Goal: Task Accomplishment & Management: Complete application form

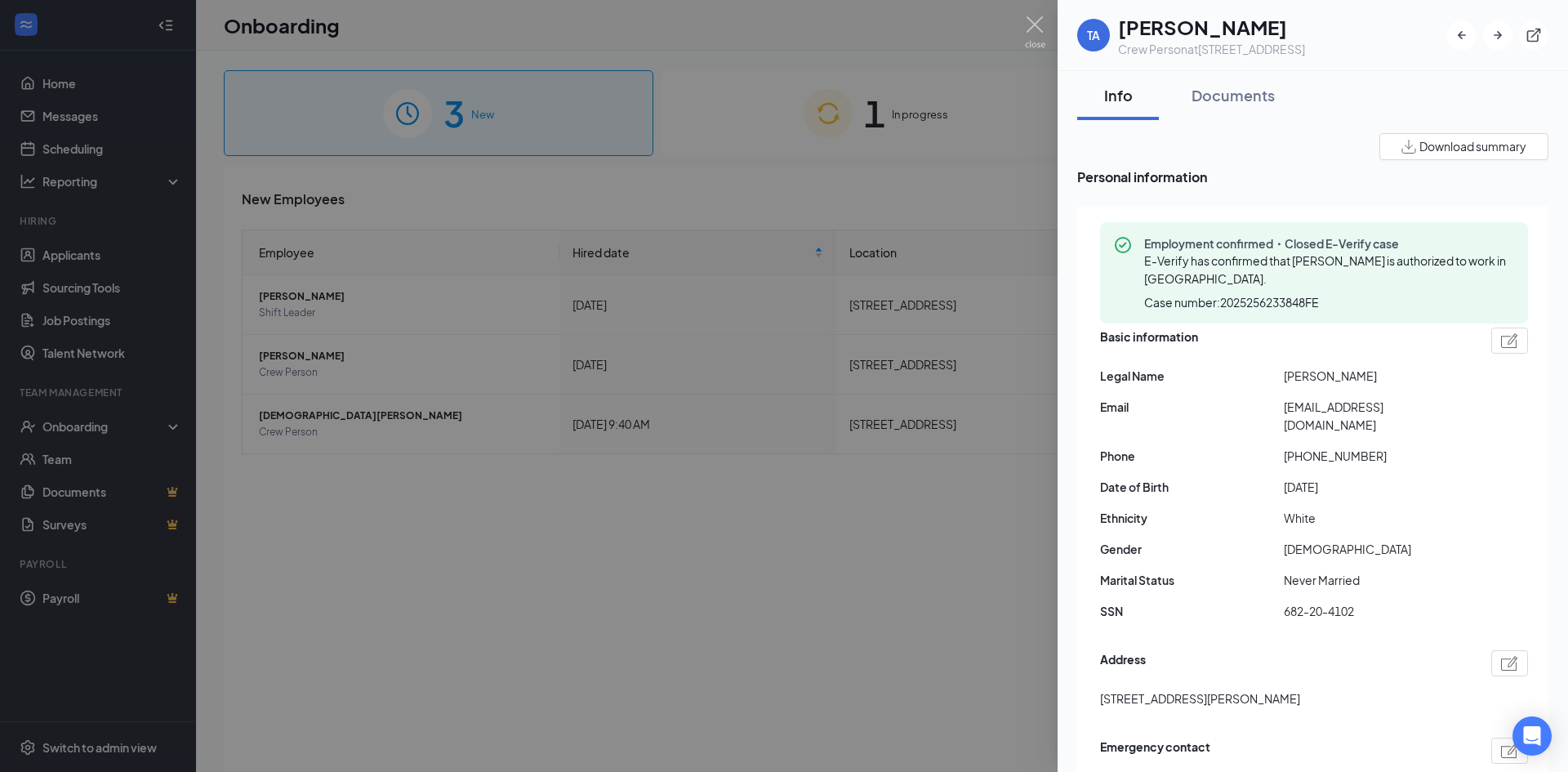
click at [765, 146] on div at bounding box center [784, 386] width 1568 height 772
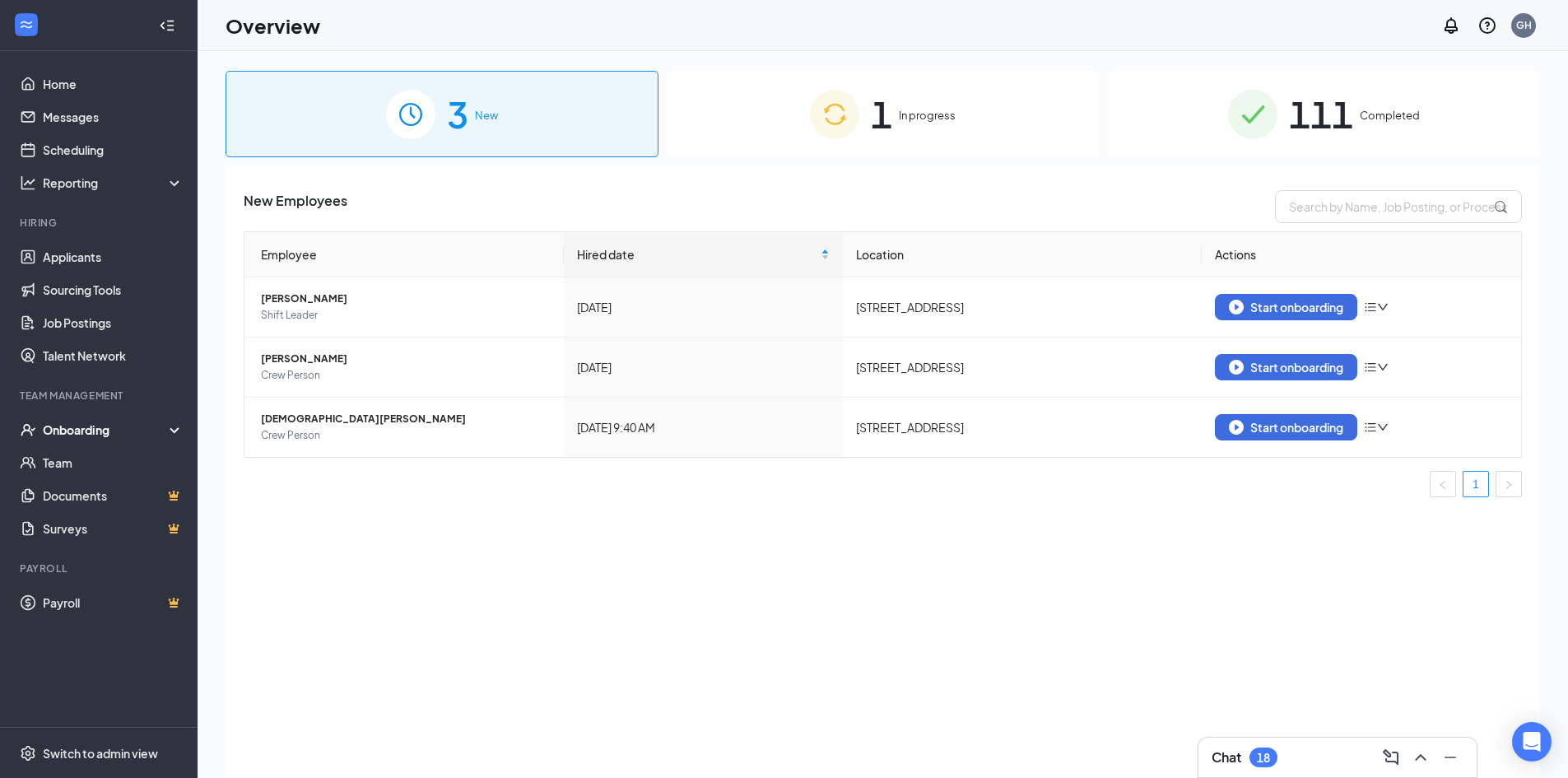
click at [921, 110] on span "In progress" at bounding box center [927, 115] width 56 height 16
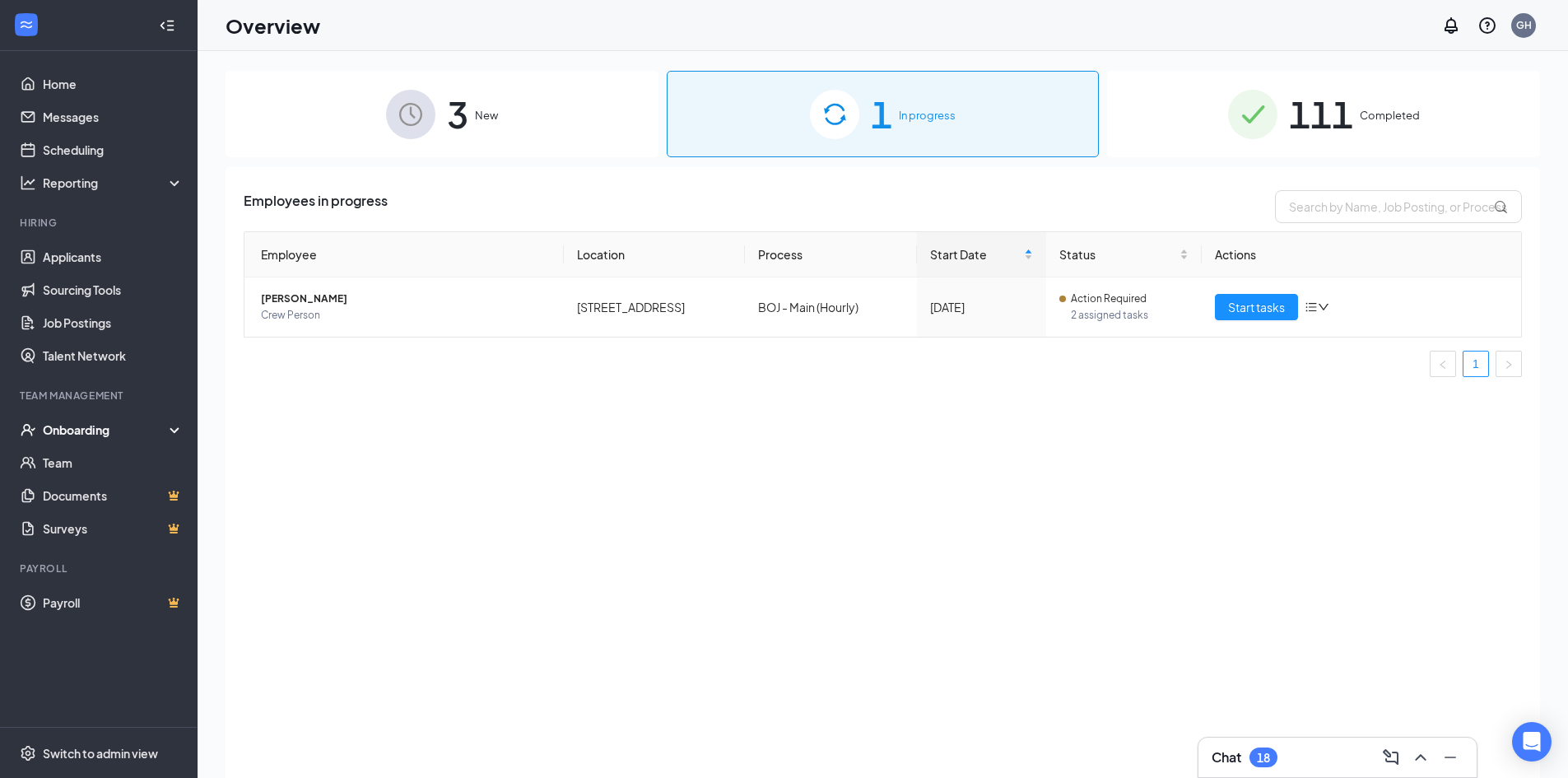
click at [106, 426] on div "Onboarding" at bounding box center [106, 429] width 126 height 16
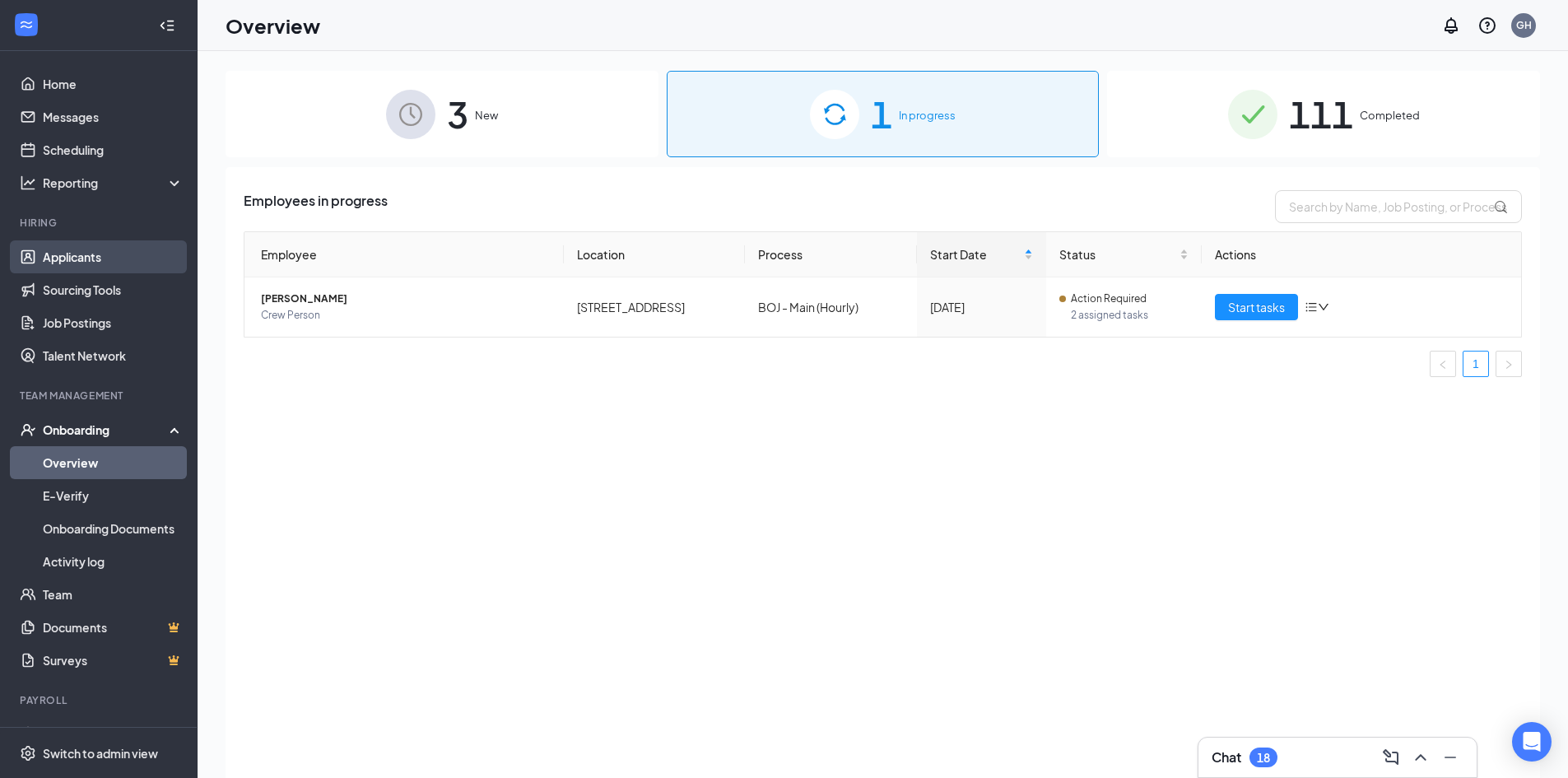
click at [74, 256] on link "Applicants" at bounding box center [113, 256] width 141 height 33
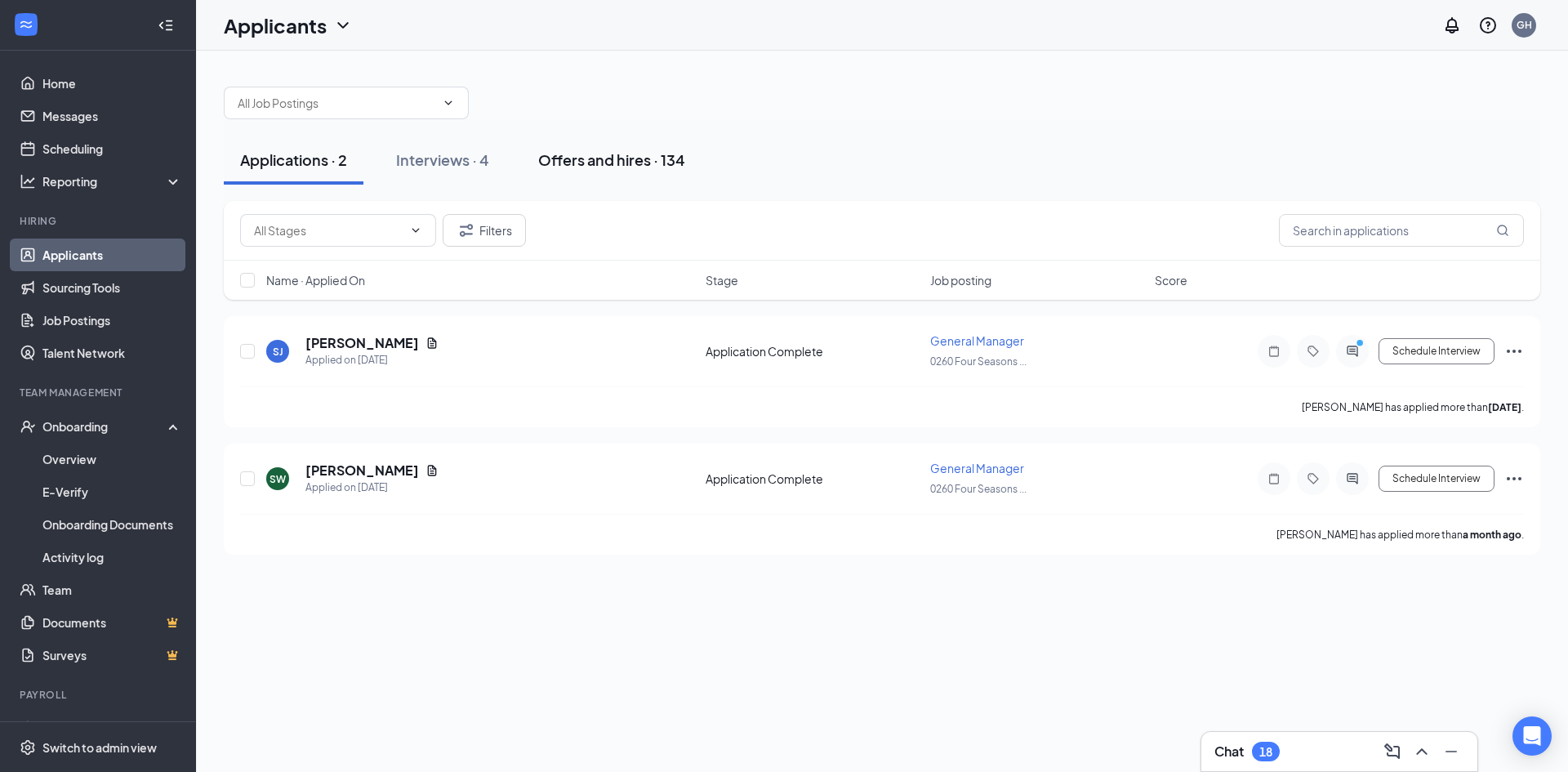
click at [612, 159] on div "Offers and hires · 134" at bounding box center [612, 159] width 147 height 20
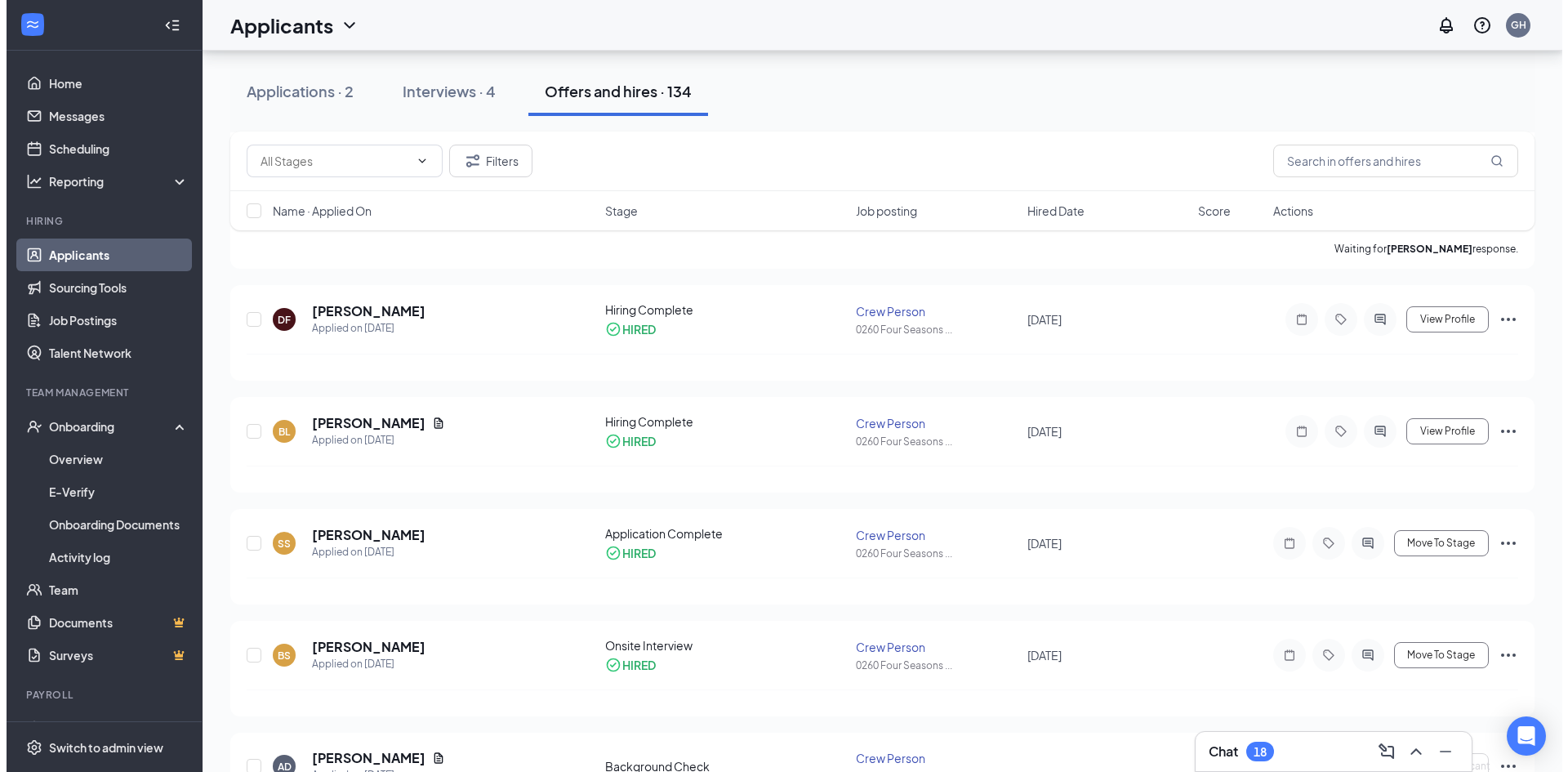
scroll to position [572, 0]
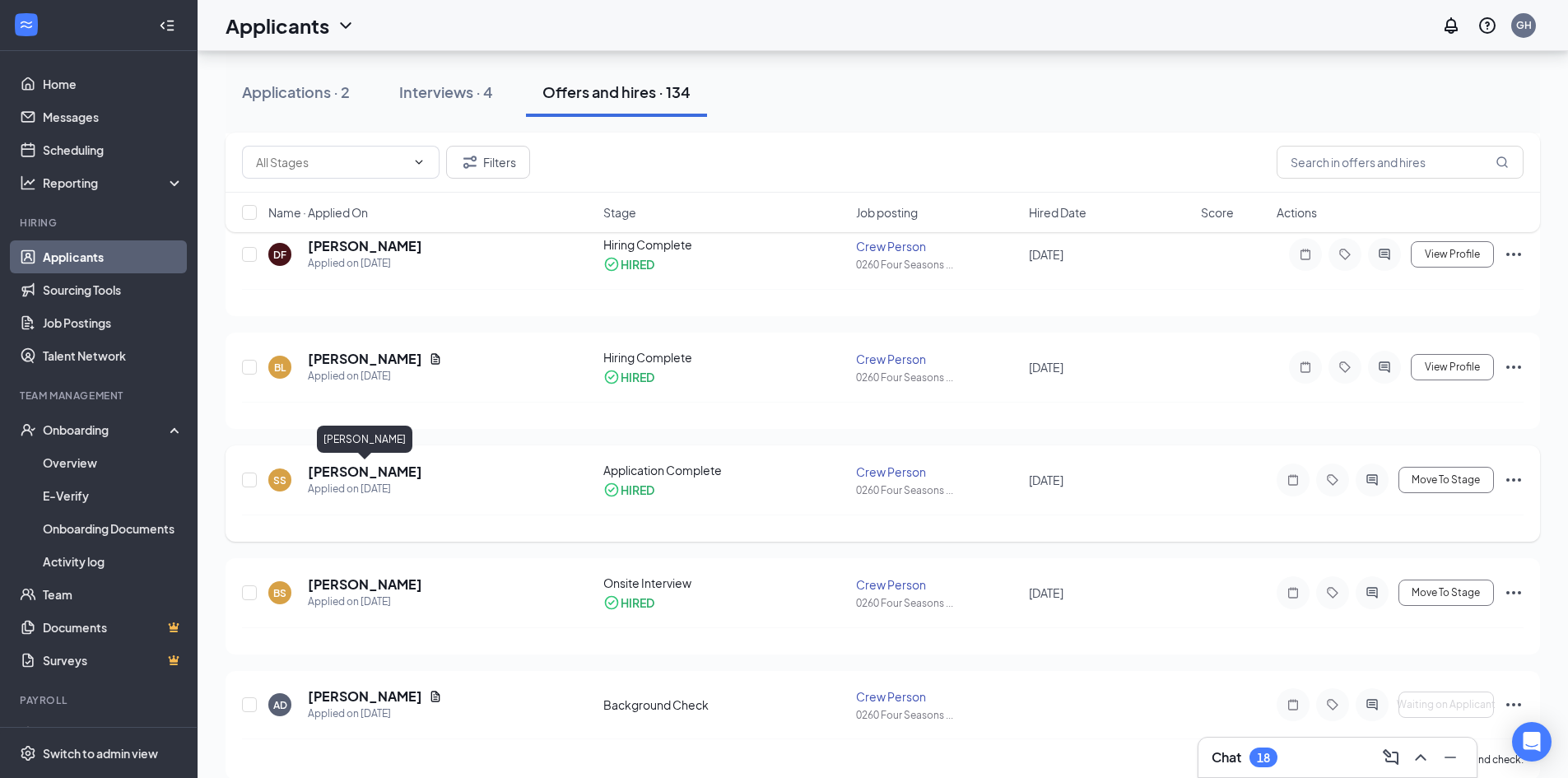
click at [396, 474] on h5 "[PERSON_NAME]" at bounding box center [366, 471] width 115 height 18
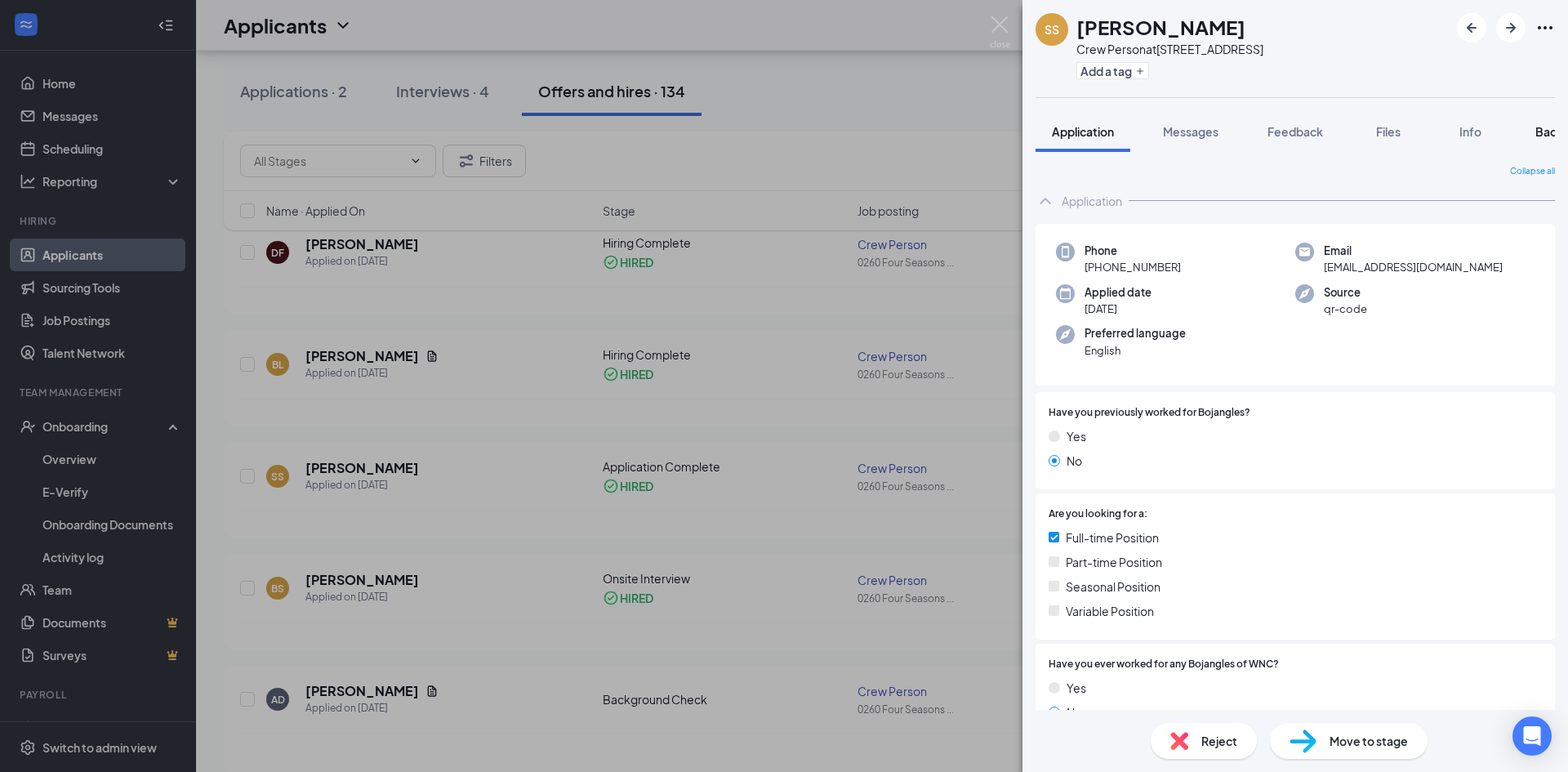
click at [1547, 125] on span "Background" at bounding box center [1569, 131] width 67 height 14
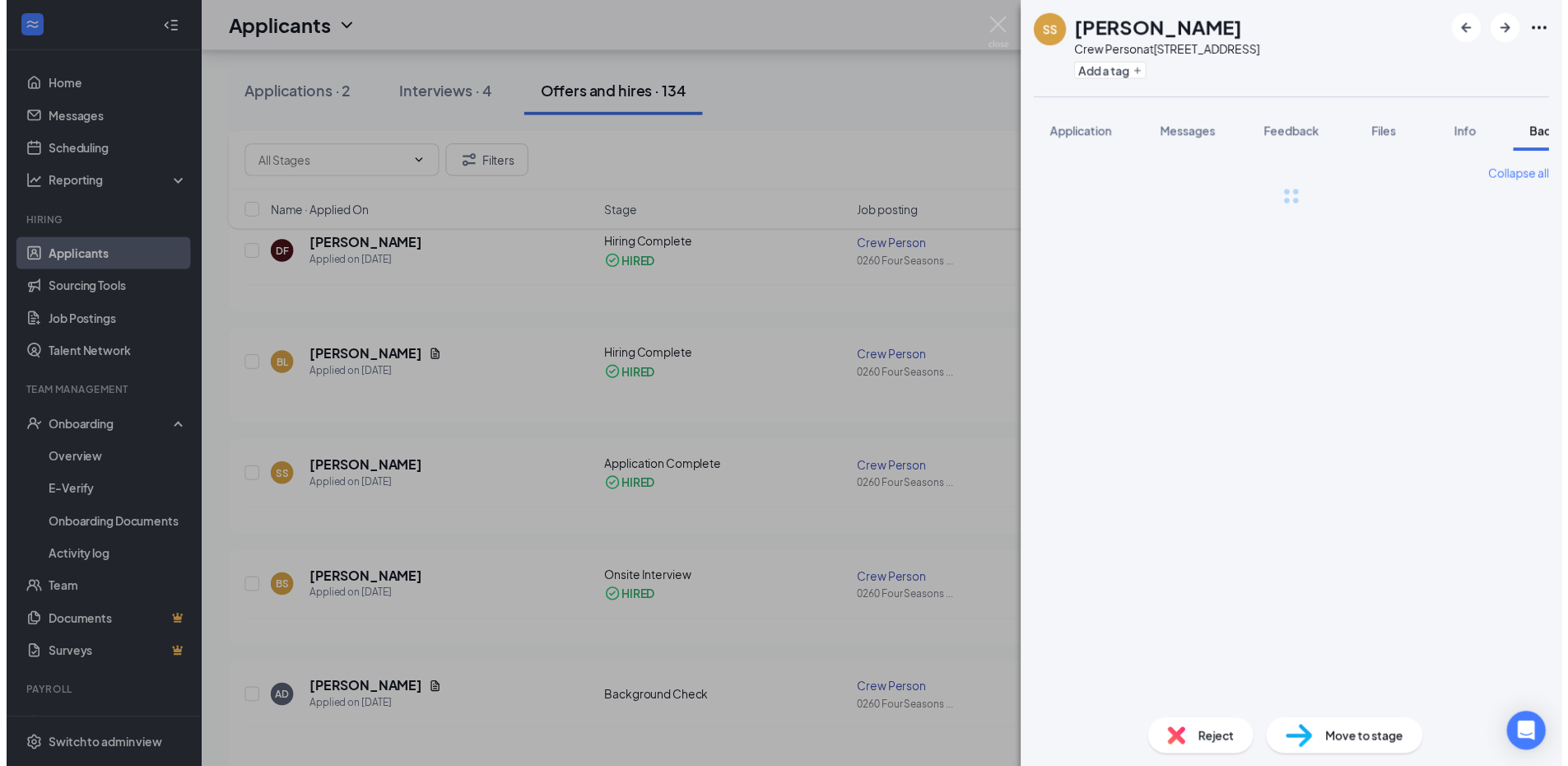
scroll to position [0, 68]
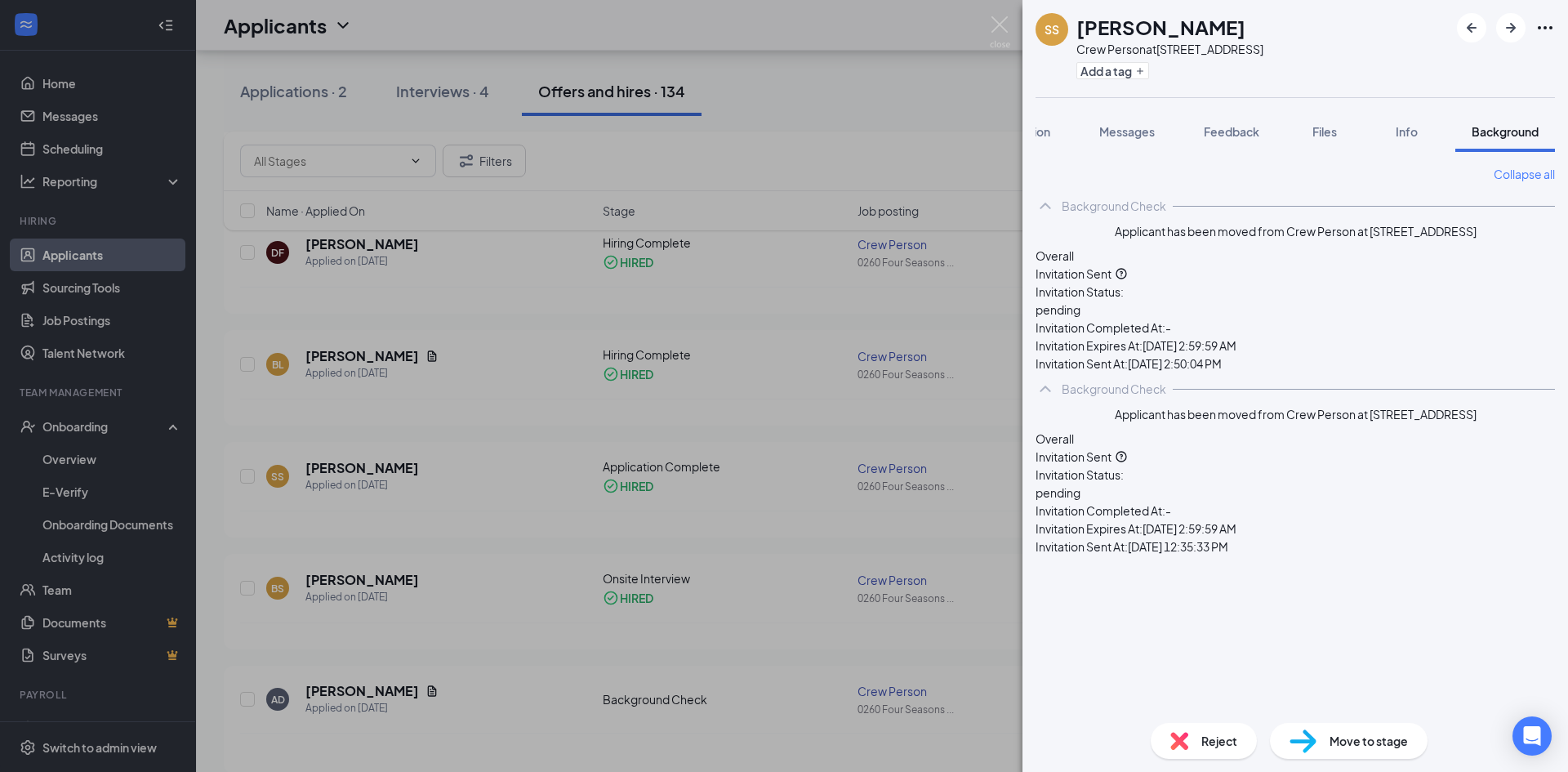
click at [1374, 739] on span "Move to stage" at bounding box center [1369, 741] width 79 height 18
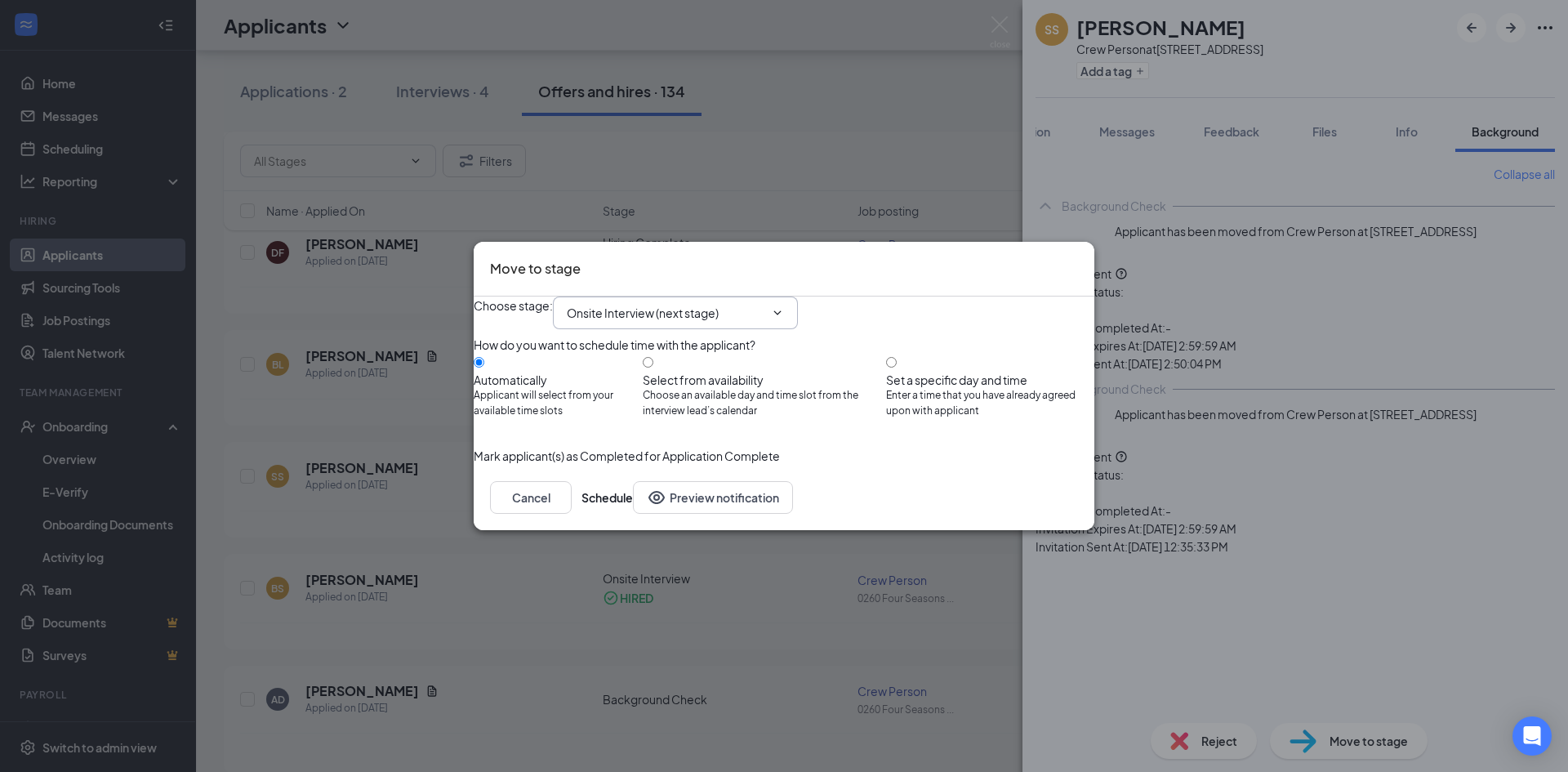
click at [782, 311] on icon "ChevronDown" at bounding box center [778, 312] width 8 height 4
click at [798, 296] on span "Onsite Interview (next stage)" at bounding box center [675, 312] width 245 height 32
click at [754, 304] on input "Onsite Interview (next stage)" at bounding box center [666, 312] width 198 height 18
click at [668, 405] on div "Hiring Complete" at bounding box center [624, 395] width 88 height 18
type input "Hiring Complete"
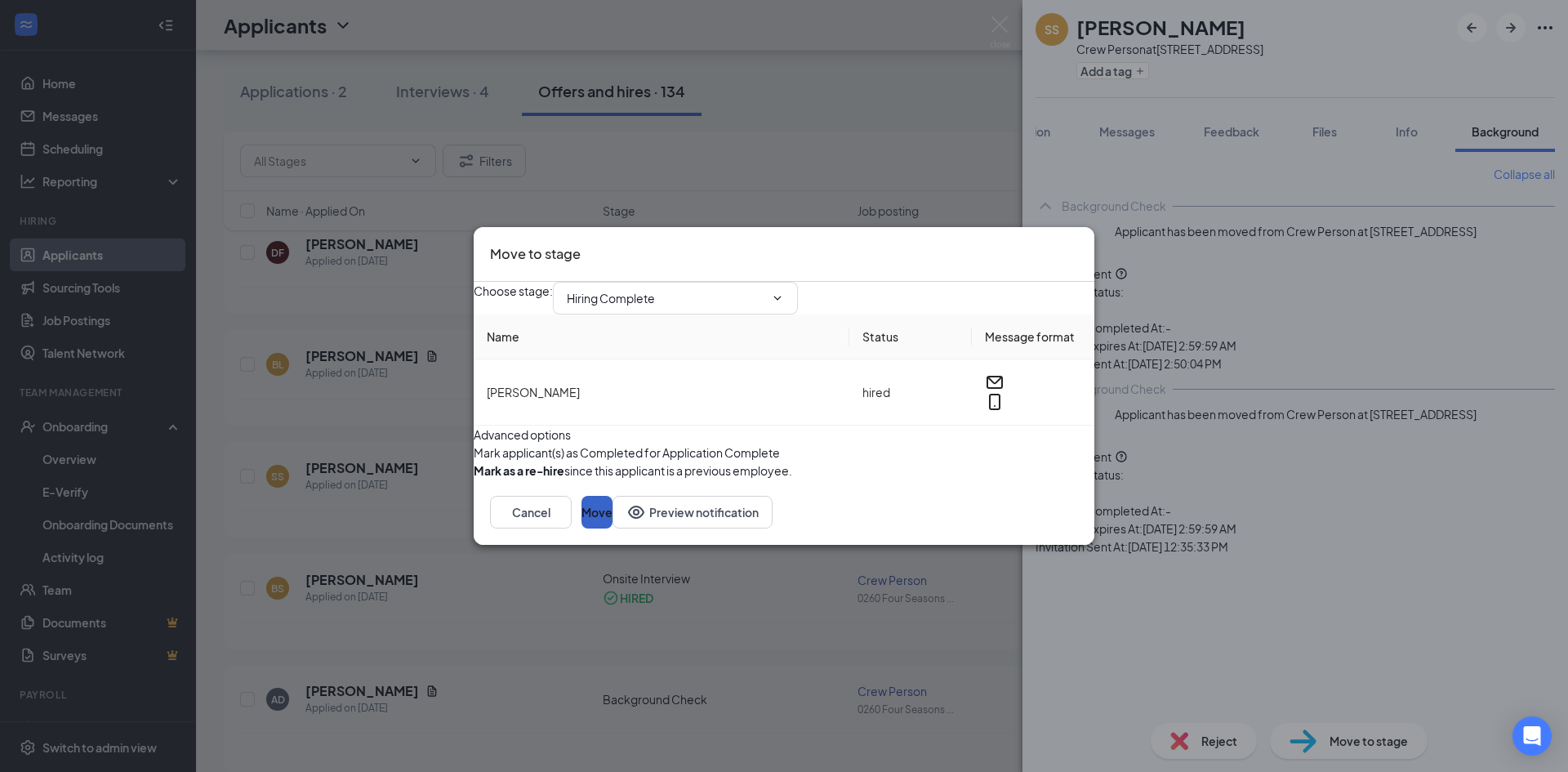
click at [613, 528] on button "Move" at bounding box center [596, 512] width 31 height 32
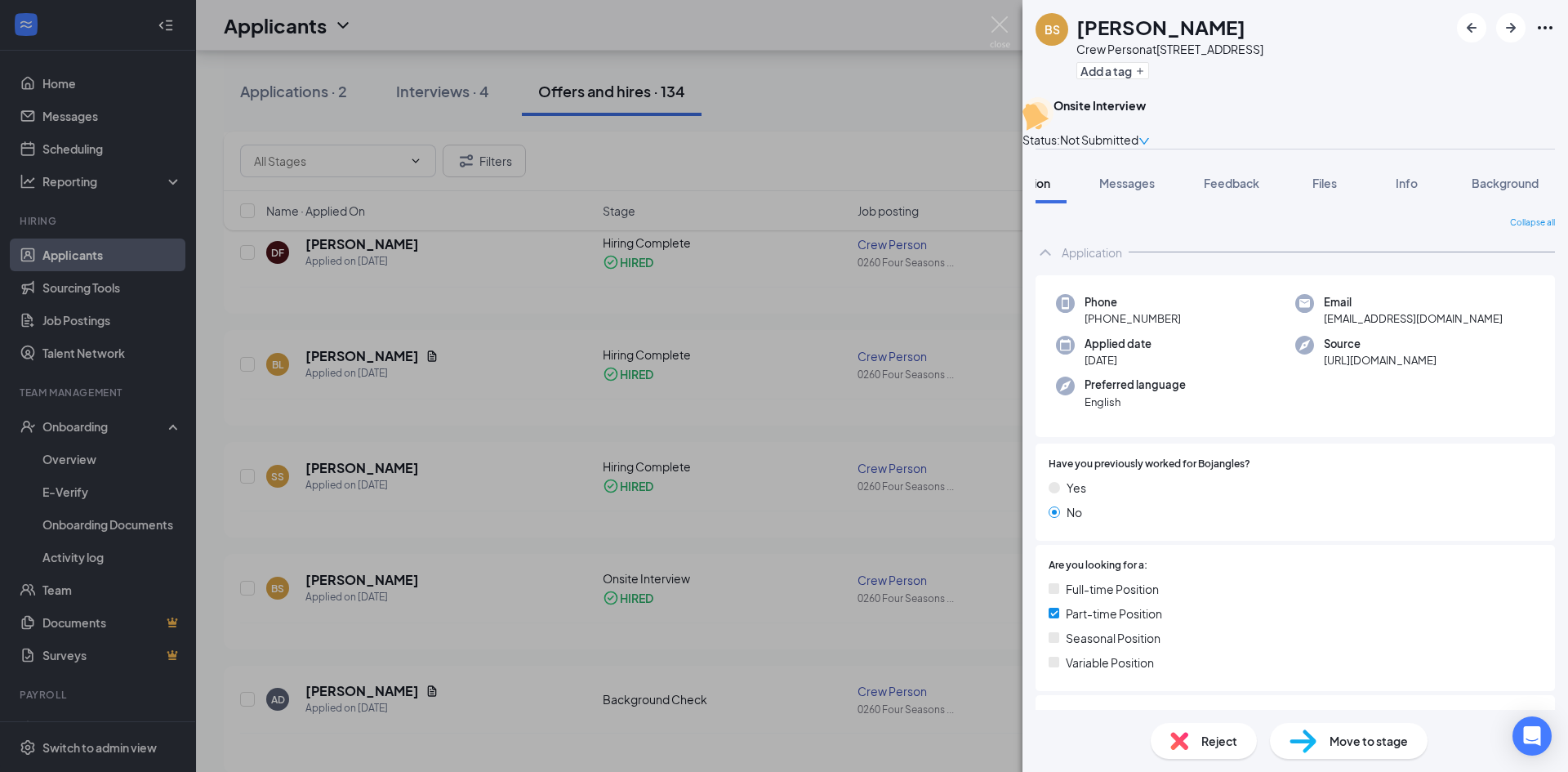
click at [872, 104] on div "BS Brendon Shade Crew Person at 0260 Four Seasons Blvd Add a tag Onsite Intervi…" at bounding box center [784, 386] width 1568 height 772
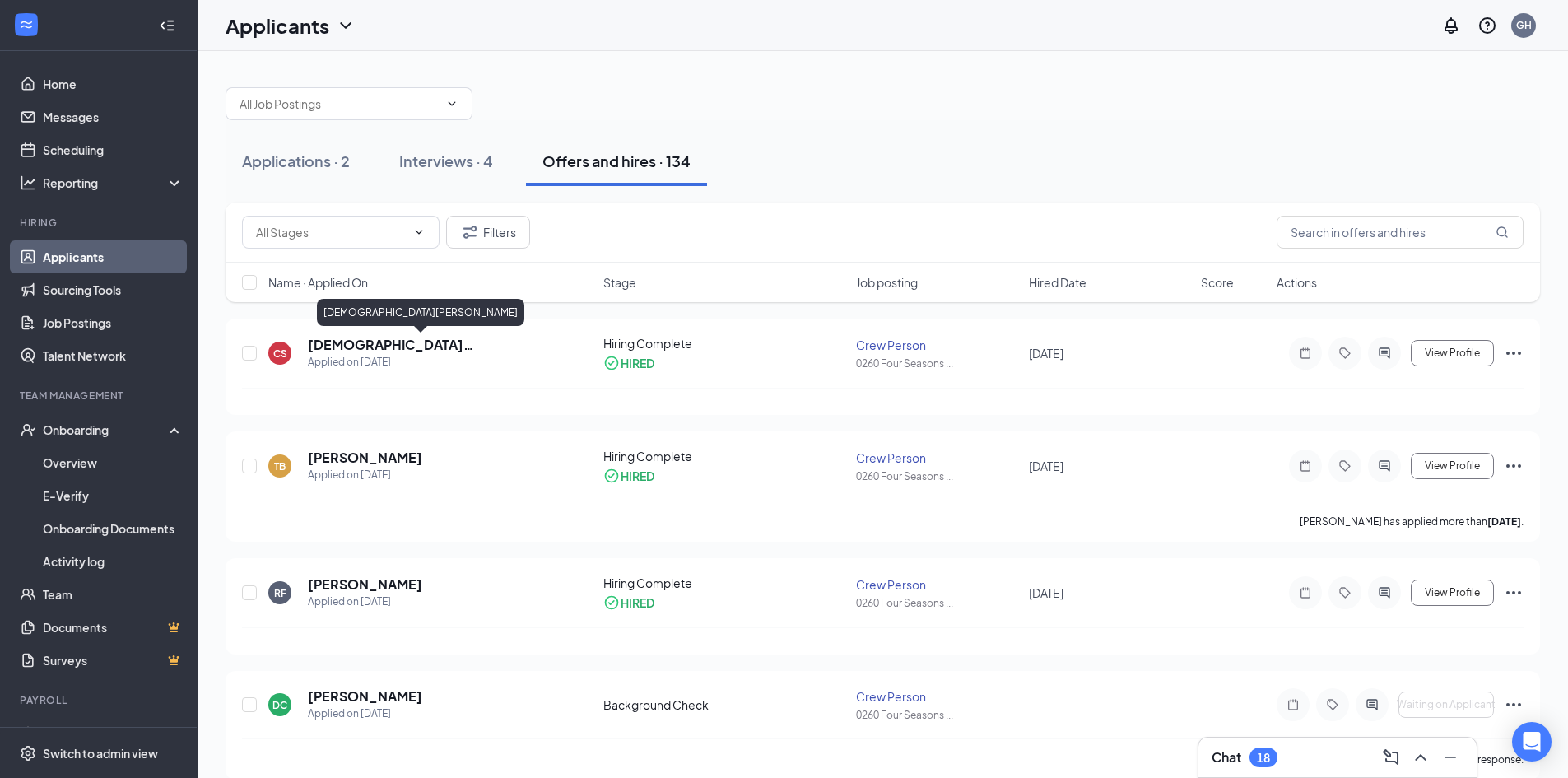
click at [373, 321] on div "[DEMOGRAPHIC_DATA][PERSON_NAME]" at bounding box center [420, 312] width 208 height 27
click at [374, 329] on div "[DEMOGRAPHIC_DATA][PERSON_NAME]" at bounding box center [420, 315] width 208 height 33
click at [377, 341] on h5 "[DEMOGRAPHIC_DATA][PERSON_NAME]" at bounding box center [434, 345] width 251 height 18
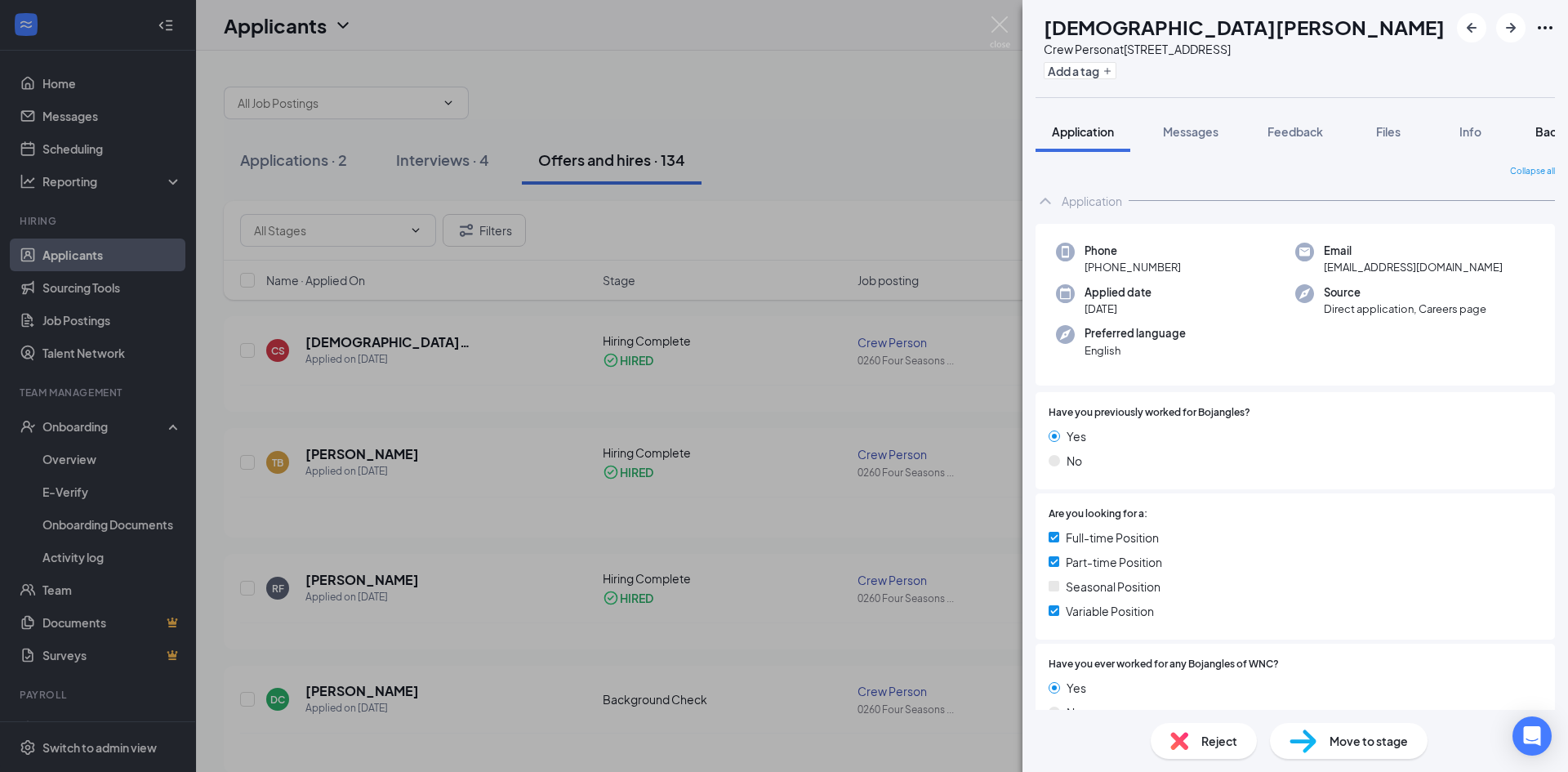
click at [1547, 126] on span "Background" at bounding box center [1569, 131] width 67 height 14
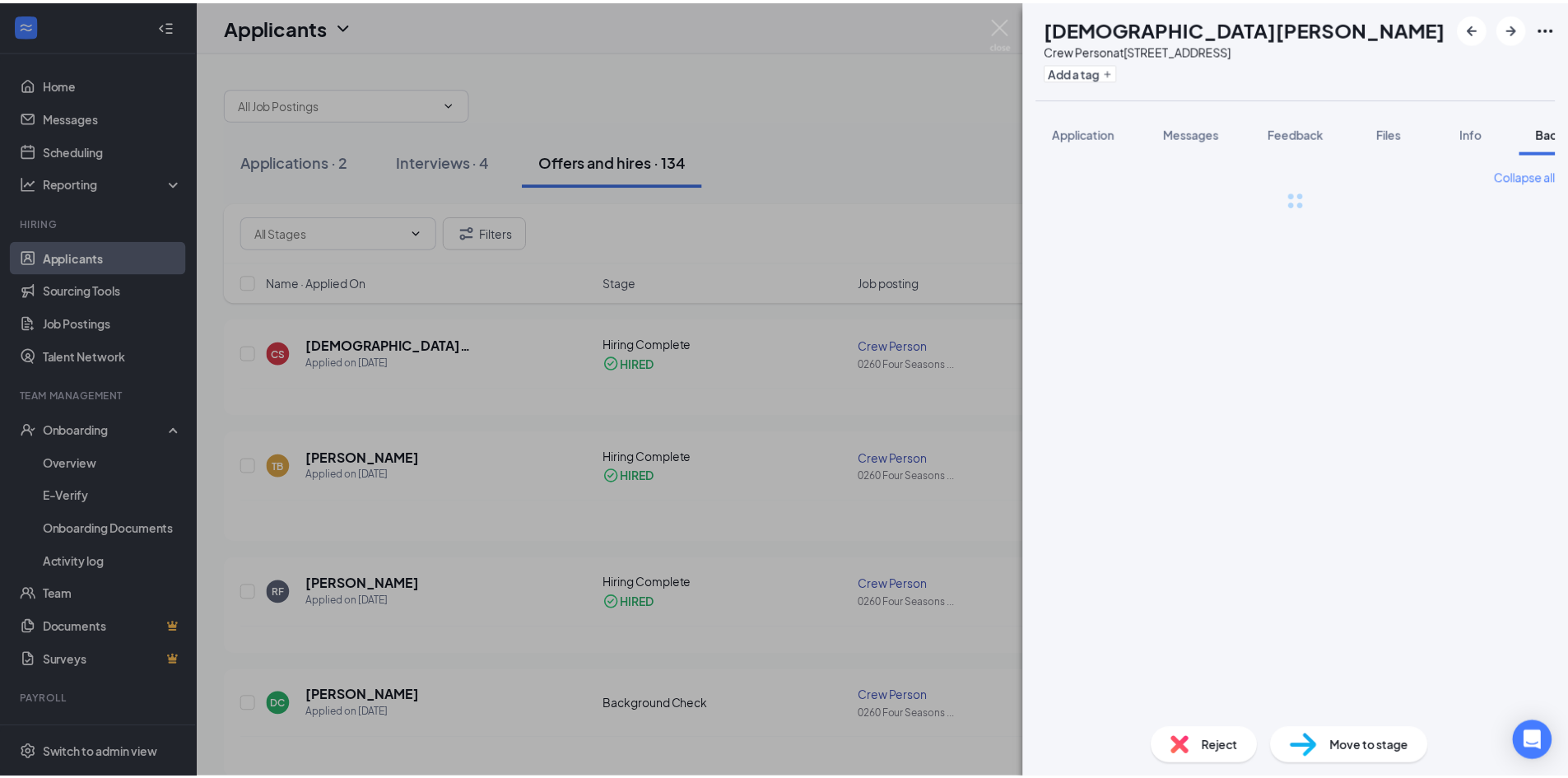
scroll to position [0, 68]
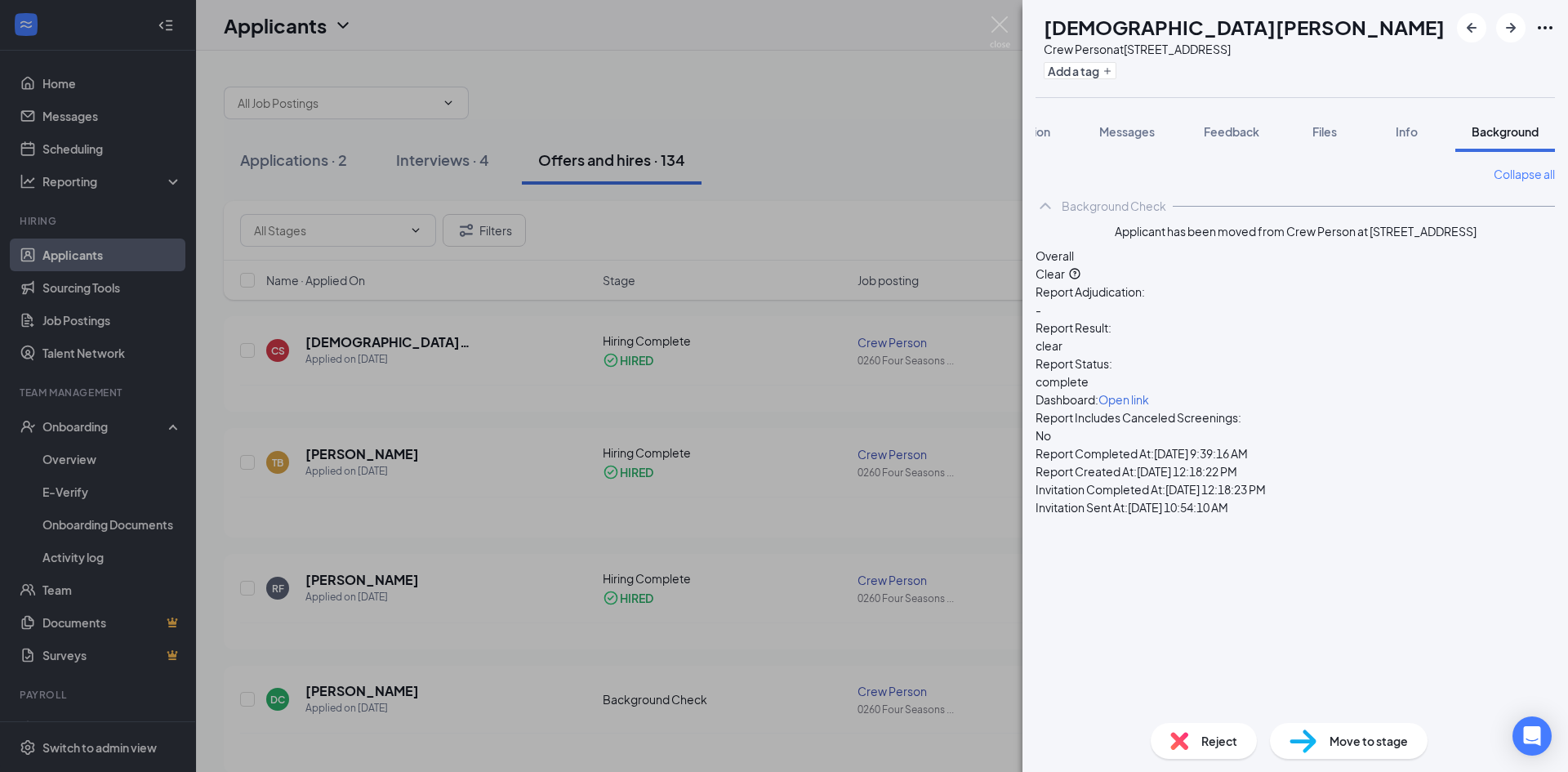
click at [782, 165] on div "CS Christian Sullivan Crew Person at 0260 Four Seasons Blvd Add a tag Applicati…" at bounding box center [784, 386] width 1568 height 772
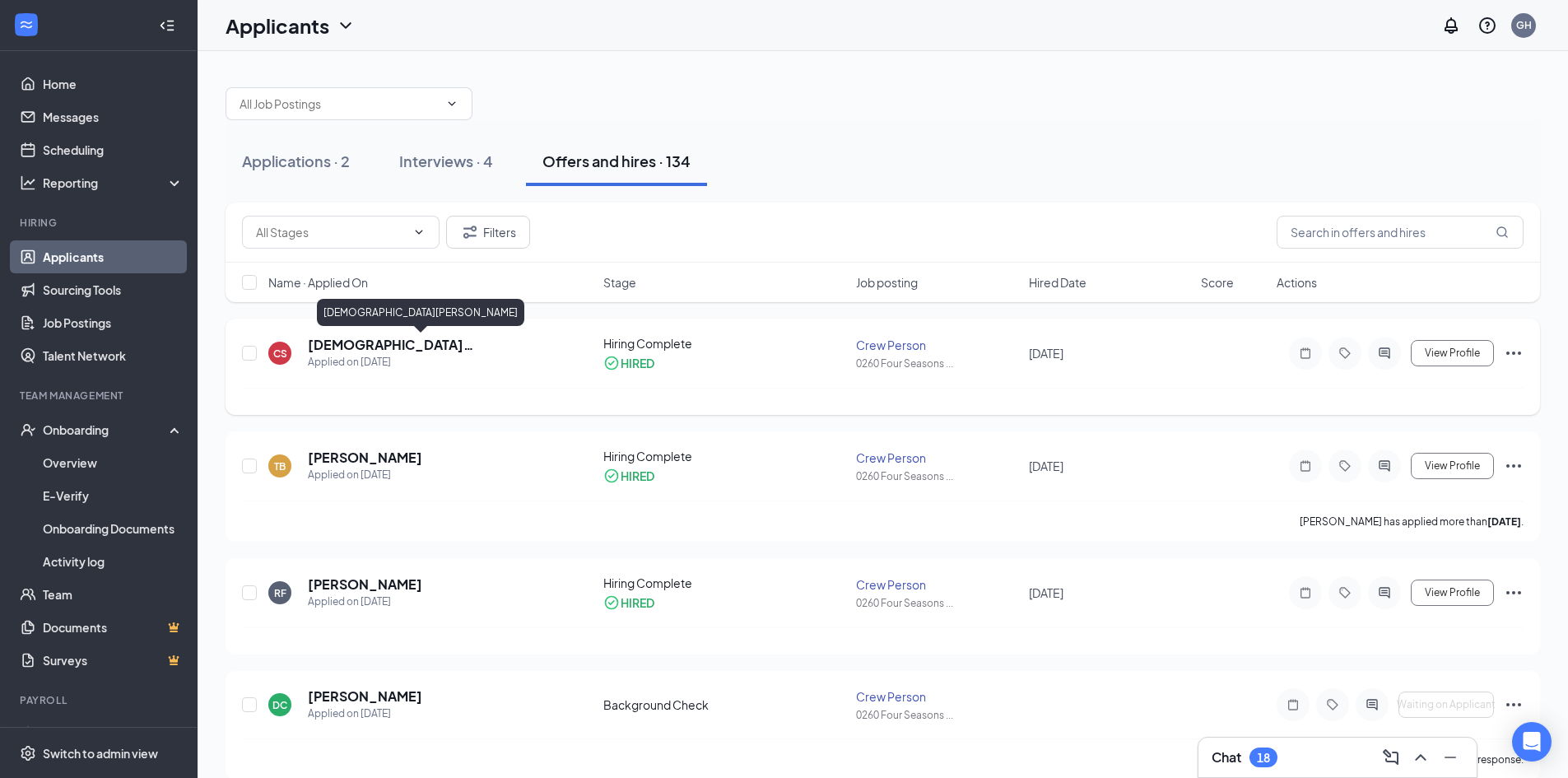
click at [401, 340] on h5 "[DEMOGRAPHIC_DATA][PERSON_NAME]" at bounding box center [434, 345] width 251 height 18
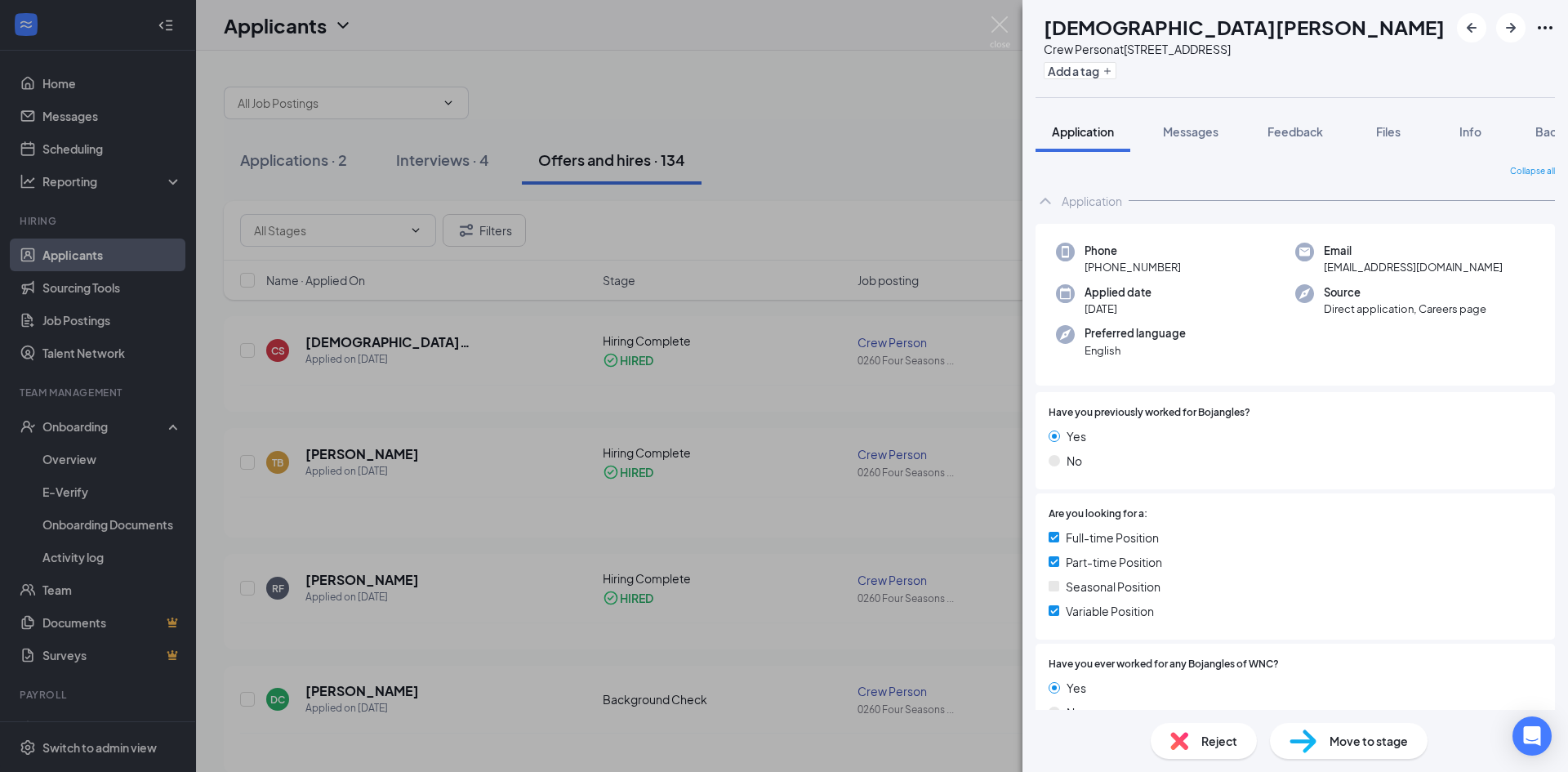
click at [1323, 740] on div "Move to stage" at bounding box center [1349, 741] width 158 height 36
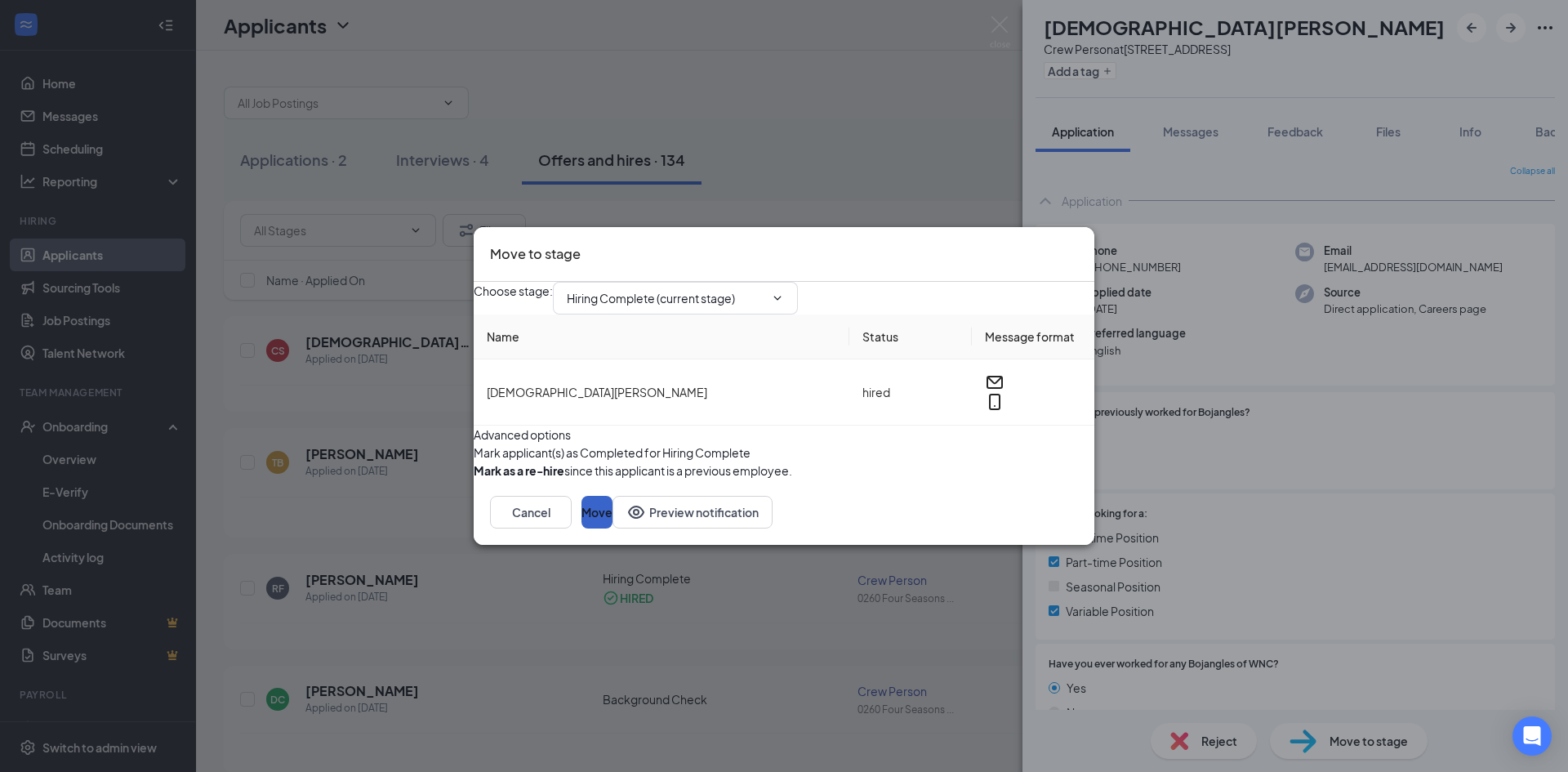
click at [613, 528] on button "Move" at bounding box center [596, 512] width 31 height 32
click at [686, 289] on input "Hiring Complete (current stage)" at bounding box center [666, 297] width 198 height 18
click at [735, 637] on div "Move to stage Choose stage : Hiring Complete (current stage) Application Additi…" at bounding box center [784, 386] width 1568 height 772
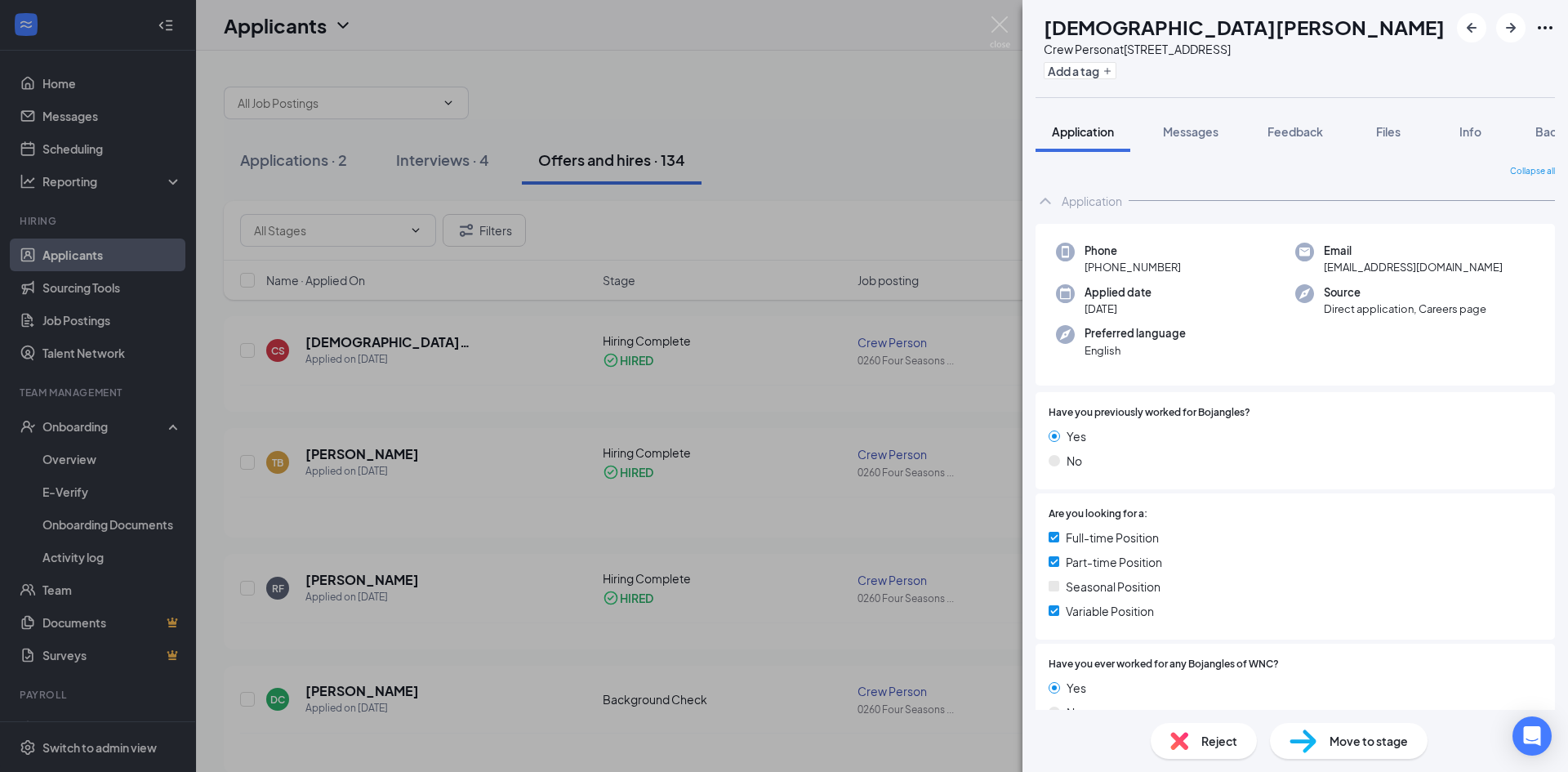
click at [85, 422] on div "CS Christian Sullivan Crew Person at 0260 Four Seasons Blvd Add a tag Applicati…" at bounding box center [784, 386] width 1568 height 772
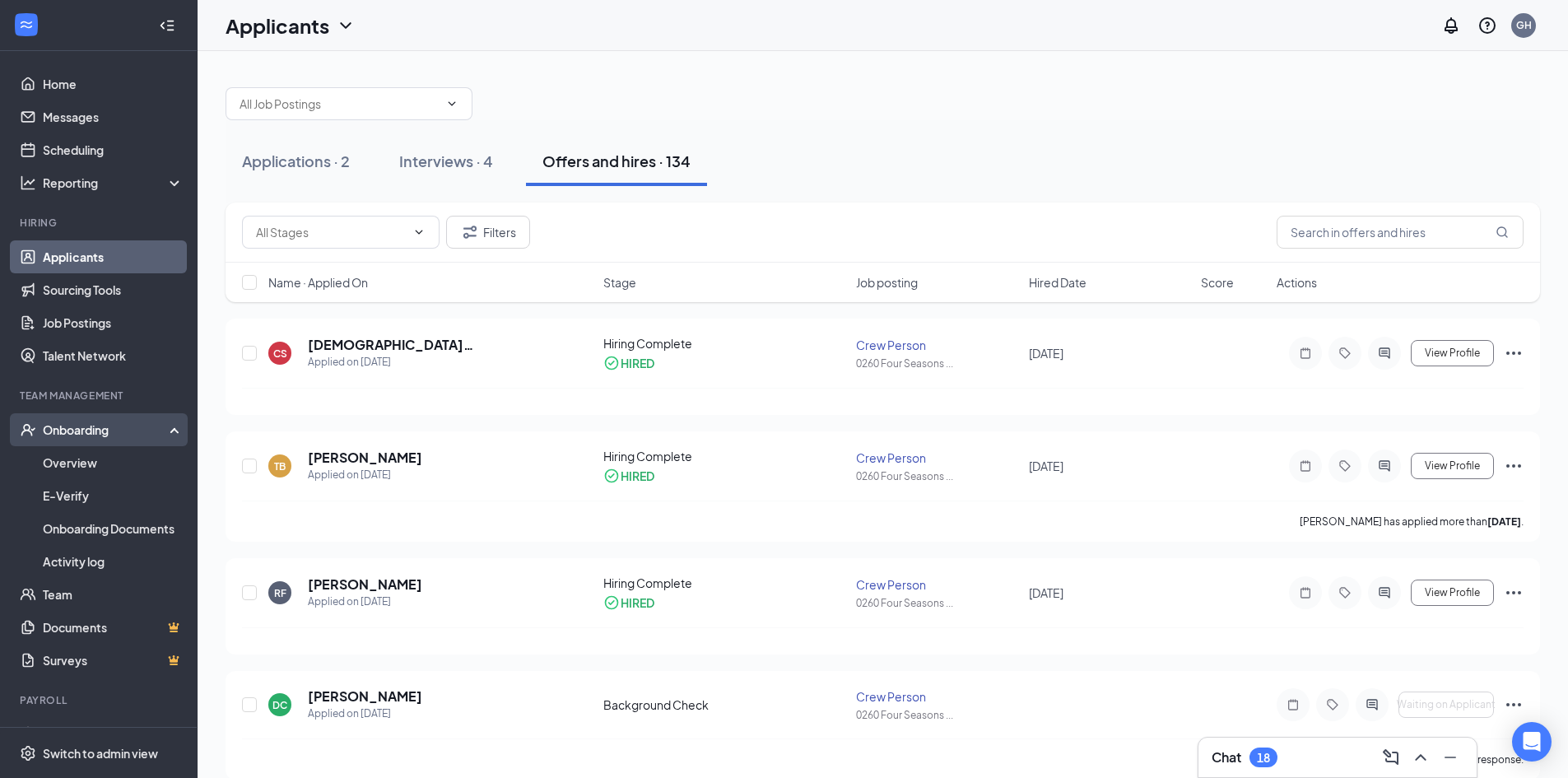
click at [113, 445] on div "Onboarding" at bounding box center [99, 430] width 197 height 33
click at [114, 444] on div "Onboarding" at bounding box center [99, 430] width 197 height 33
click at [84, 468] on link "Overview" at bounding box center [113, 462] width 141 height 33
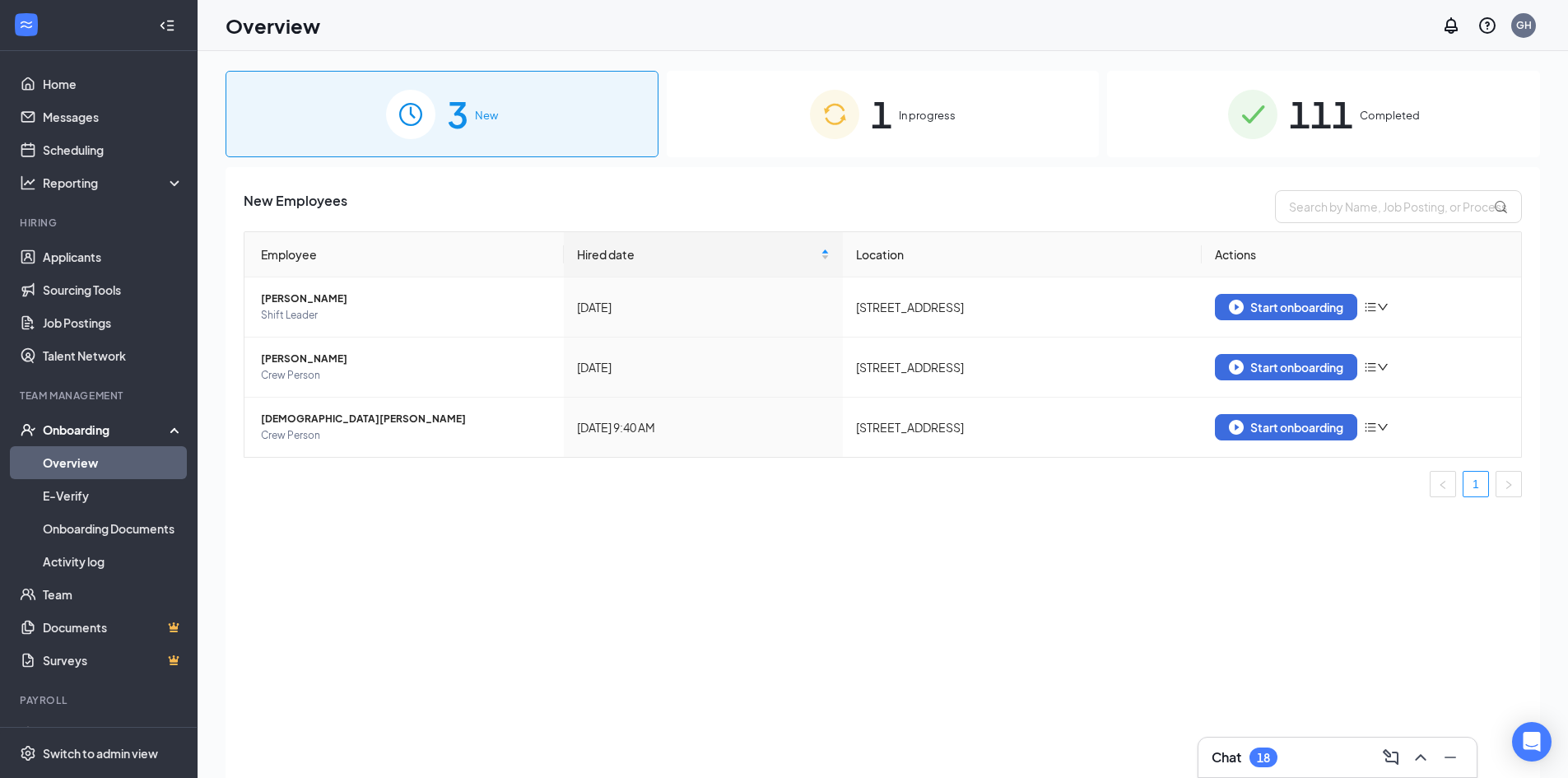
click at [922, 118] on span "In progress" at bounding box center [927, 115] width 56 height 16
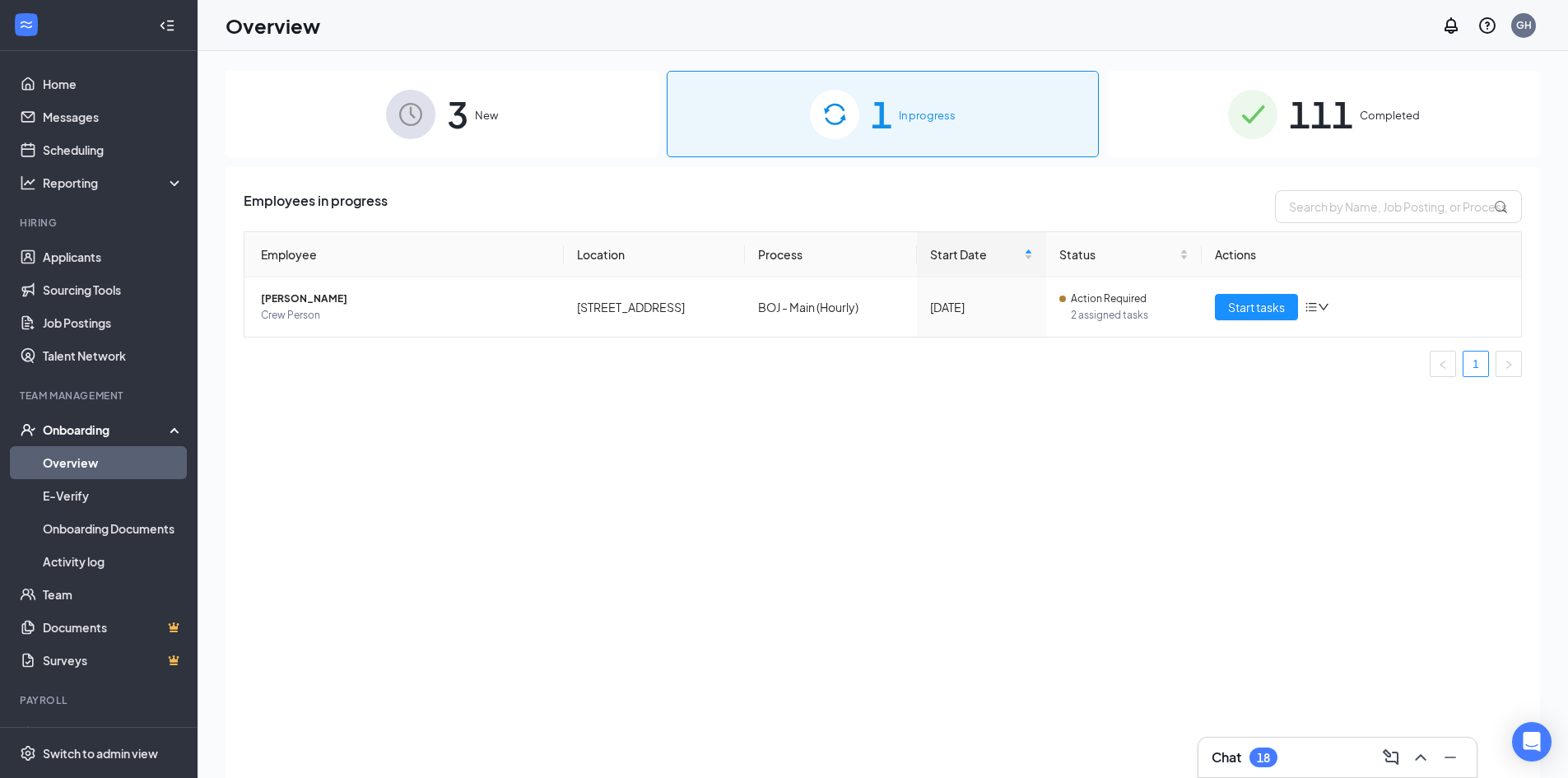
click at [85, 434] on div "Onboarding" at bounding box center [106, 429] width 126 height 16
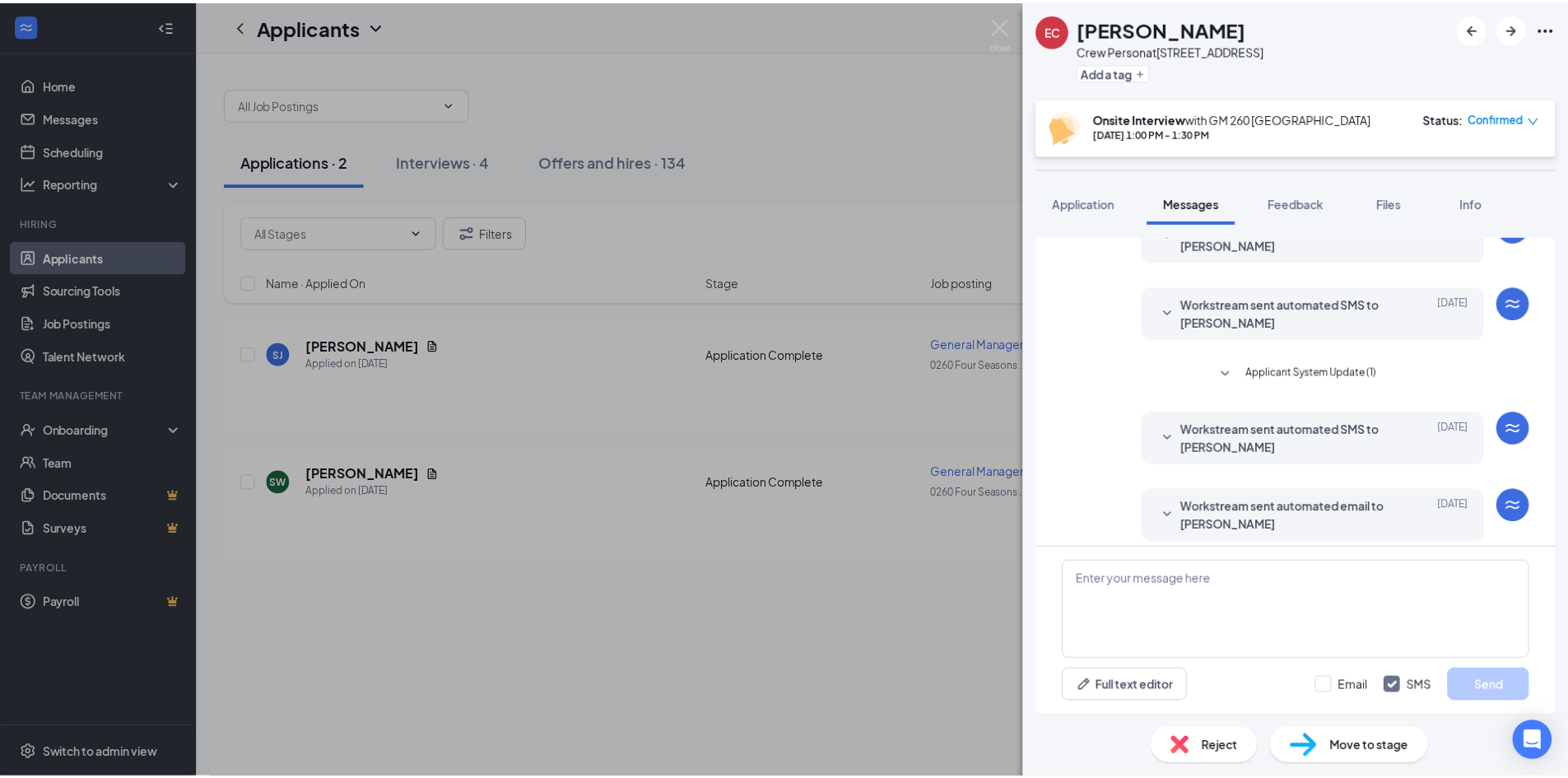
scroll to position [468, 0]
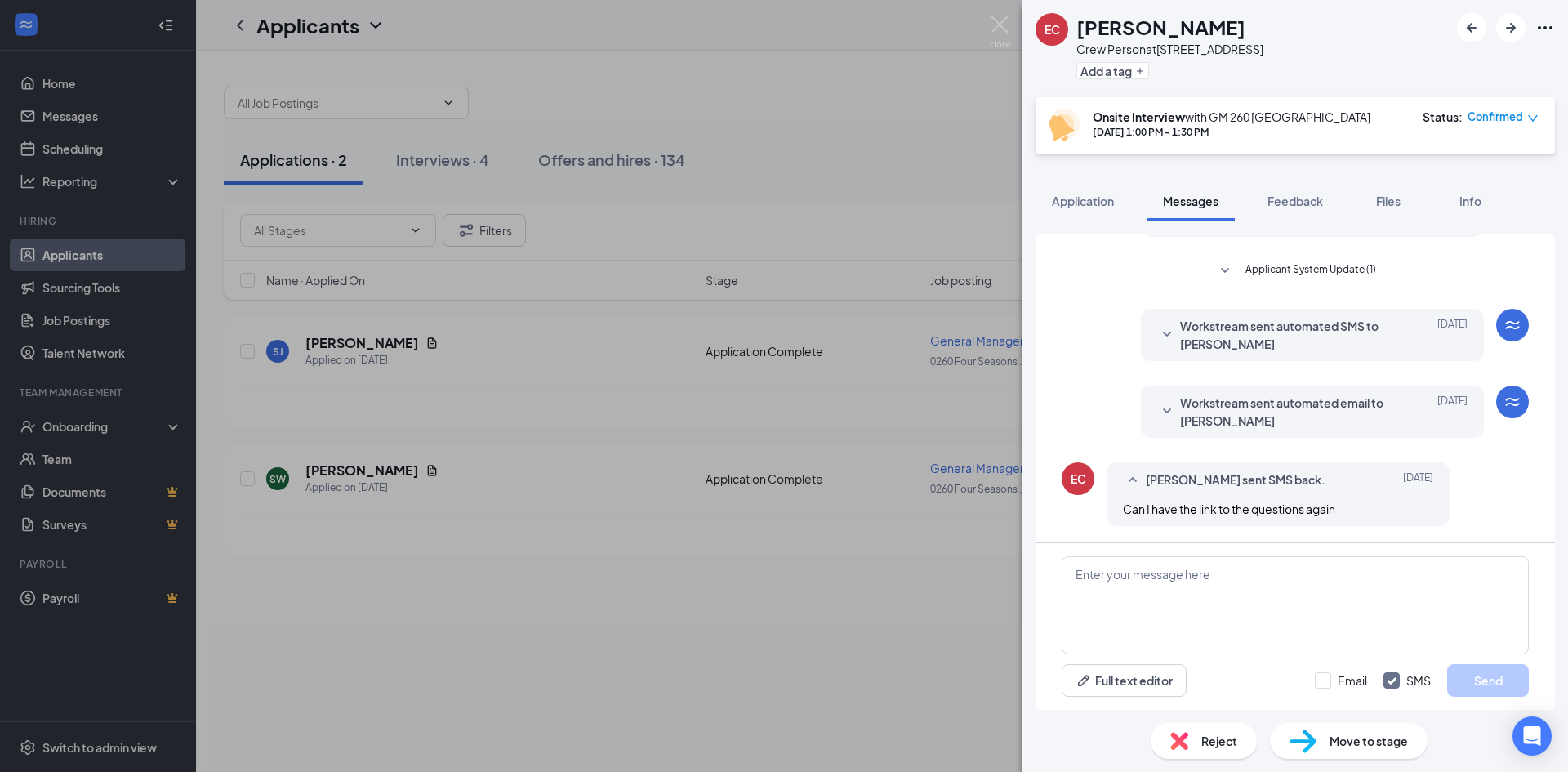
click at [439, 160] on div "[PERSON_NAME] C Crew Person at [STREET_ADDRESS] Add a tag Onsite Interview with…" at bounding box center [784, 386] width 1568 height 772
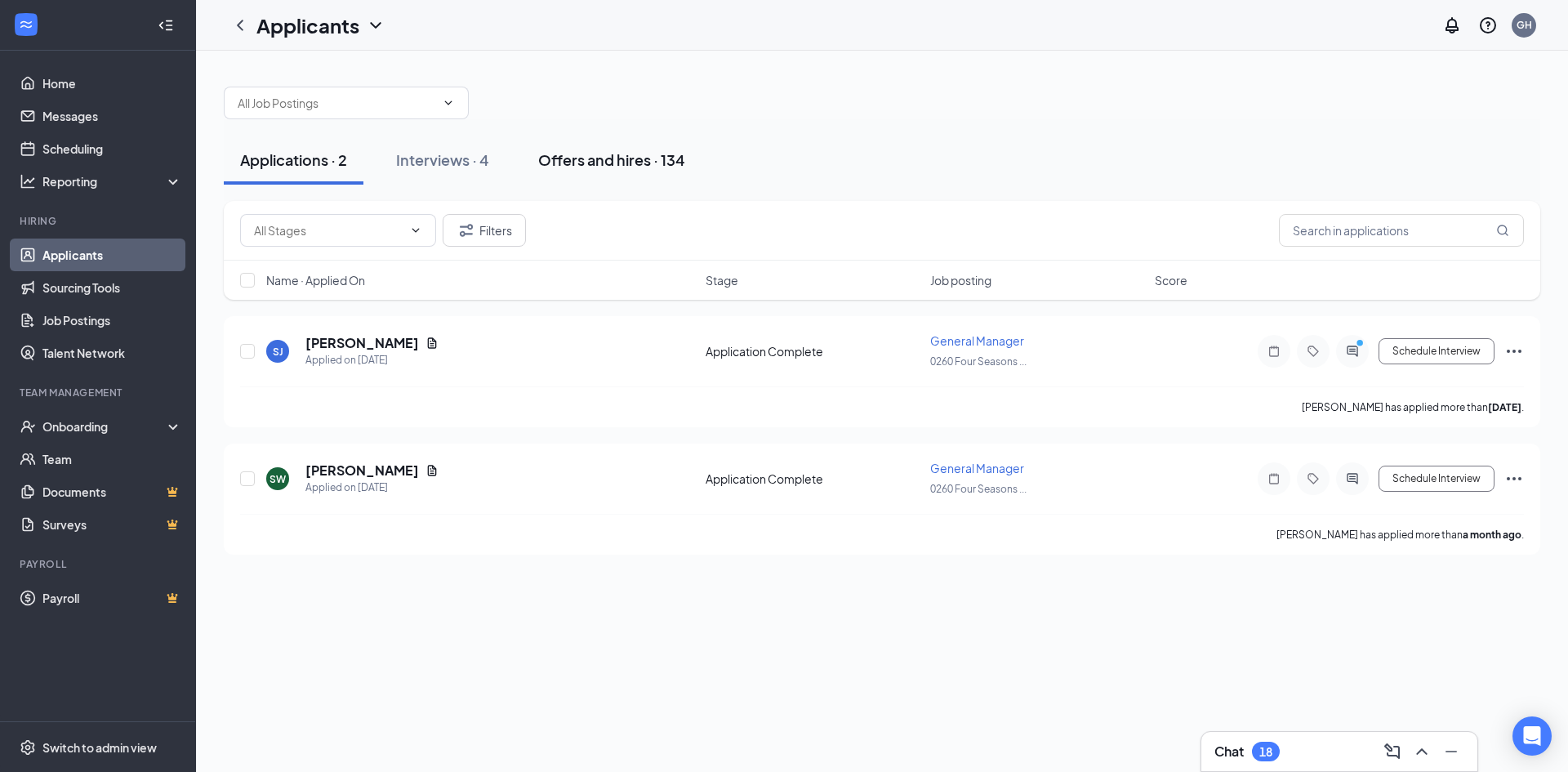
click at [563, 156] on div "Offers and hires · 134" at bounding box center [612, 159] width 147 height 20
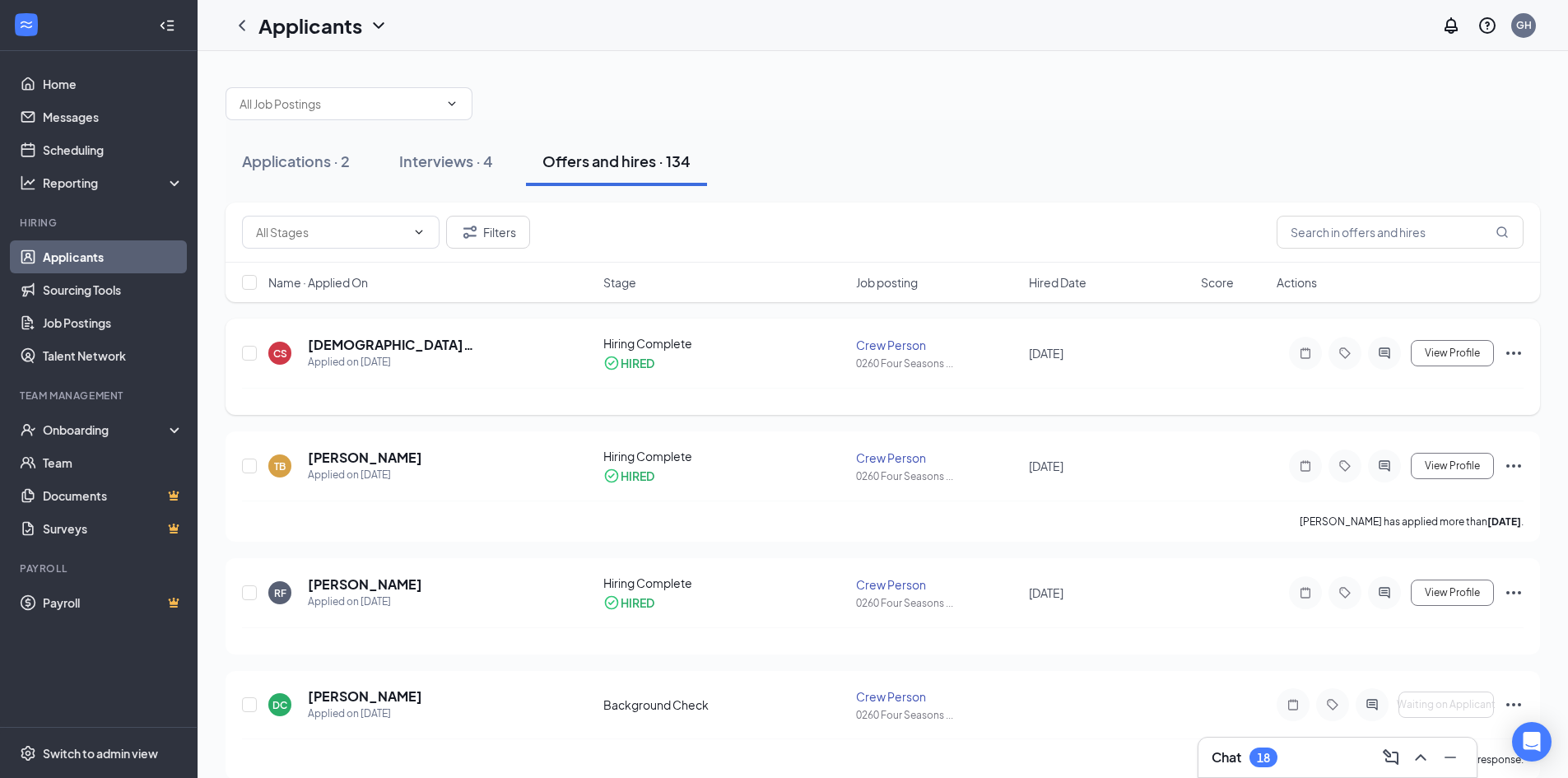
click at [1520, 363] on div "View Profile" at bounding box center [1400, 353] width 247 height 33
click at [1519, 351] on icon "Ellipses" at bounding box center [1513, 353] width 20 height 20
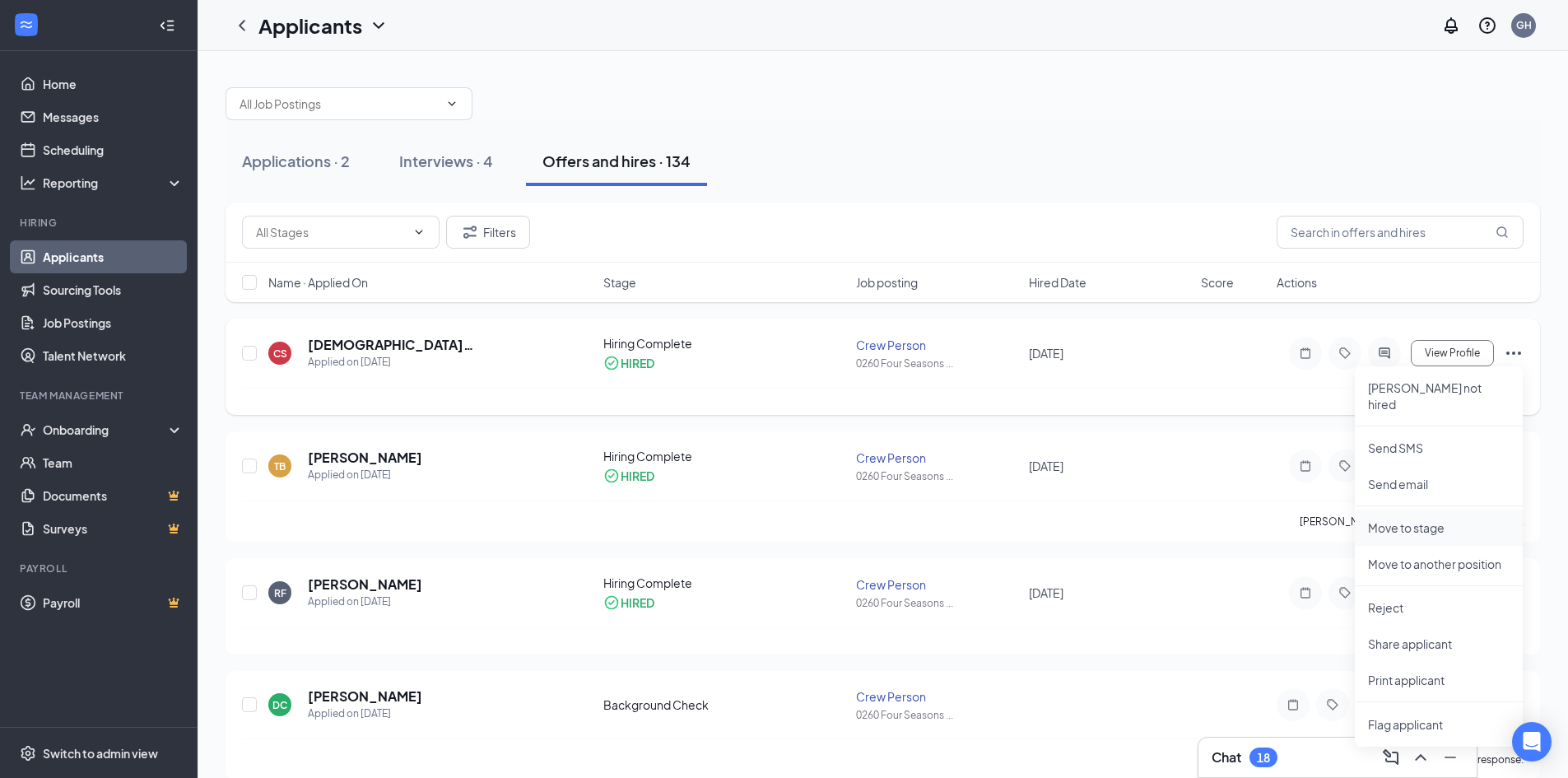
click at [1439, 520] on p "Move to stage" at bounding box center [1439, 527] width 142 height 16
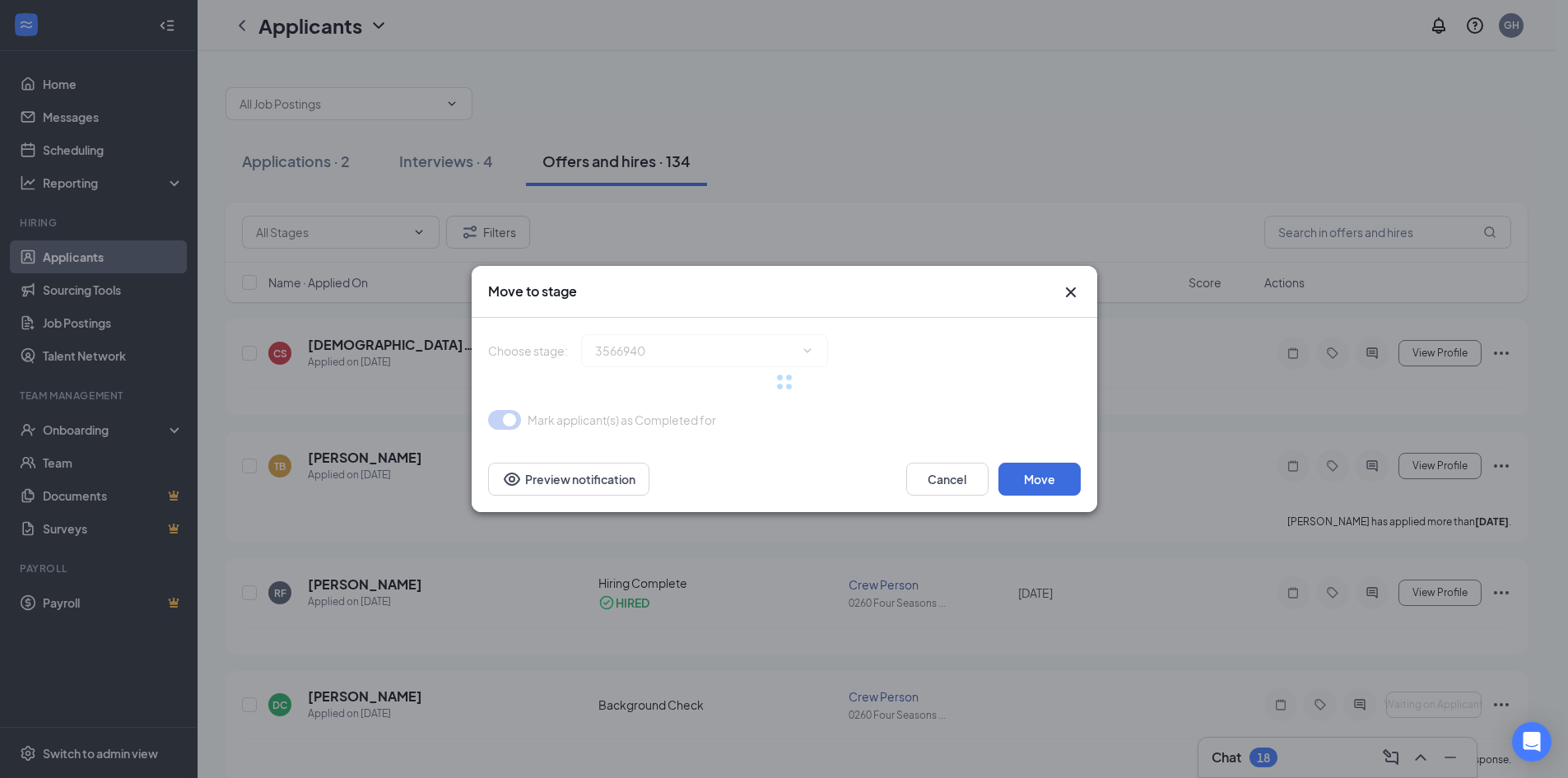
type input "Hiring Complete (current stage)"
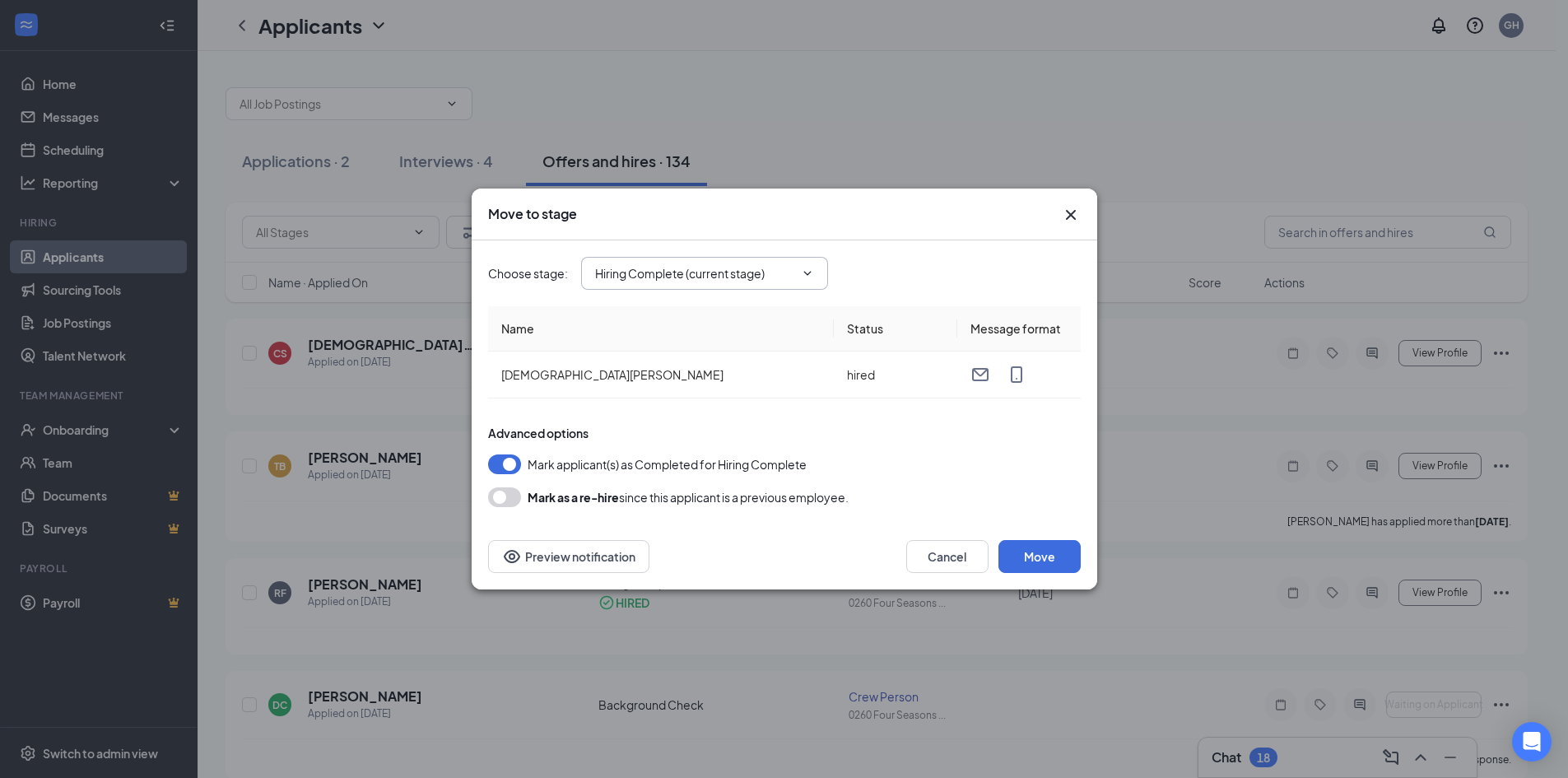
click at [815, 268] on icon "ChevronDown" at bounding box center [808, 274] width 13 height 13
click at [720, 270] on input "Hiring Complete (current stage)" at bounding box center [695, 273] width 199 height 18
click at [961, 408] on div "Choose stage : Hiring Complete (current stage) Application Additional Informati…" at bounding box center [784, 373] width 593 height 267
click at [409, 403] on div "Move to stage Choose stage : Hiring Complete (current stage) Application Additi…" at bounding box center [784, 389] width 1568 height 778
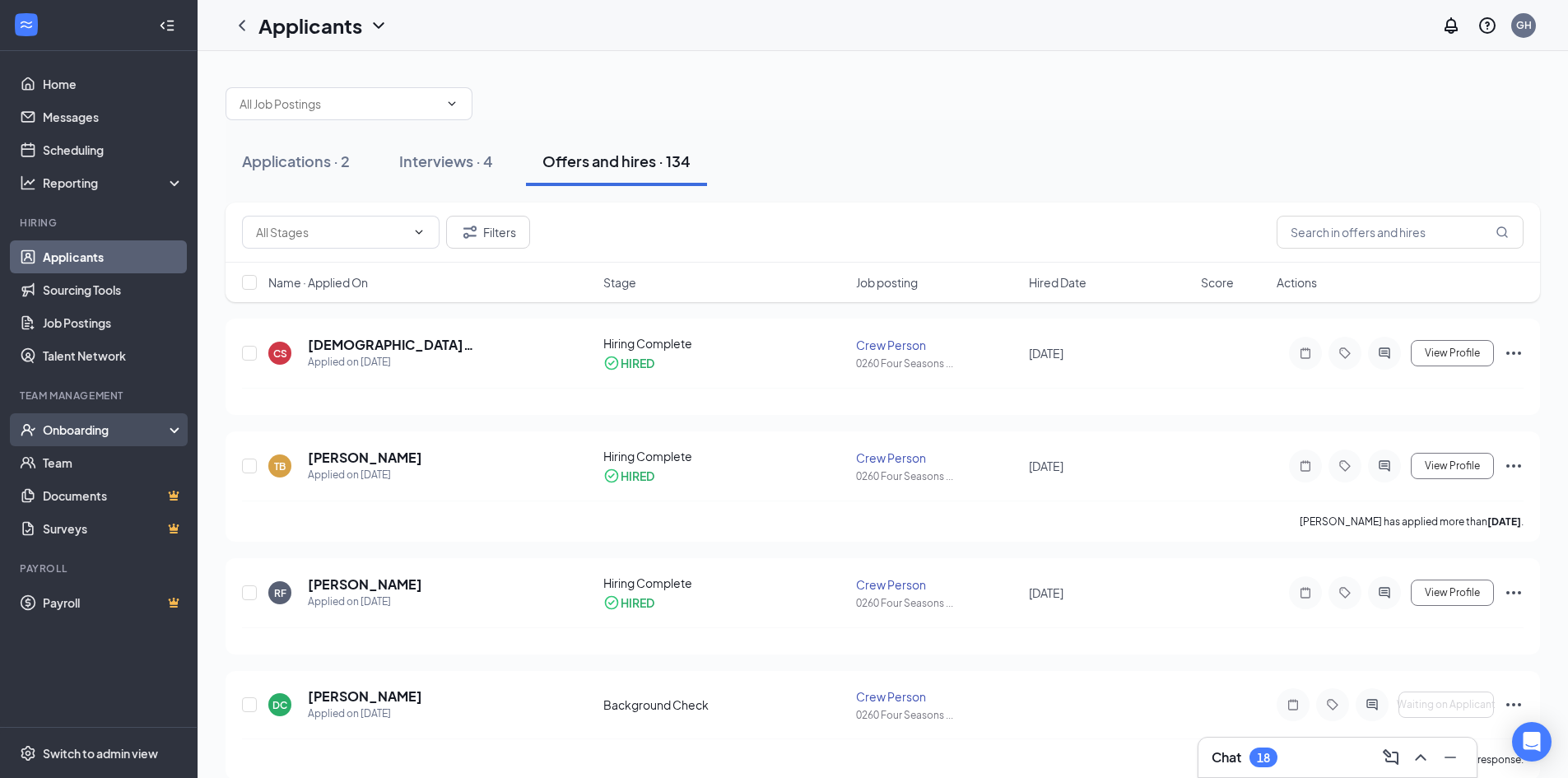
click at [82, 431] on div "Onboarding" at bounding box center [106, 429] width 126 height 16
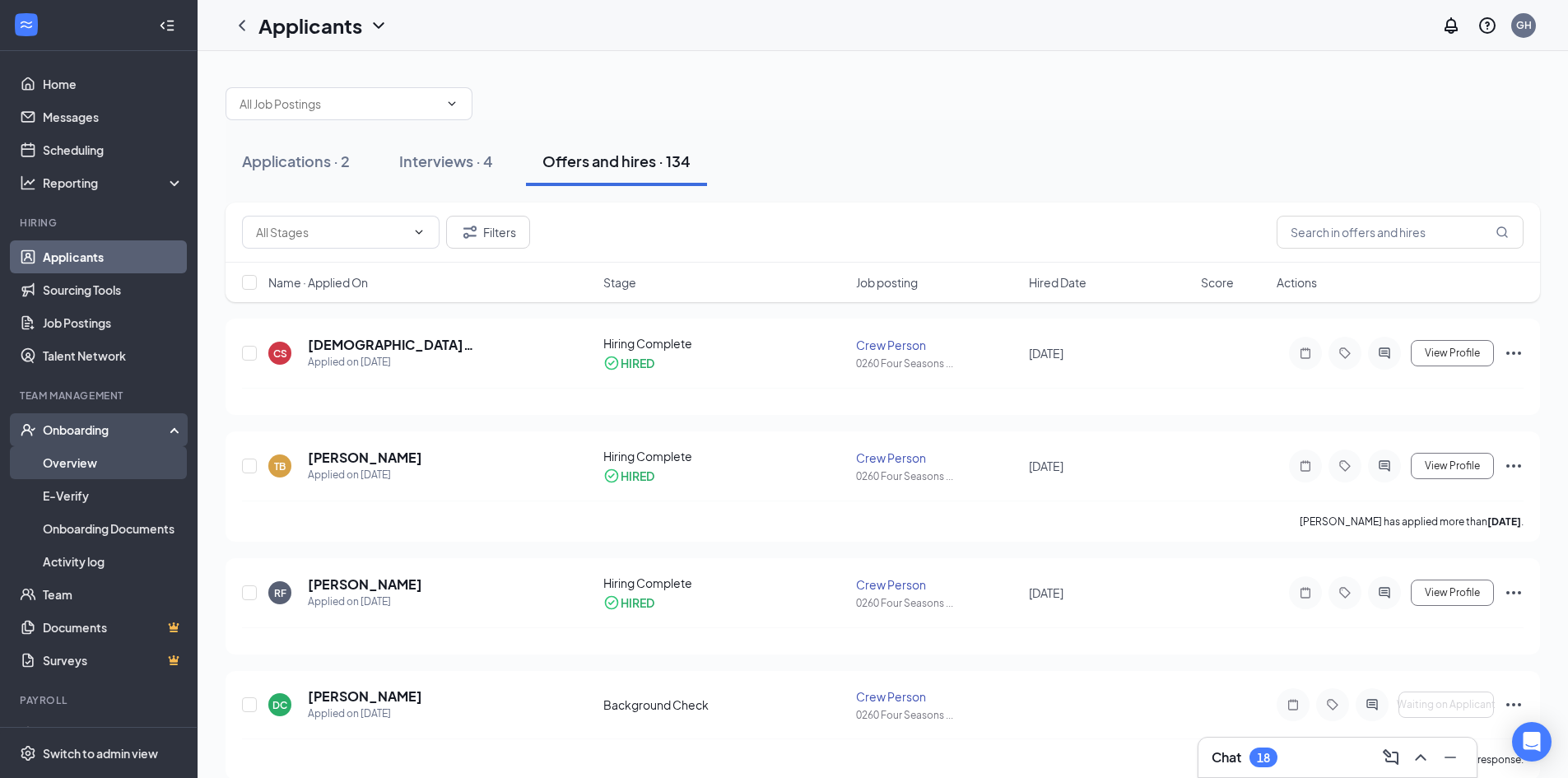
click at [100, 463] on link "Overview" at bounding box center [113, 462] width 141 height 33
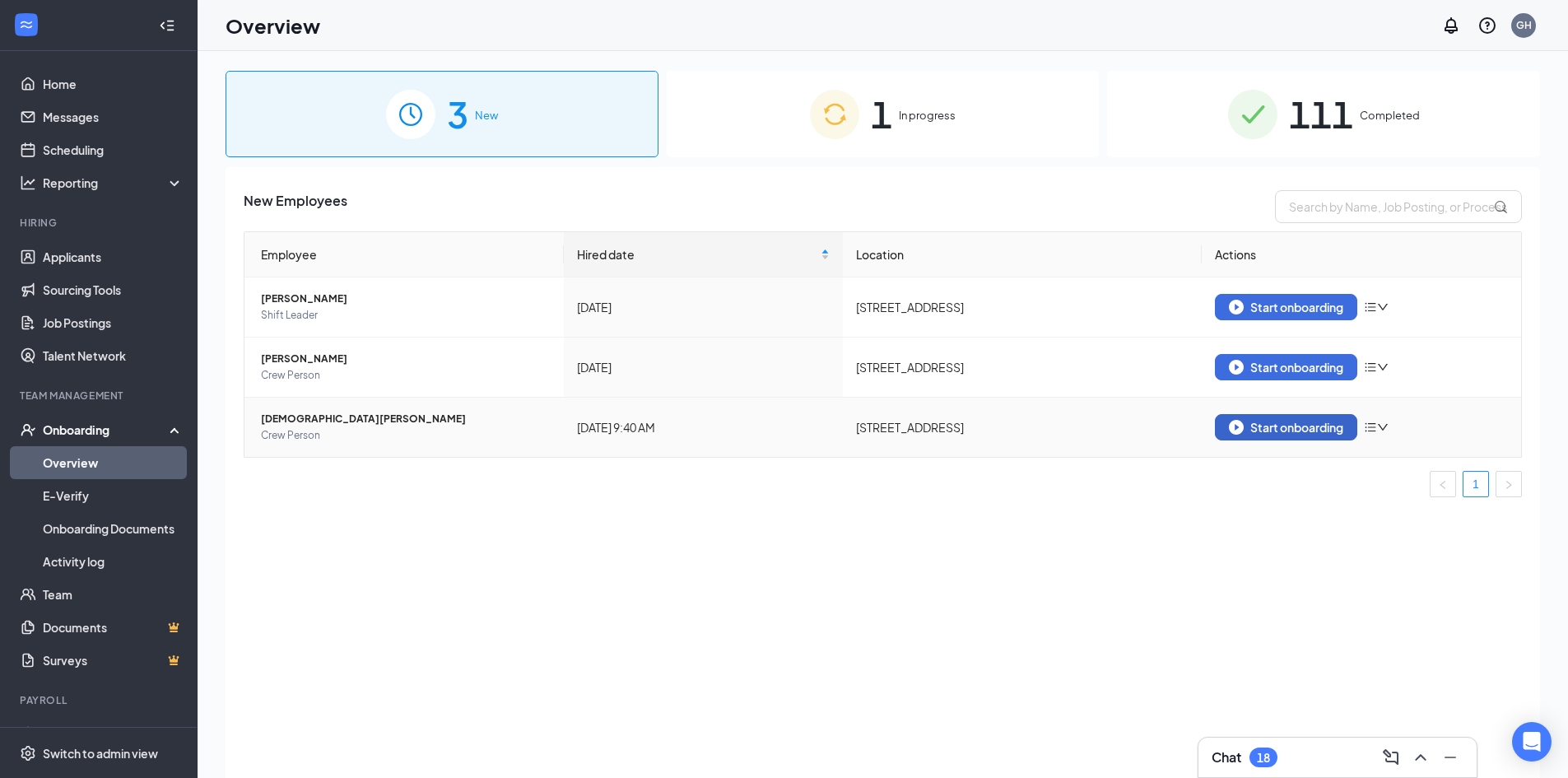
click at [1267, 432] on div "Start onboarding" at bounding box center [1287, 427] width 115 height 14
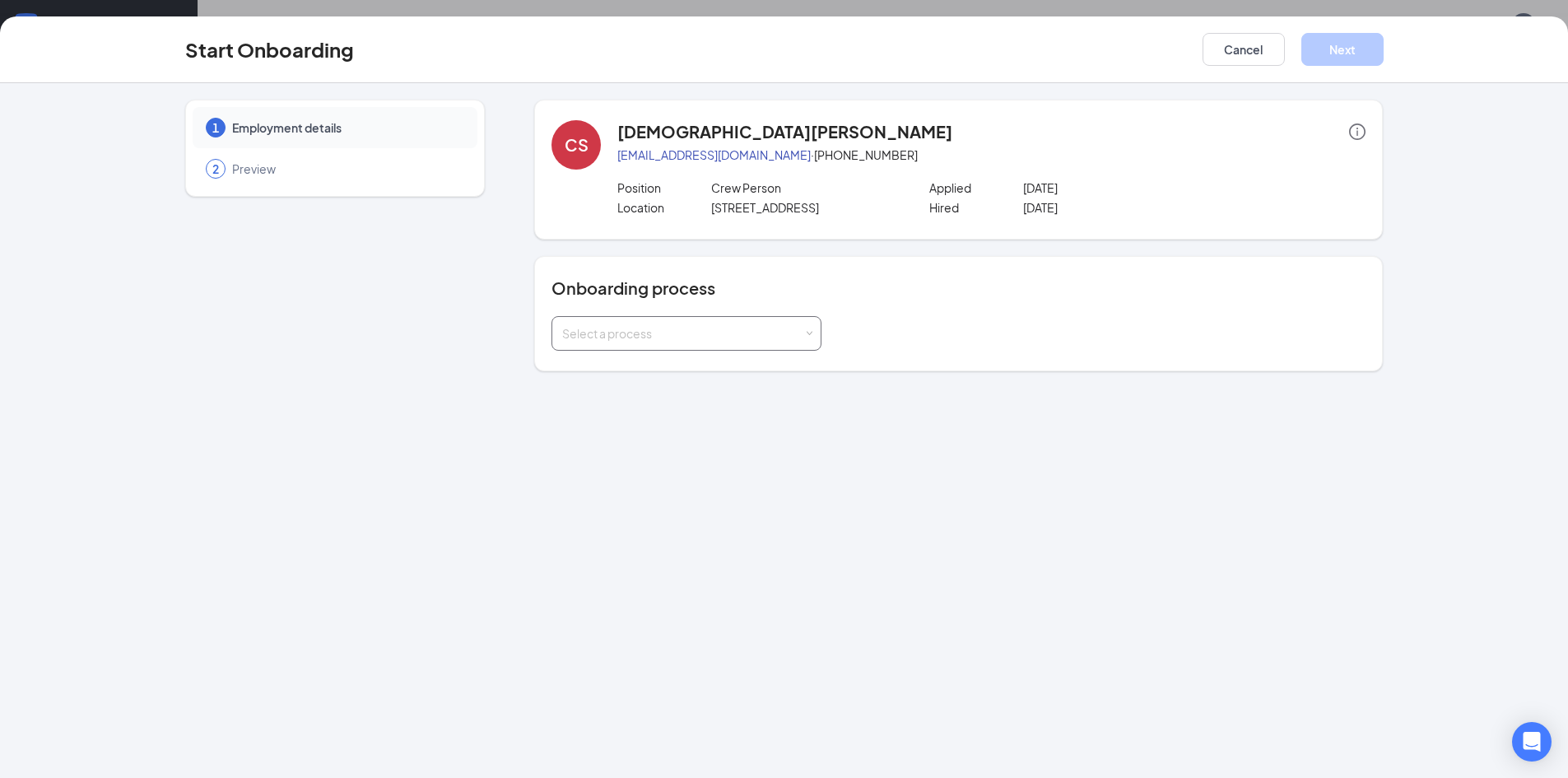
click at [806, 332] on span at bounding box center [810, 334] width 8 height 8
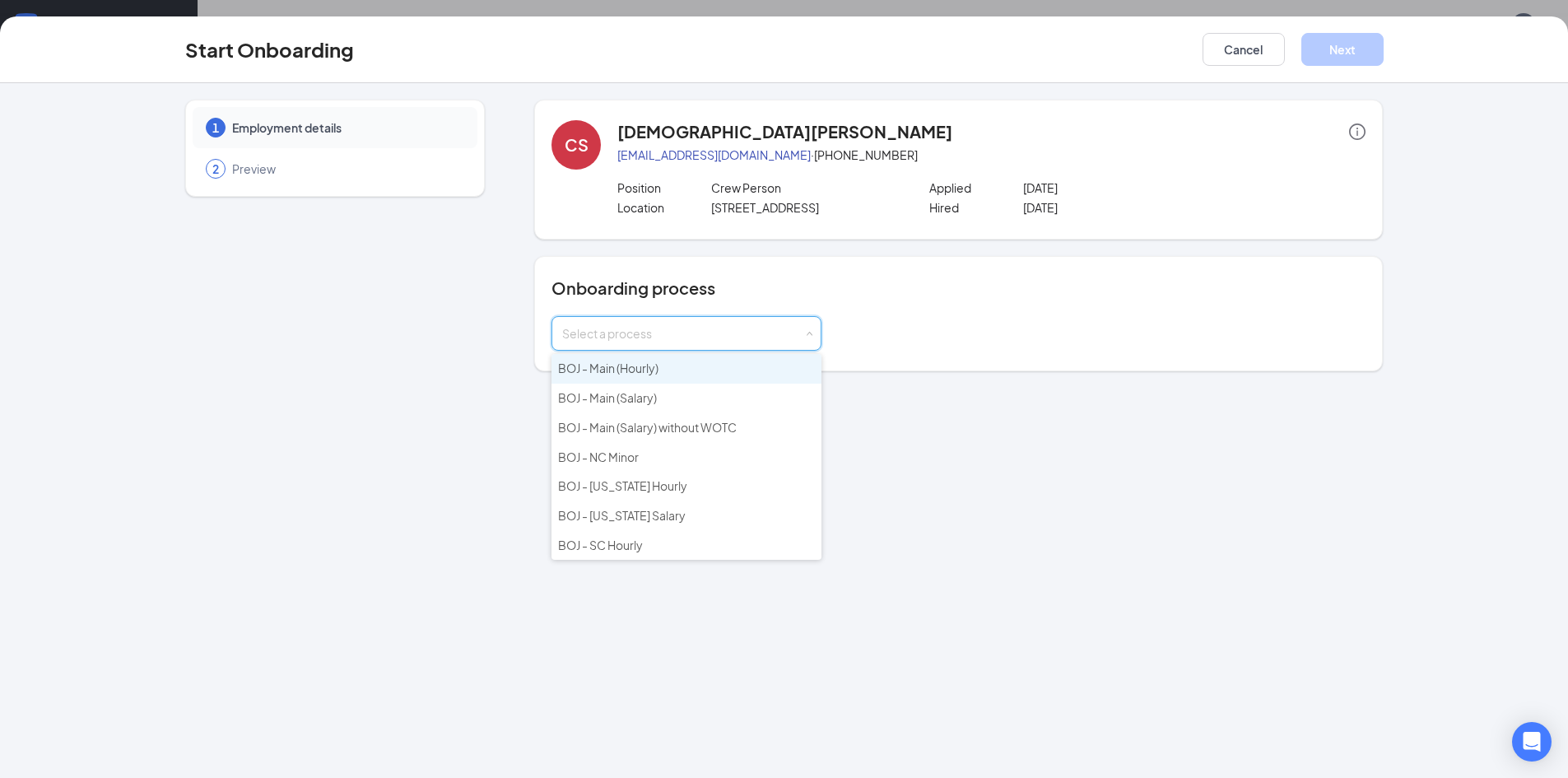
click at [695, 379] on li "BOJ - Main (Hourly)" at bounding box center [686, 368] width 270 height 30
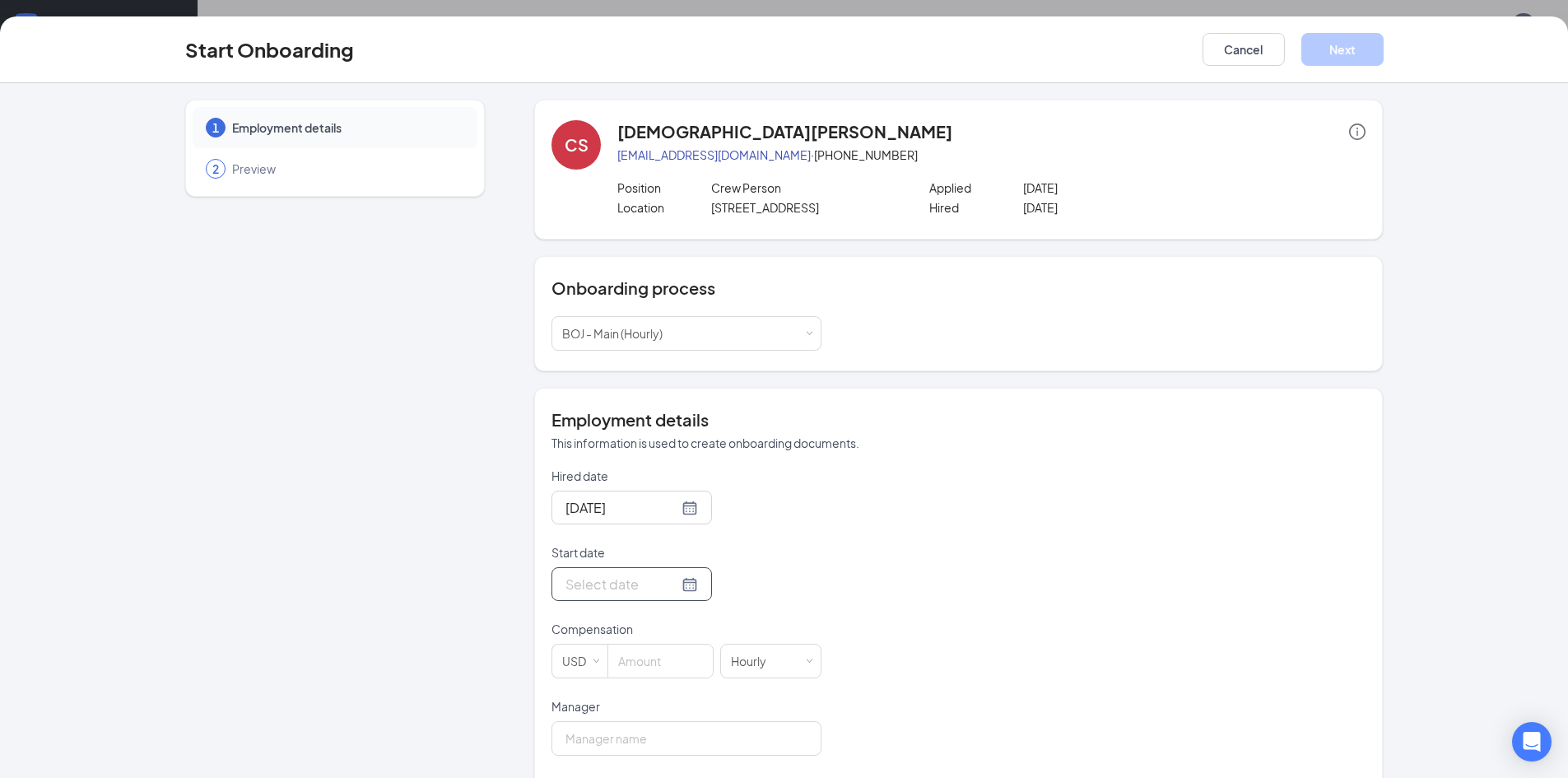
click at [677, 587] on div at bounding box center [632, 583] width 132 height 20
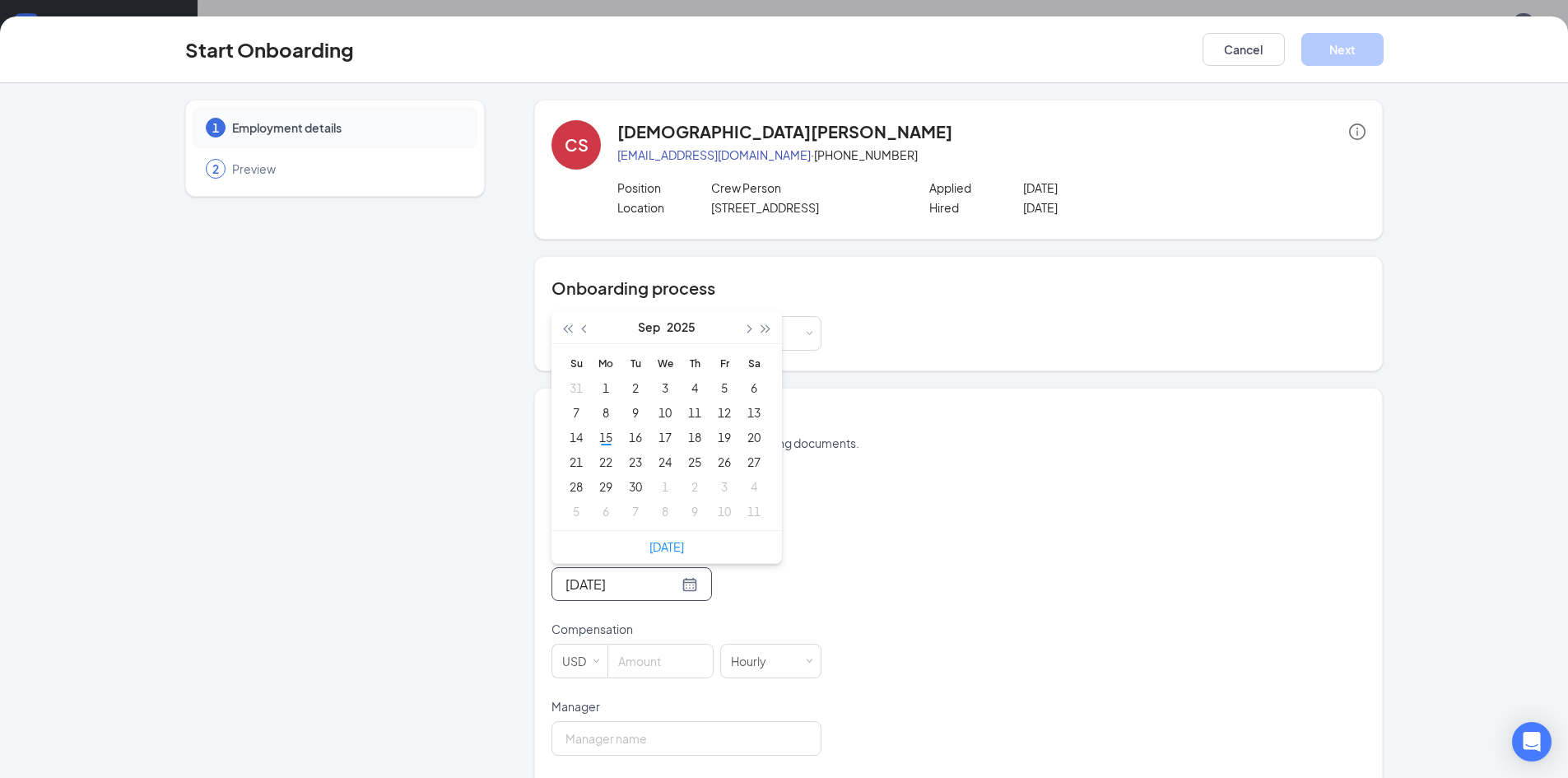
type input "[DATE]"
click at [632, 433] on div "16" at bounding box center [636, 436] width 20 height 20
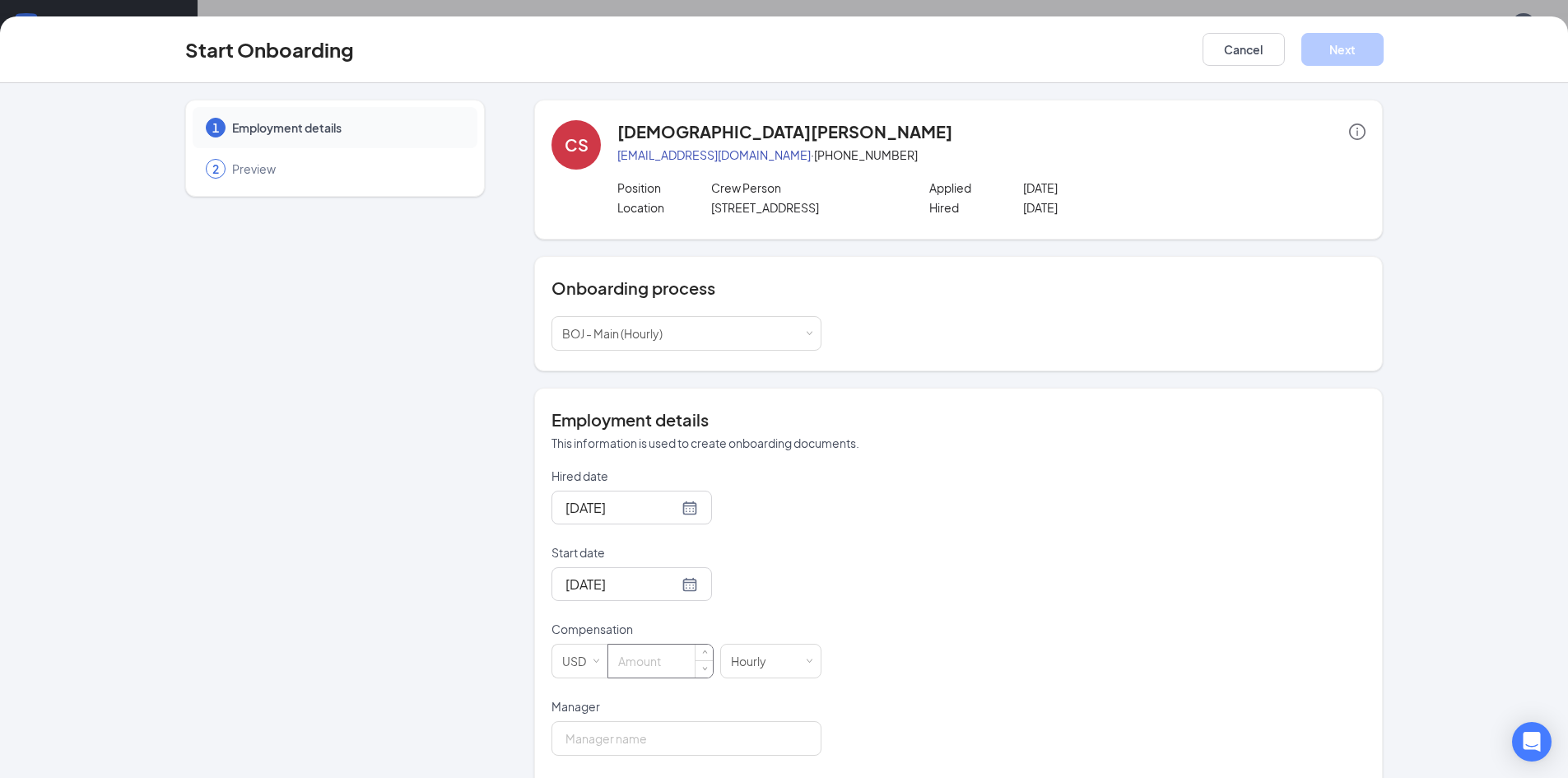
click at [650, 665] on input at bounding box center [661, 660] width 104 height 33
click at [703, 642] on div "Compensation" at bounding box center [686, 632] width 270 height 23
click at [702, 648] on span "Increase Value" at bounding box center [705, 654] width 17 height 20
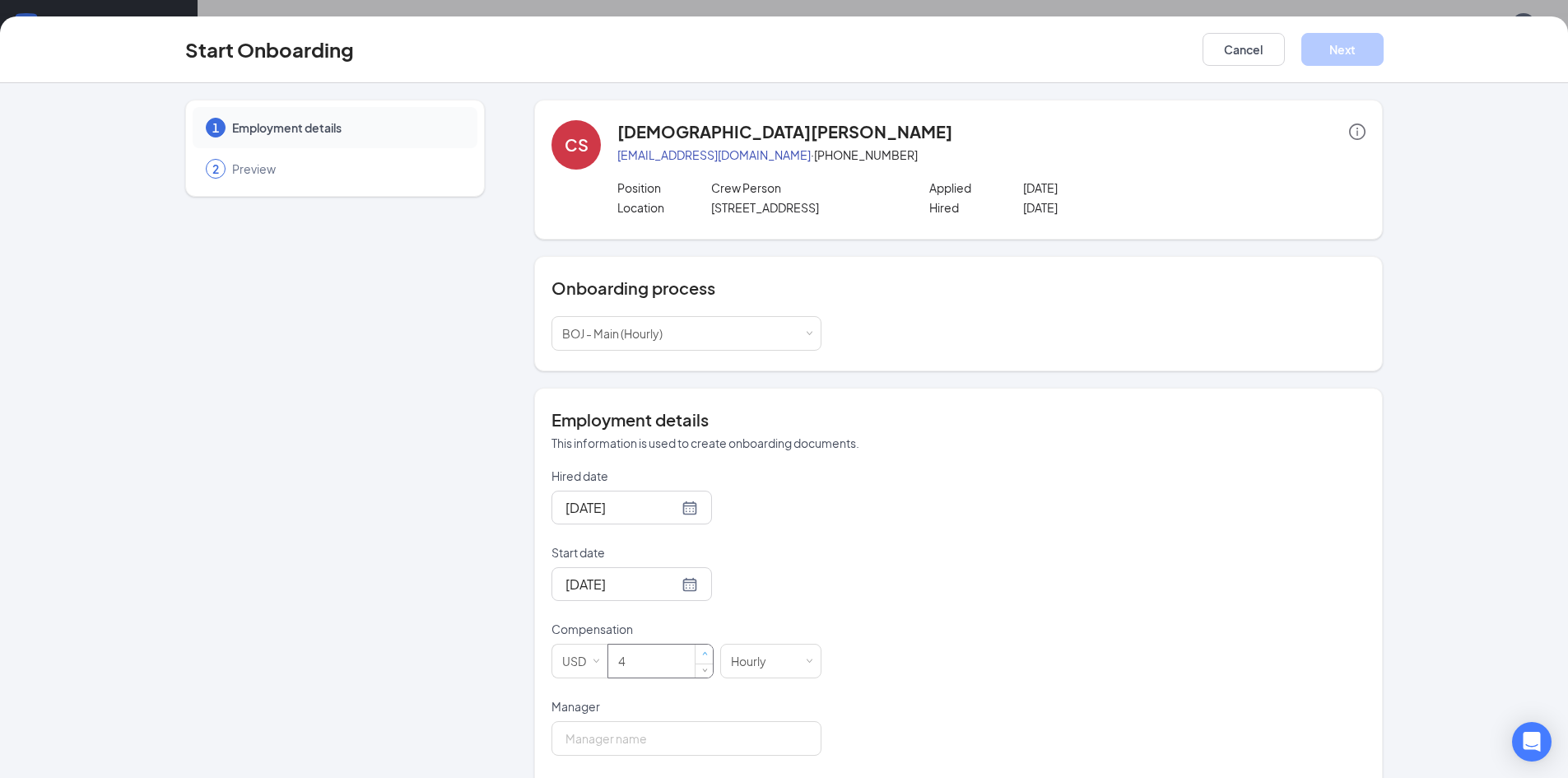
click at [702, 648] on span "Increase Value" at bounding box center [705, 654] width 17 height 20
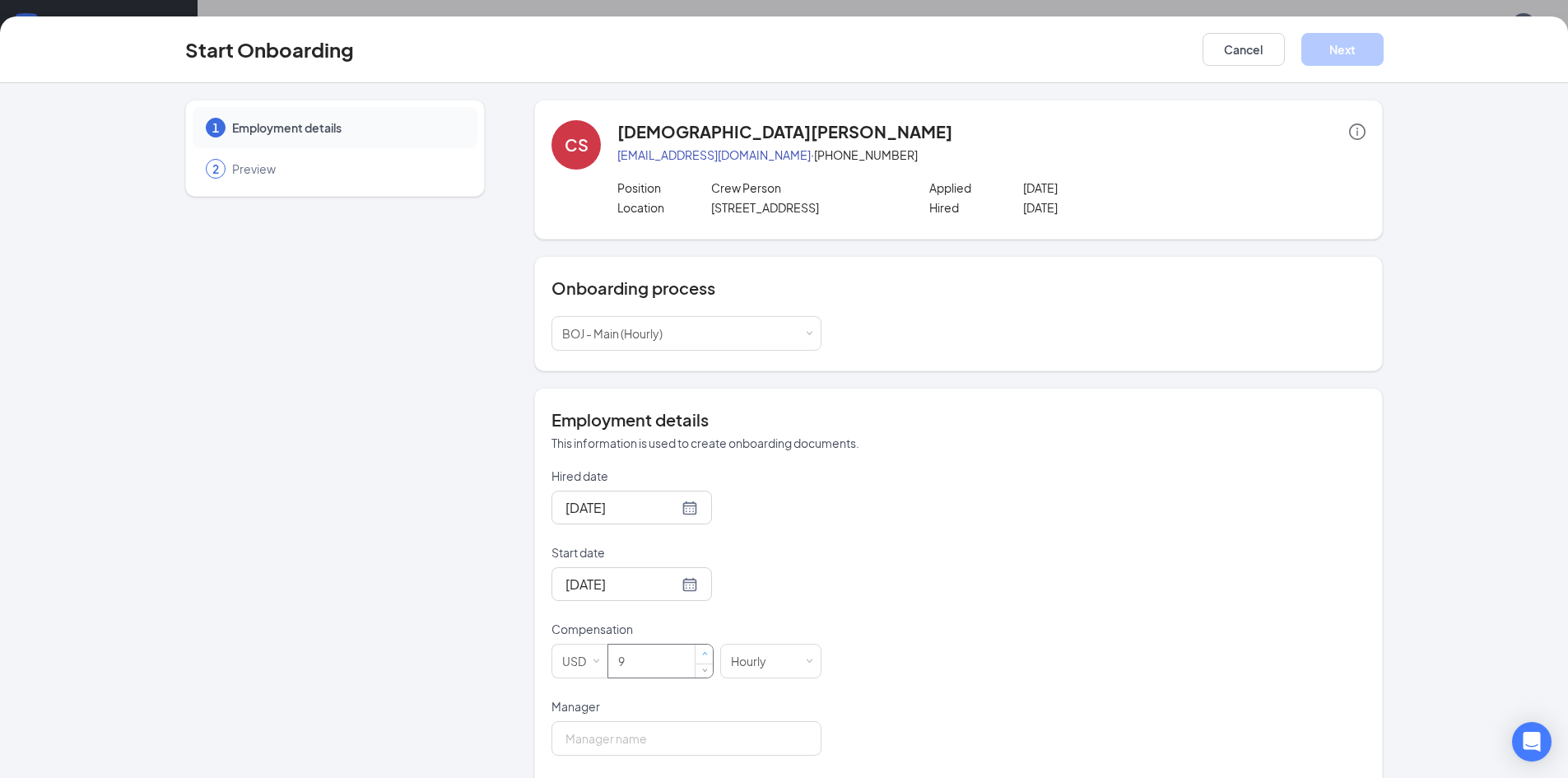
click at [702, 648] on span "Increase Value" at bounding box center [705, 654] width 17 height 20
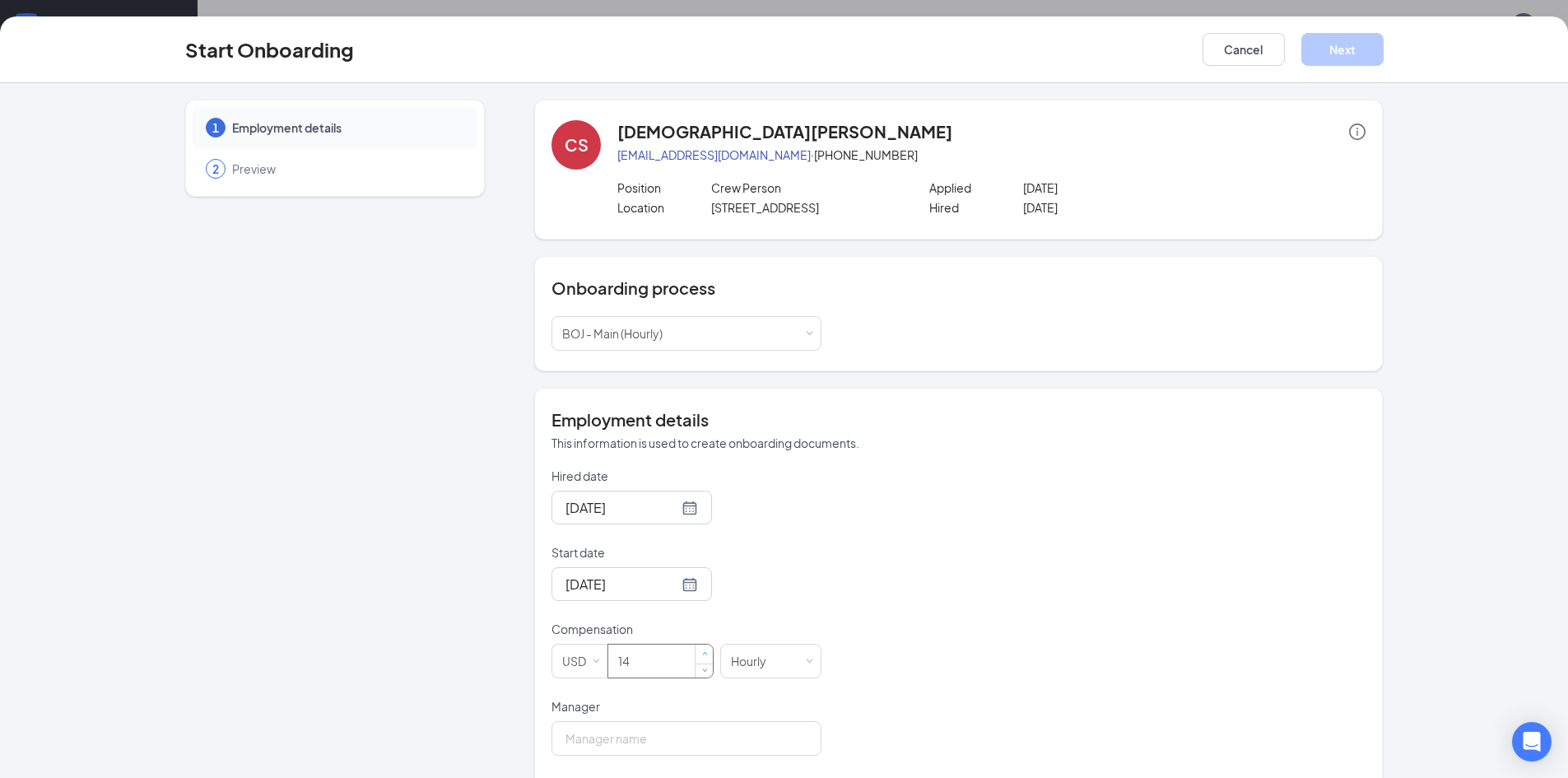
click at [702, 648] on span "Increase Value" at bounding box center [705, 654] width 17 height 20
type input "15"
click at [702, 648] on span "Increase Value" at bounding box center [705, 654] width 17 height 20
click at [707, 741] on input "Manager" at bounding box center [686, 738] width 270 height 34
type input "[PERSON_NAME]"
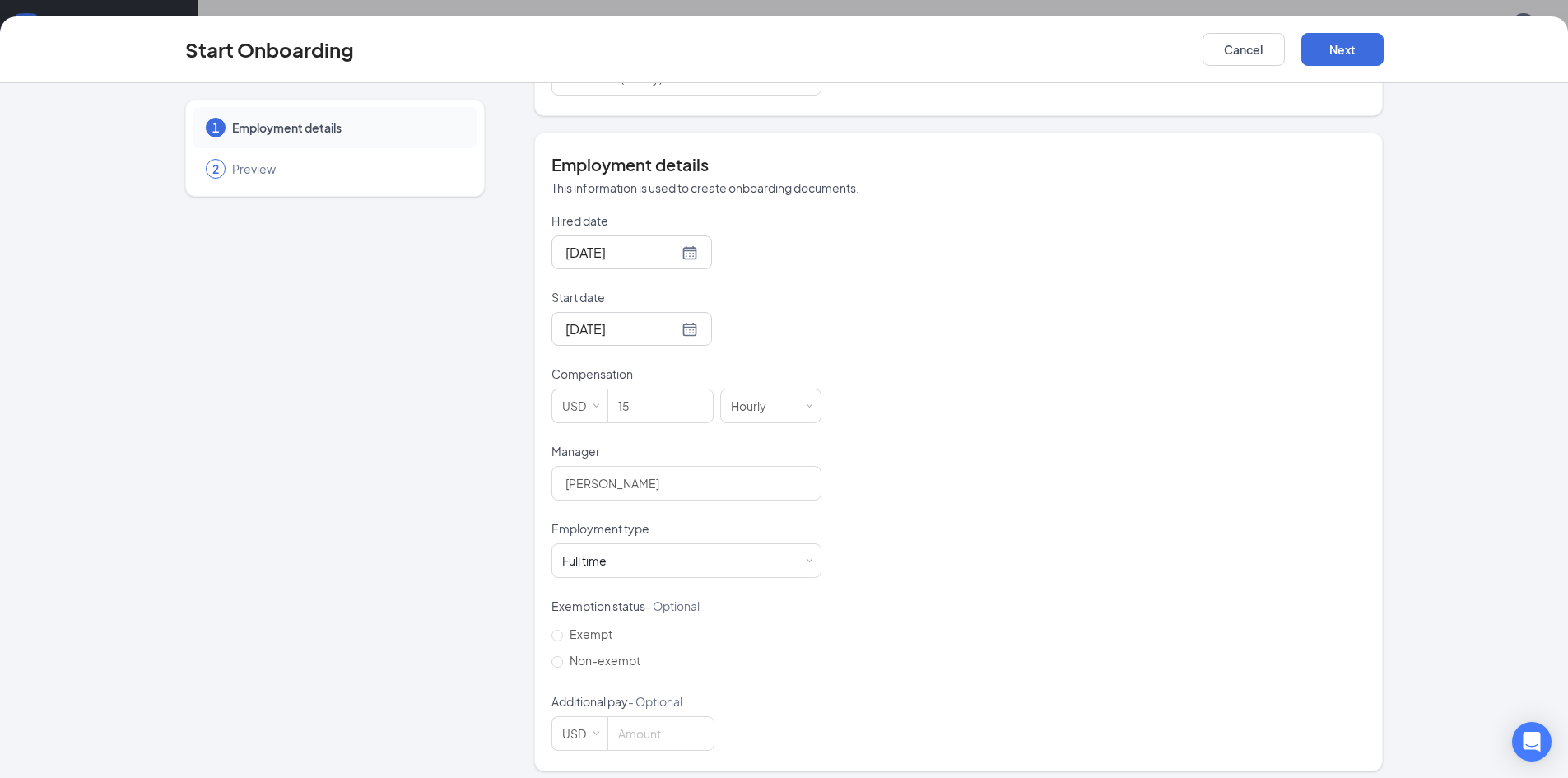
scroll to position [265, 0]
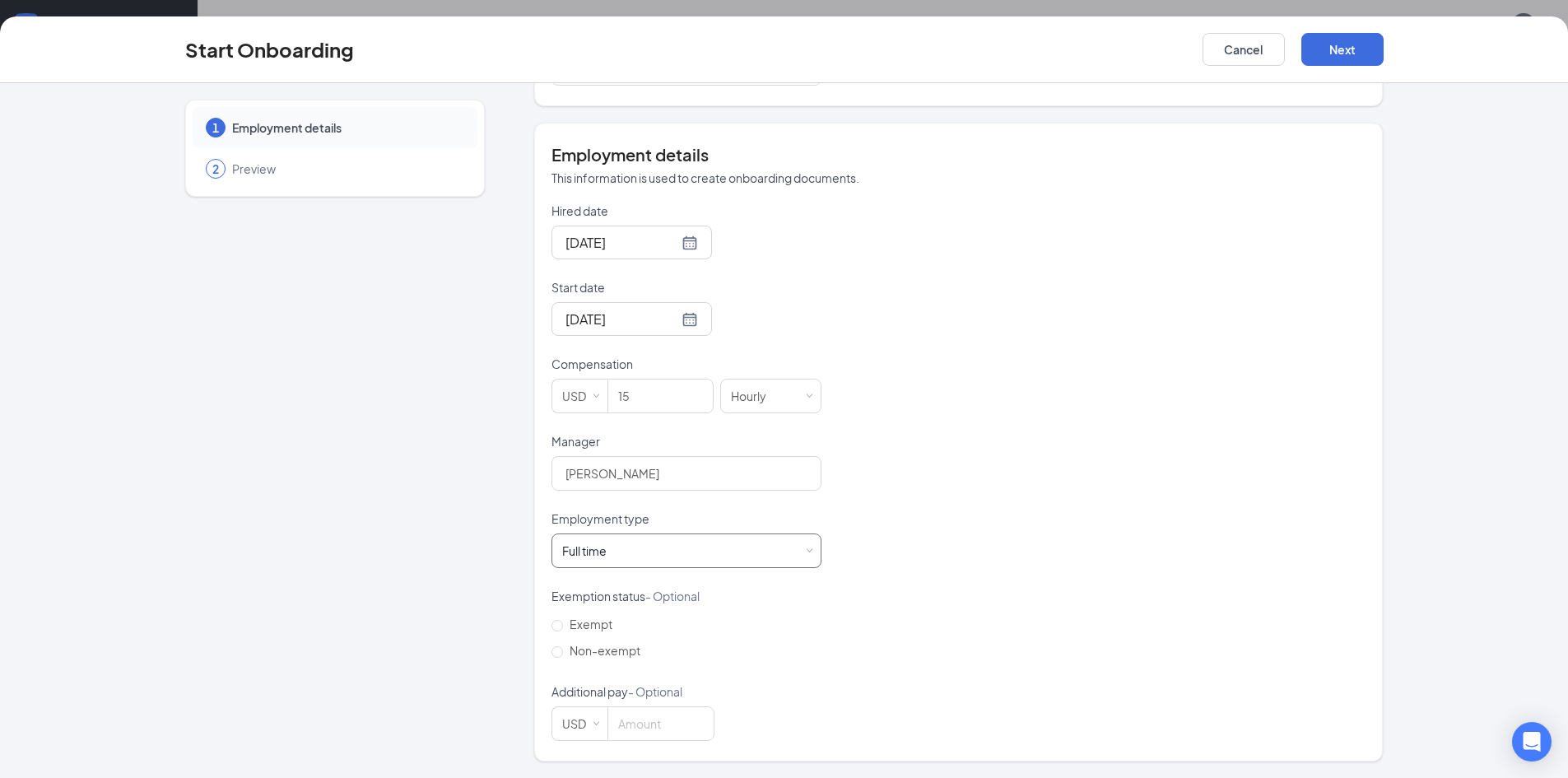
click at [789, 545] on div "Full time Works 30+ hours per week and is reasonably expected to work" at bounding box center [686, 550] width 249 height 33
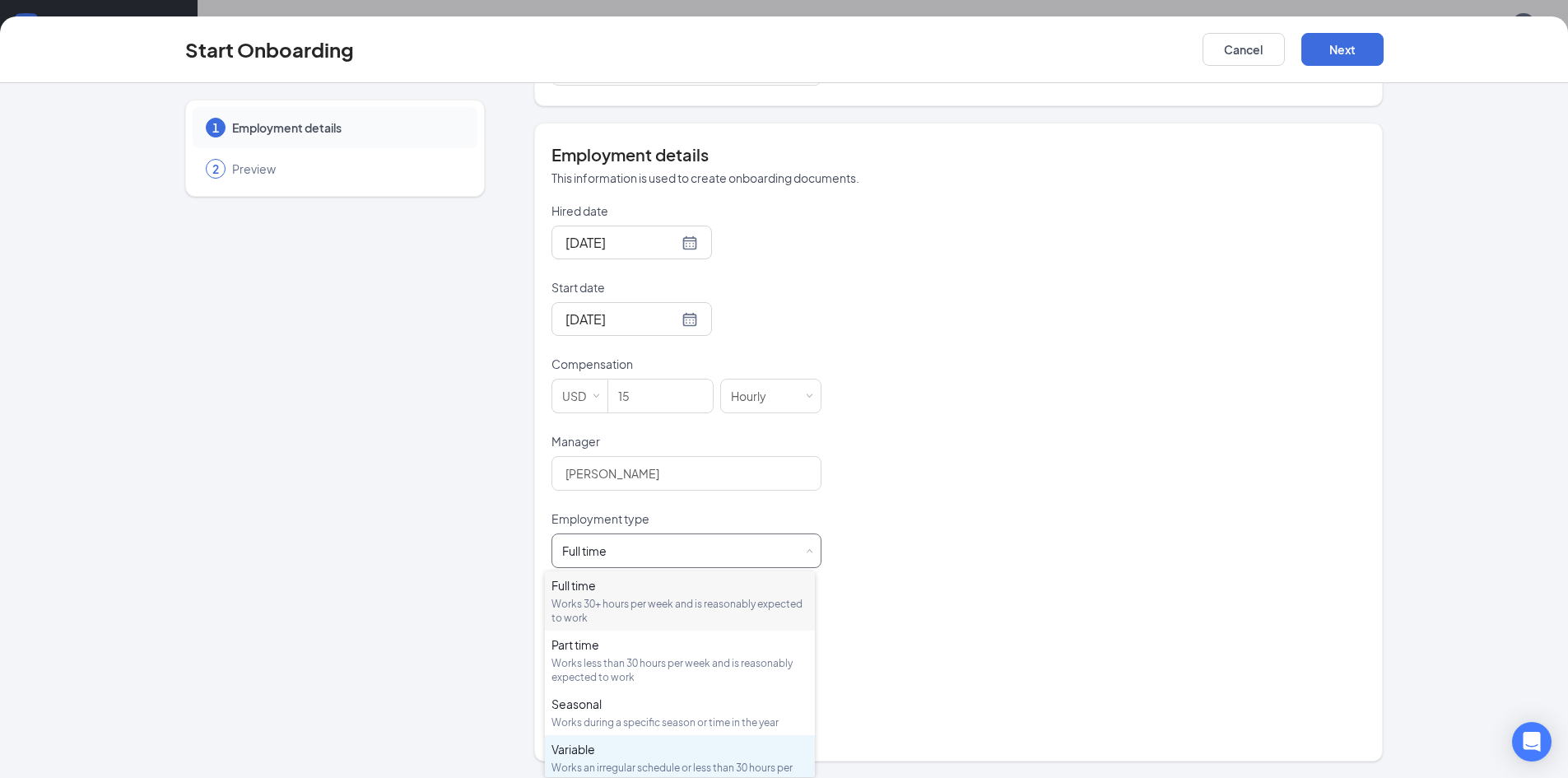
click at [657, 761] on div "Works an irregular schedule or less than 30 hours per week" at bounding box center [680, 774] width 257 height 28
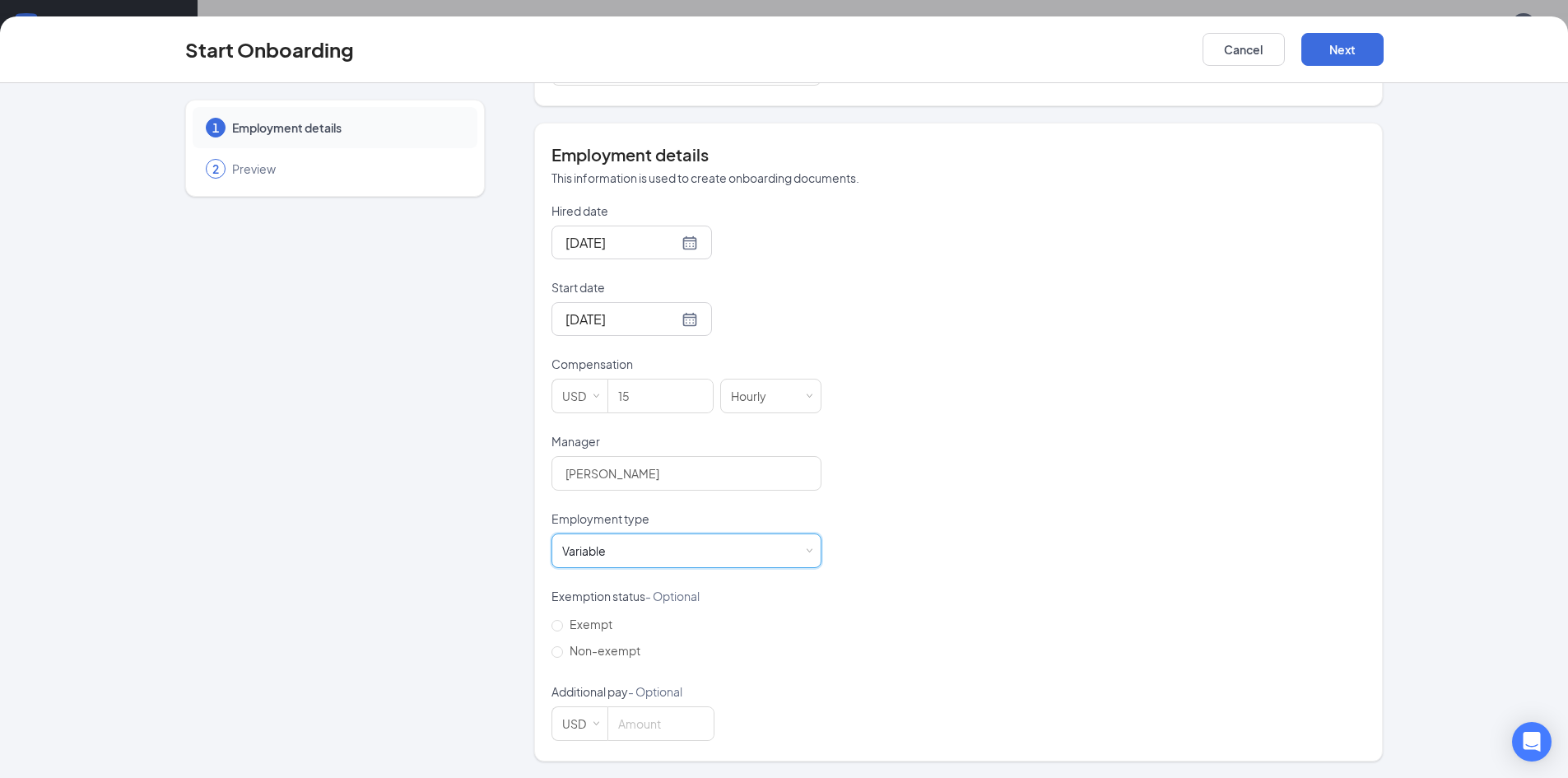
click at [1318, 67] on div "Start Onboarding Cancel Next" at bounding box center [784, 50] width 1568 height 67
click at [1340, 48] on button "Next" at bounding box center [1343, 49] width 82 height 33
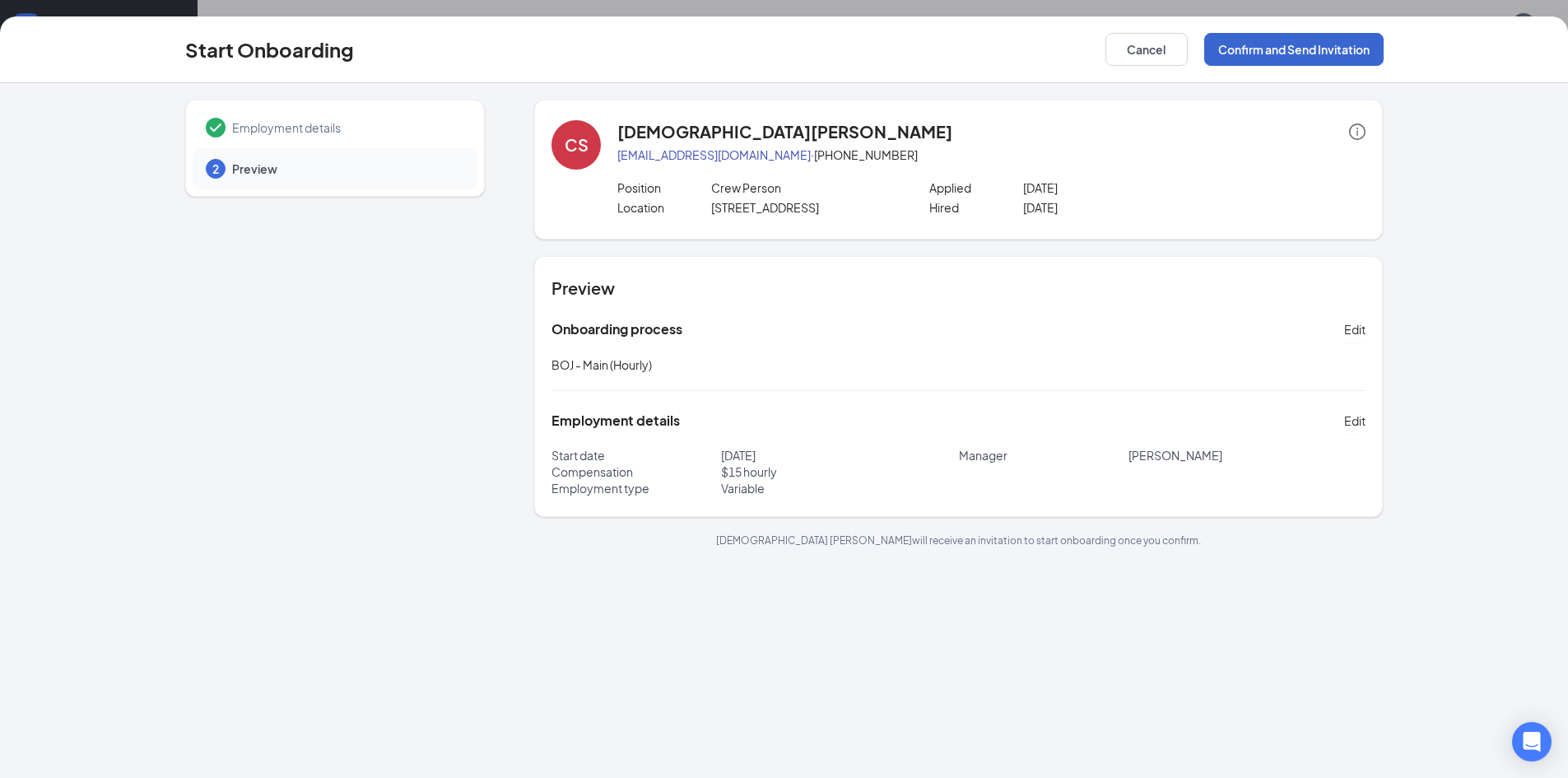
scroll to position [0, 0]
click at [1339, 58] on button "Confirm and Send Invitation" at bounding box center [1293, 49] width 179 height 33
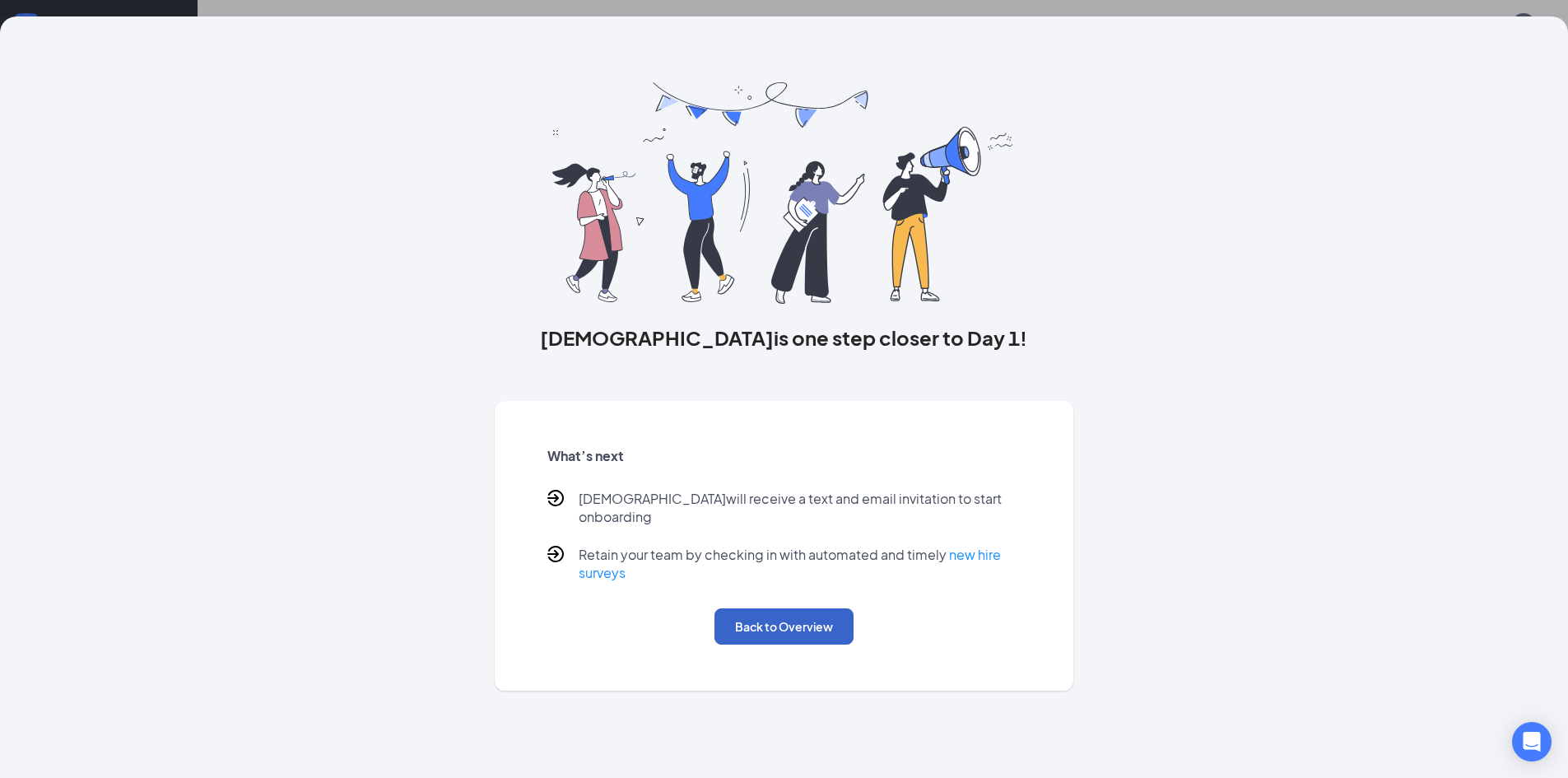
click at [761, 615] on button "Back to Overview" at bounding box center [783, 627] width 139 height 36
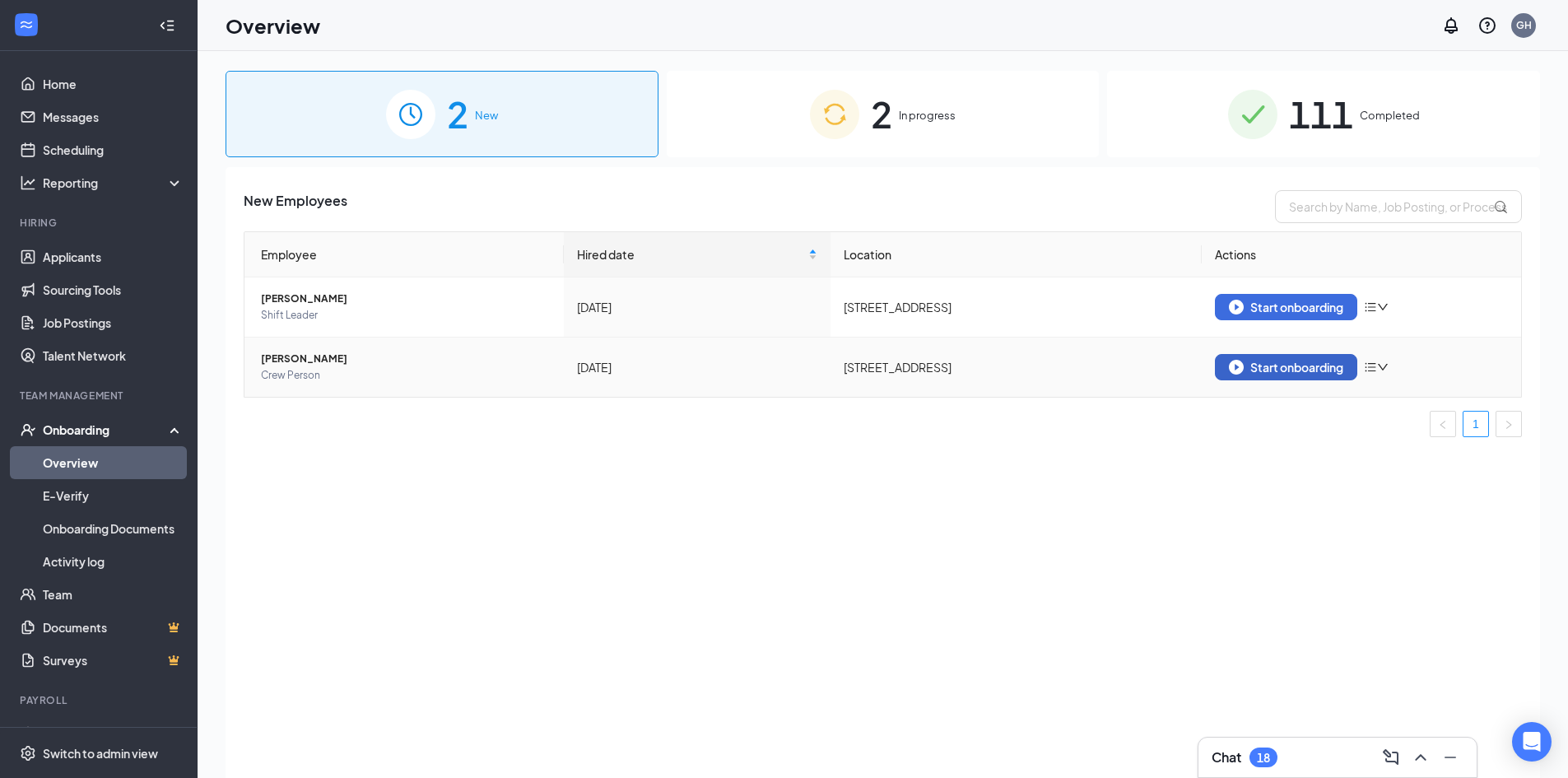
click at [1258, 375] on button "Start onboarding" at bounding box center [1286, 367] width 143 height 27
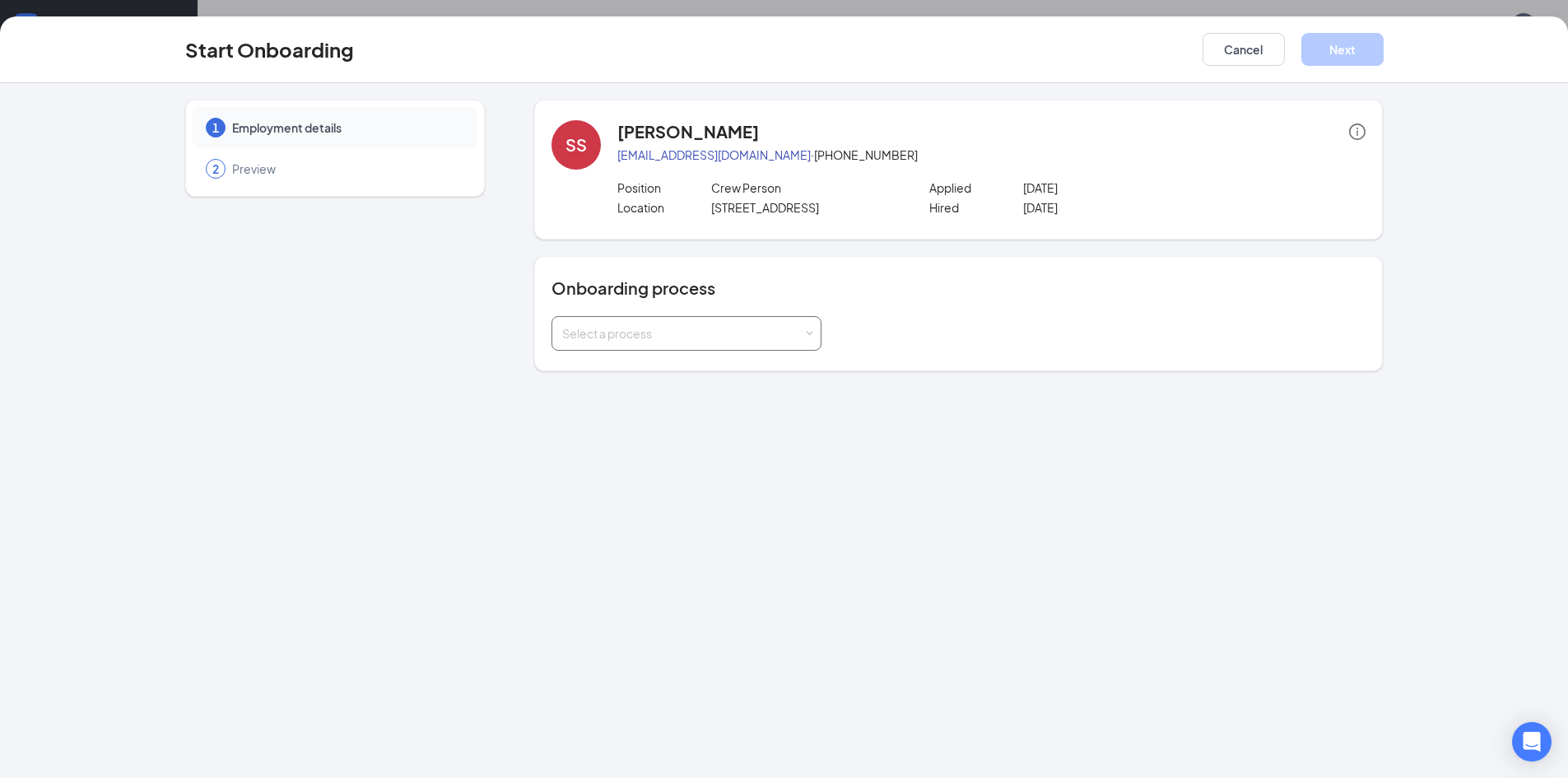
click at [783, 322] on div "Select a process" at bounding box center [686, 333] width 249 height 33
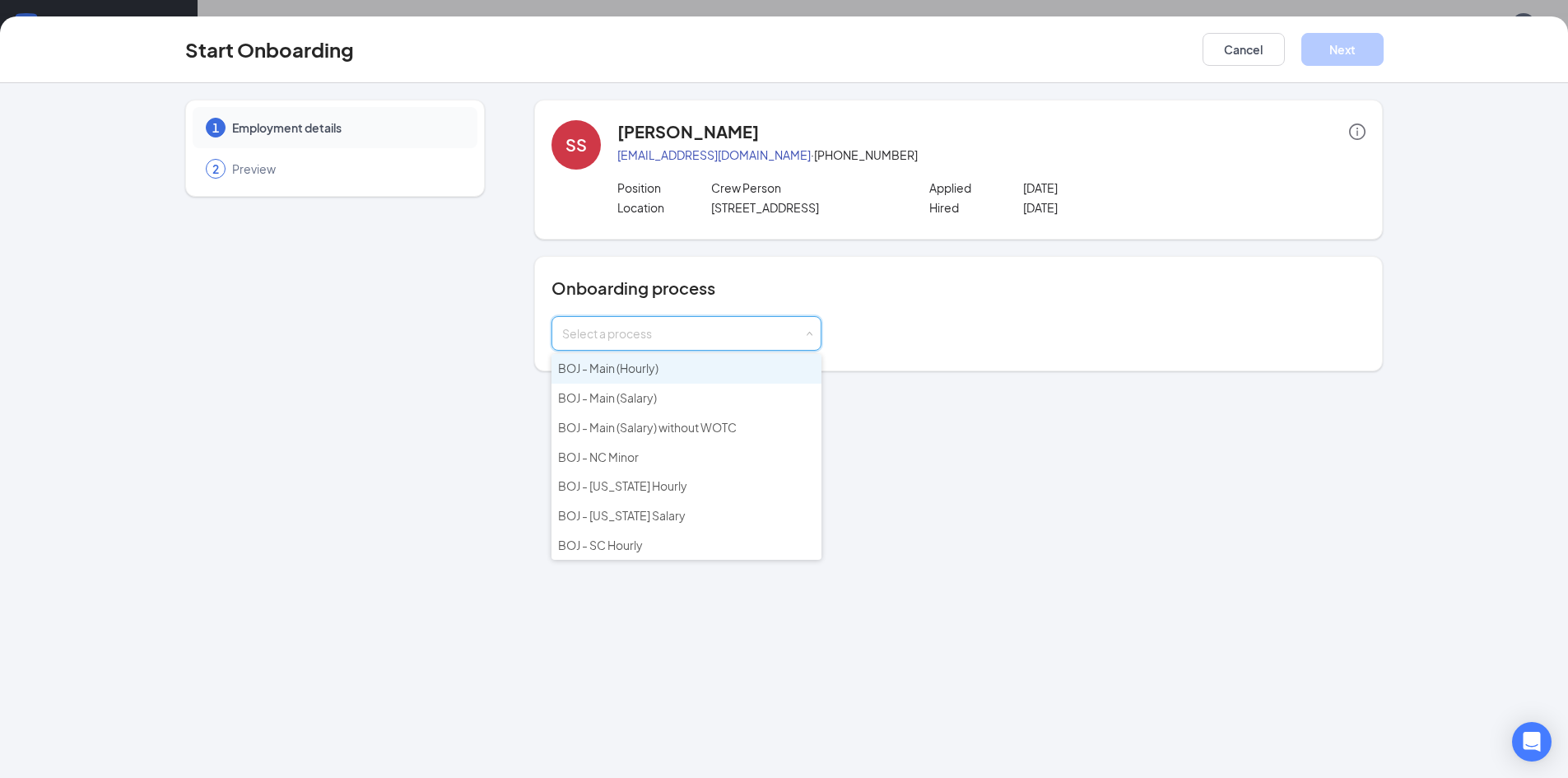
click at [657, 356] on li "BOJ - Main (Hourly)" at bounding box center [686, 368] width 270 height 30
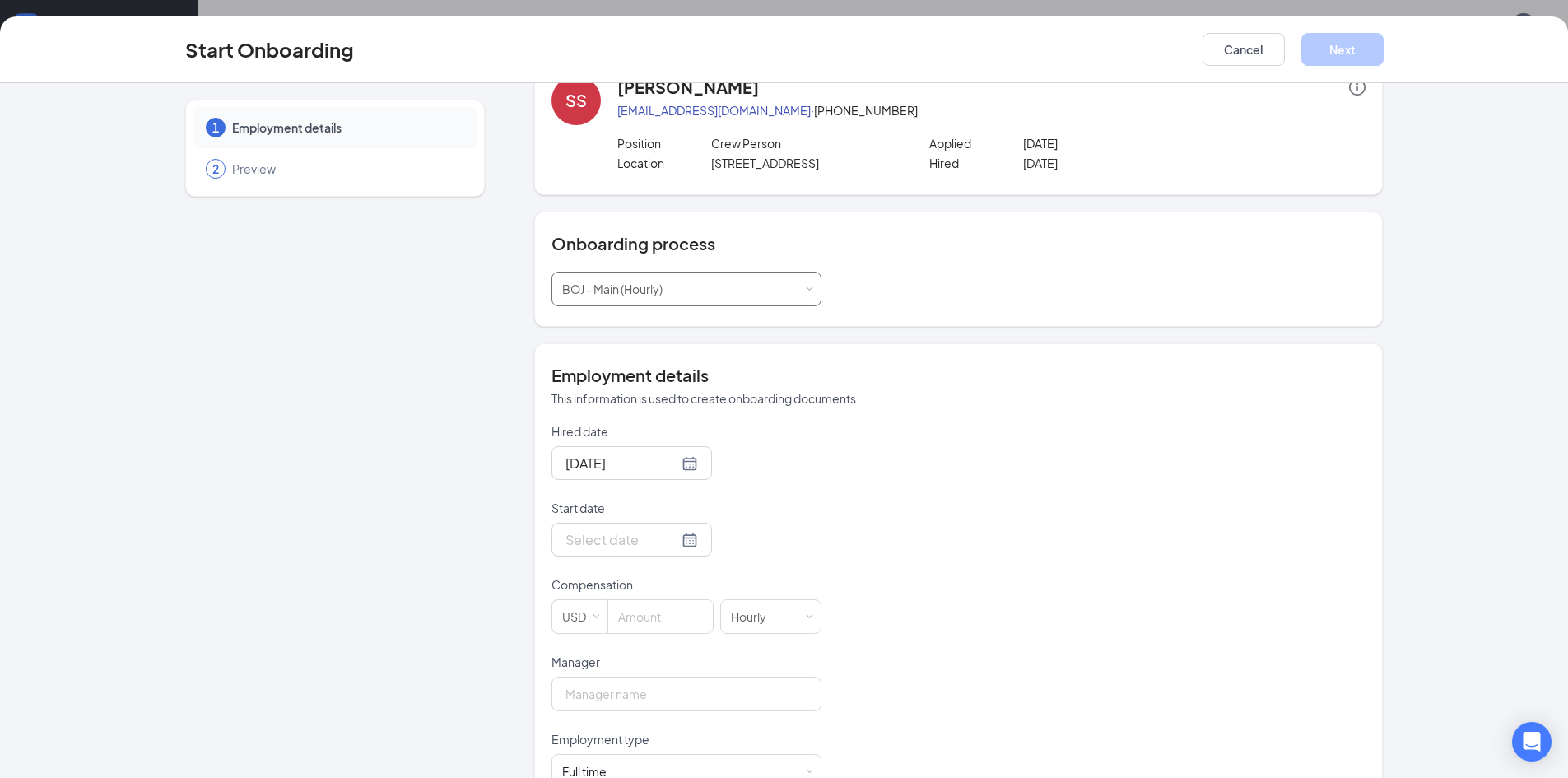
scroll to position [82, 0]
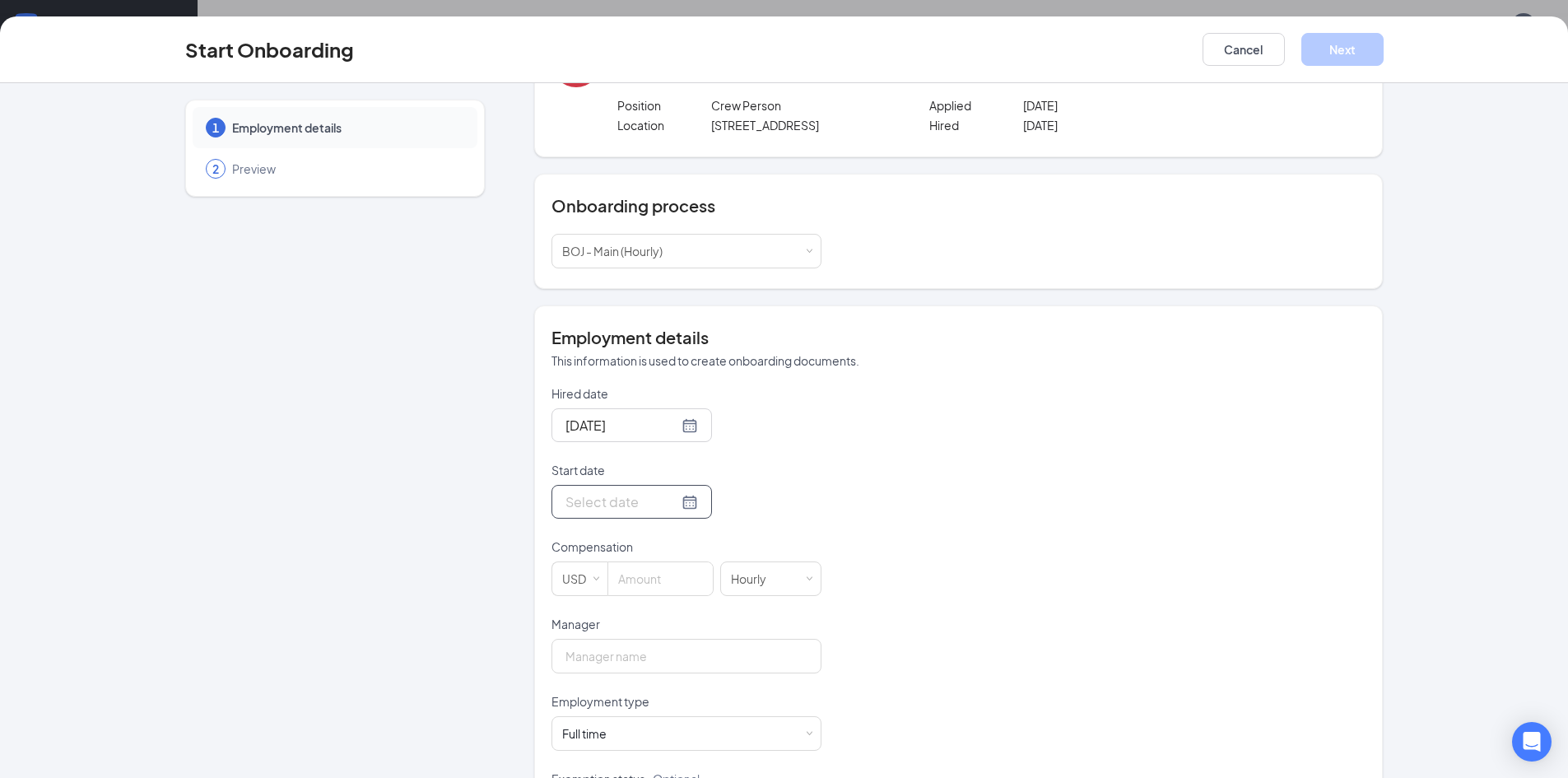
click at [660, 509] on div at bounding box center [632, 500] width 132 height 20
type input "[DATE]"
click at [626, 644] on div "16" at bounding box center [636, 648] width 20 height 20
click at [703, 569] on span "Increase Value" at bounding box center [706, 572] width 6 height 6
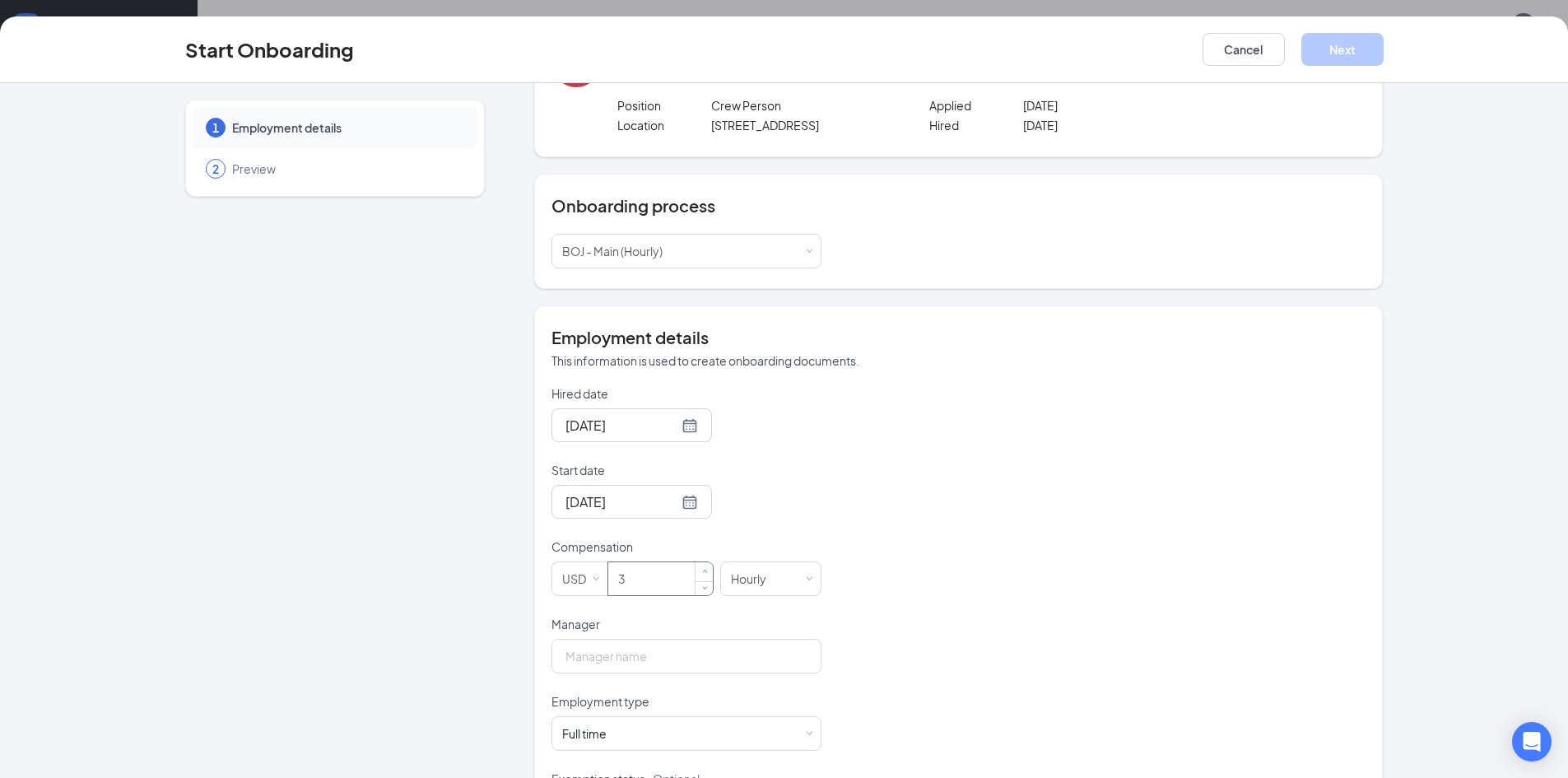
click at [703, 569] on span "Increase Value" at bounding box center [706, 572] width 6 height 6
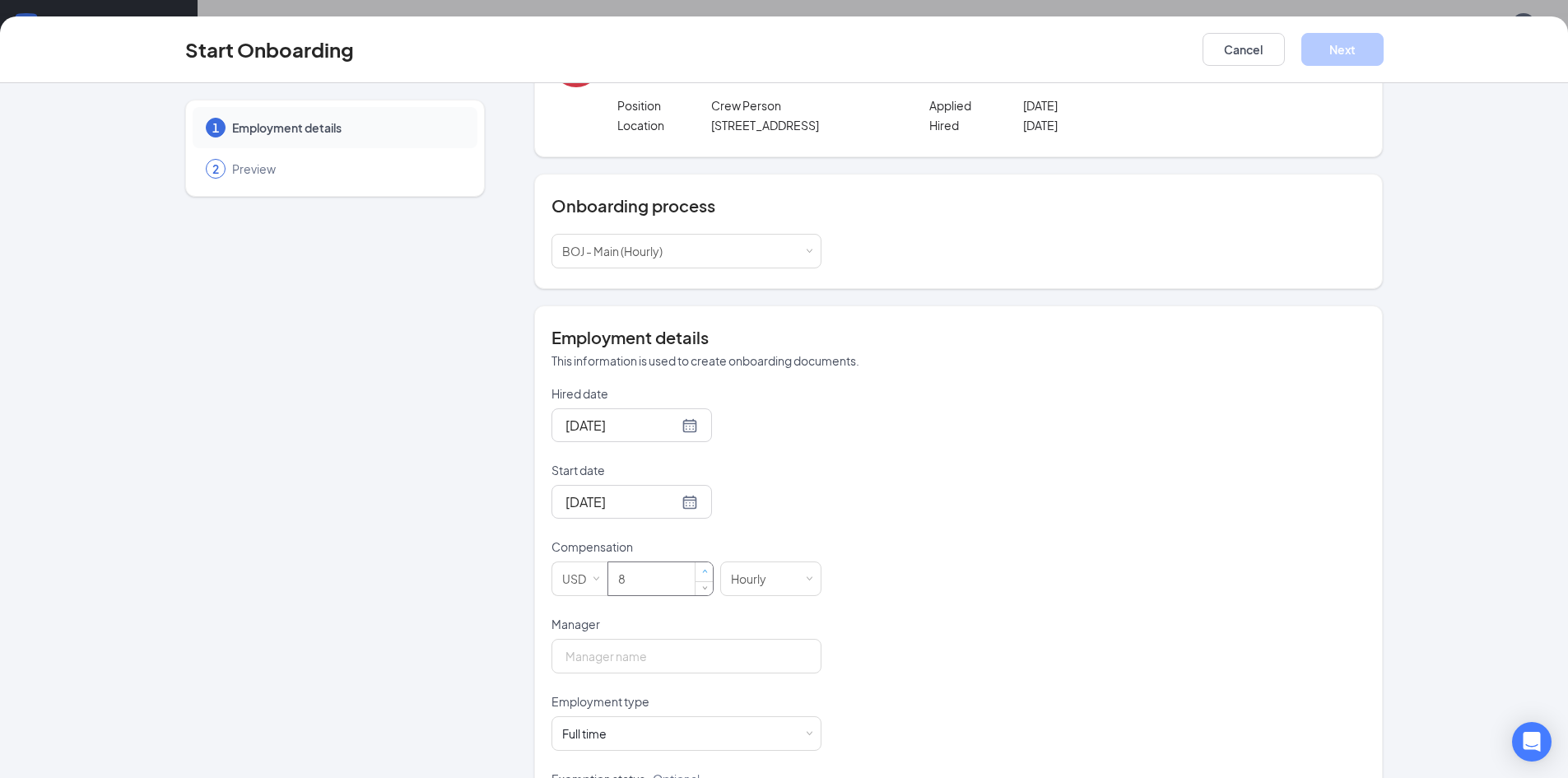
click at [703, 569] on span "Increase Value" at bounding box center [706, 572] width 6 height 6
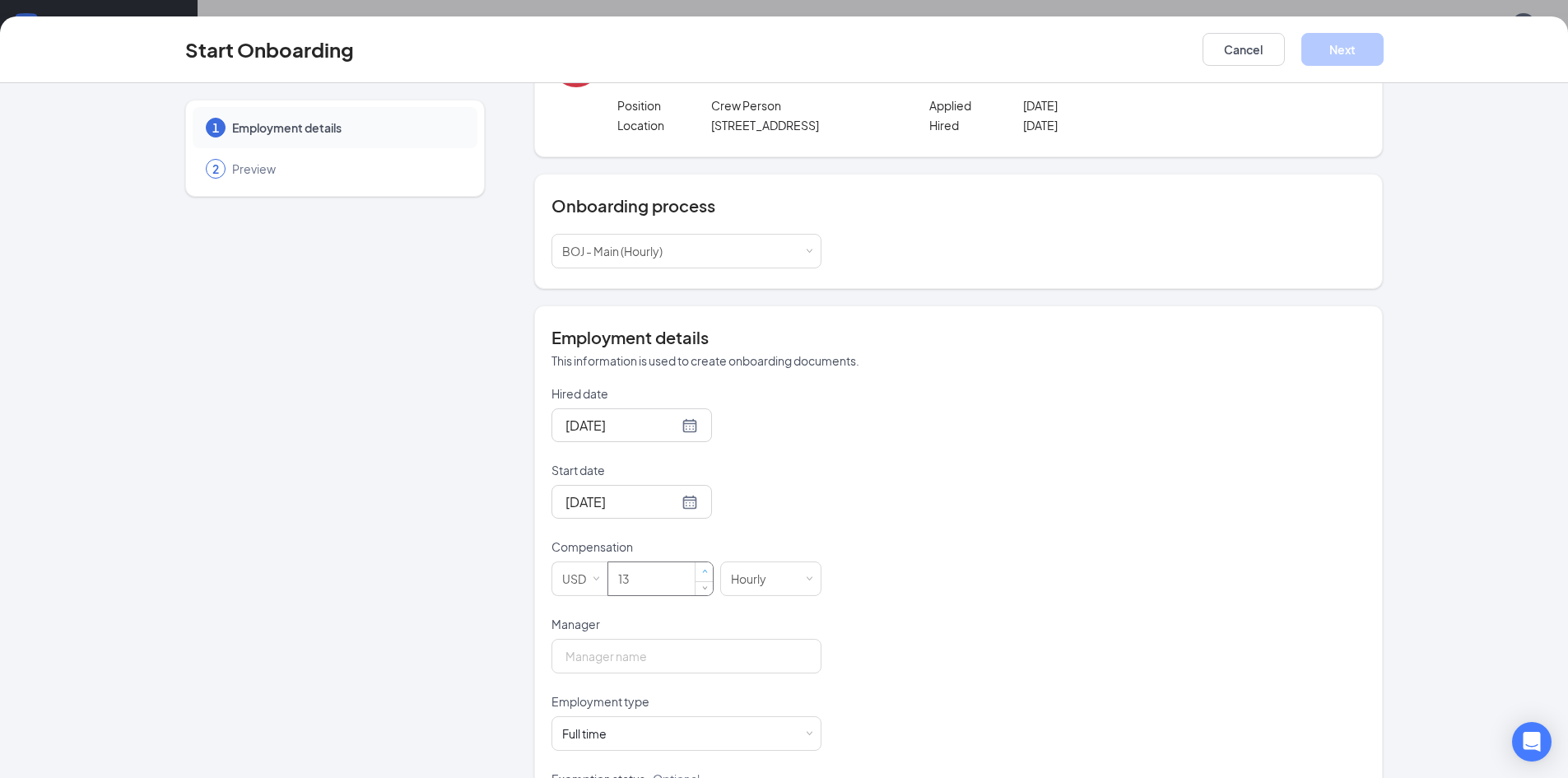
click at [703, 569] on span "Increase Value" at bounding box center [706, 572] width 6 height 6
type input "15"
click at [703, 569] on span "Increase Value" at bounding box center [706, 572] width 6 height 6
click at [674, 659] on input "Manager" at bounding box center [686, 656] width 270 height 34
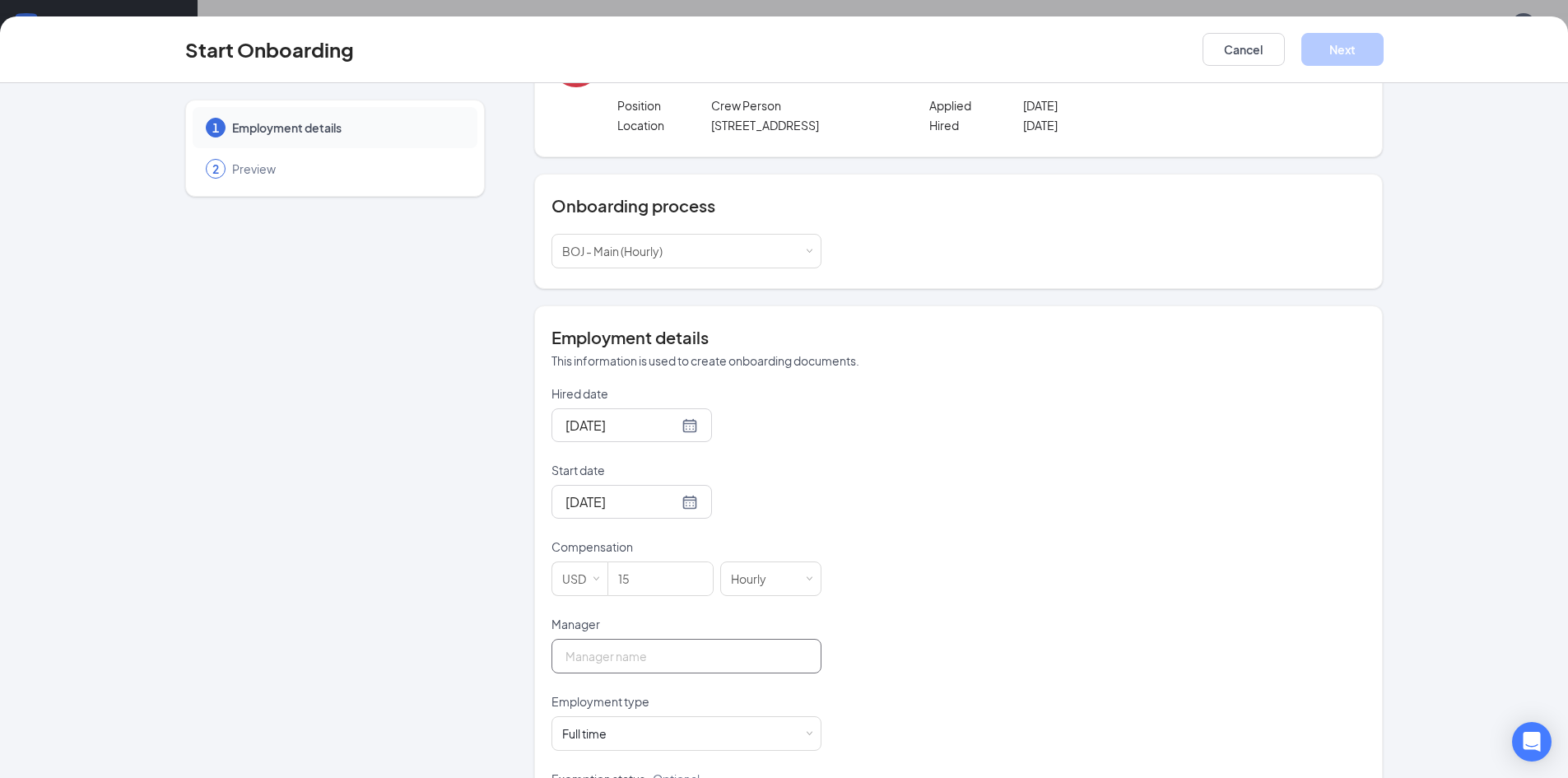
type input "[PERSON_NAME]"
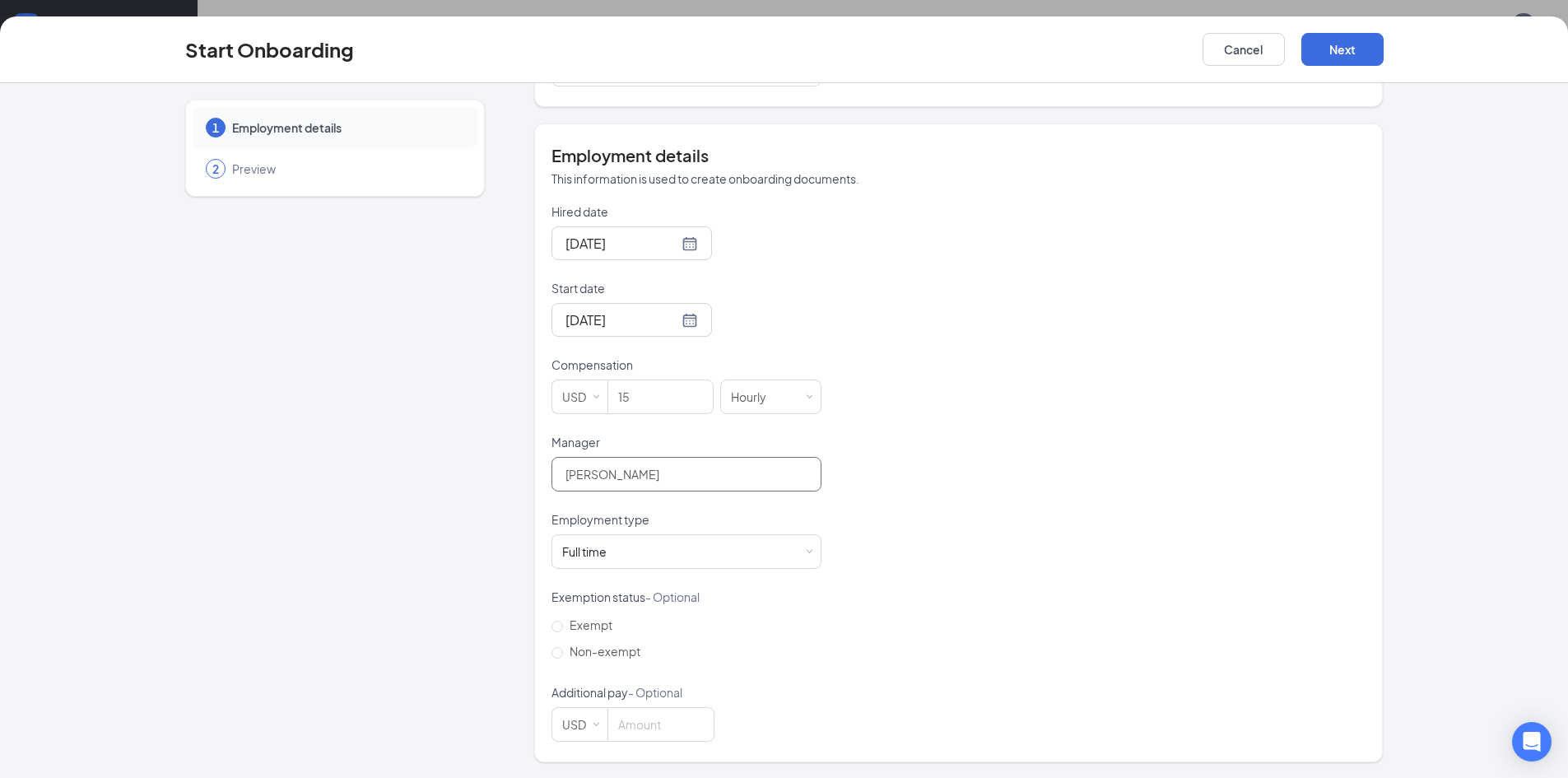
scroll to position [265, 0]
click at [727, 543] on div "Full time Works 30+ hours per week and is reasonably expected to work" at bounding box center [686, 550] width 249 height 33
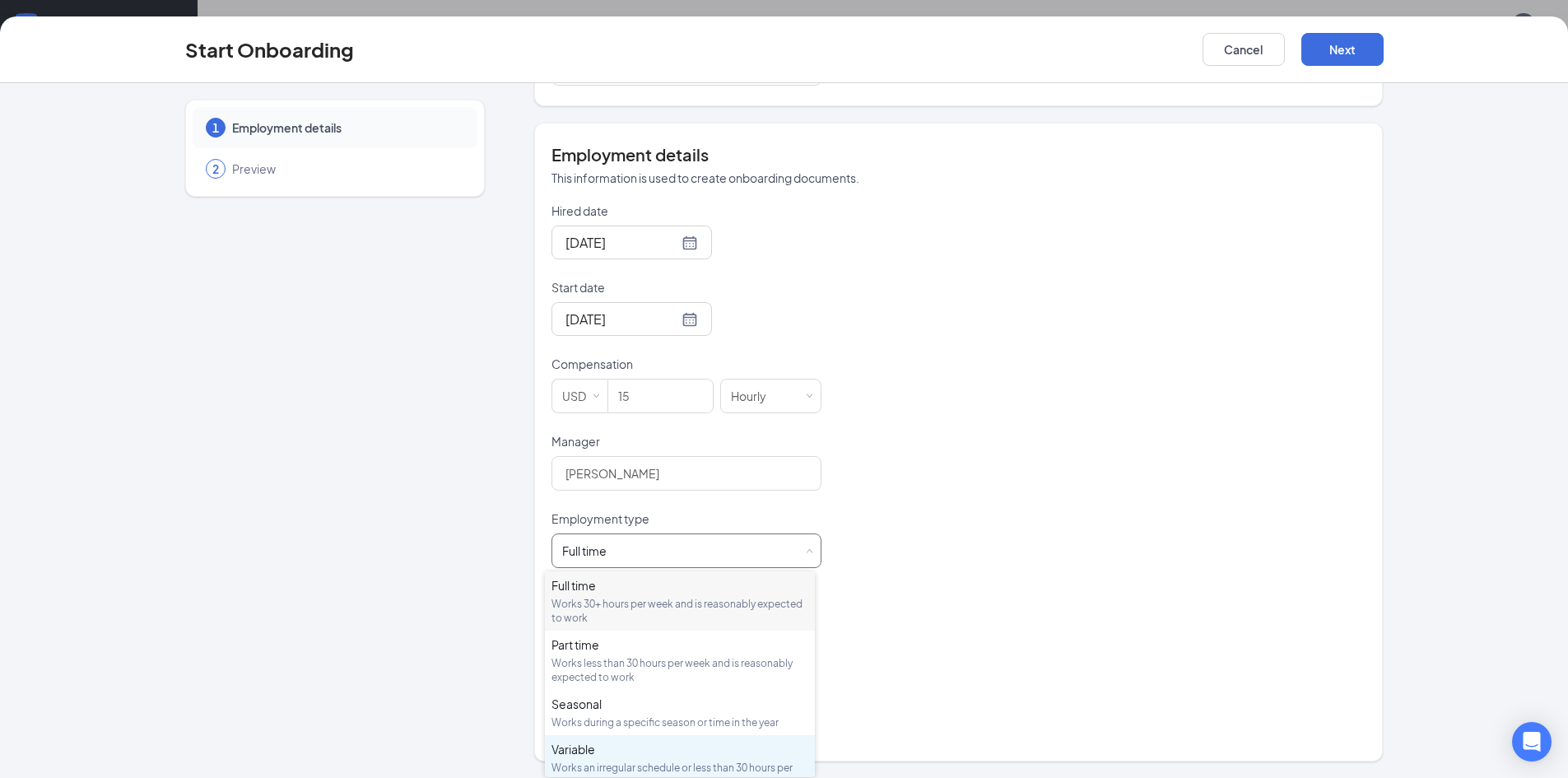
click at [662, 749] on div "Variable" at bounding box center [680, 748] width 257 height 16
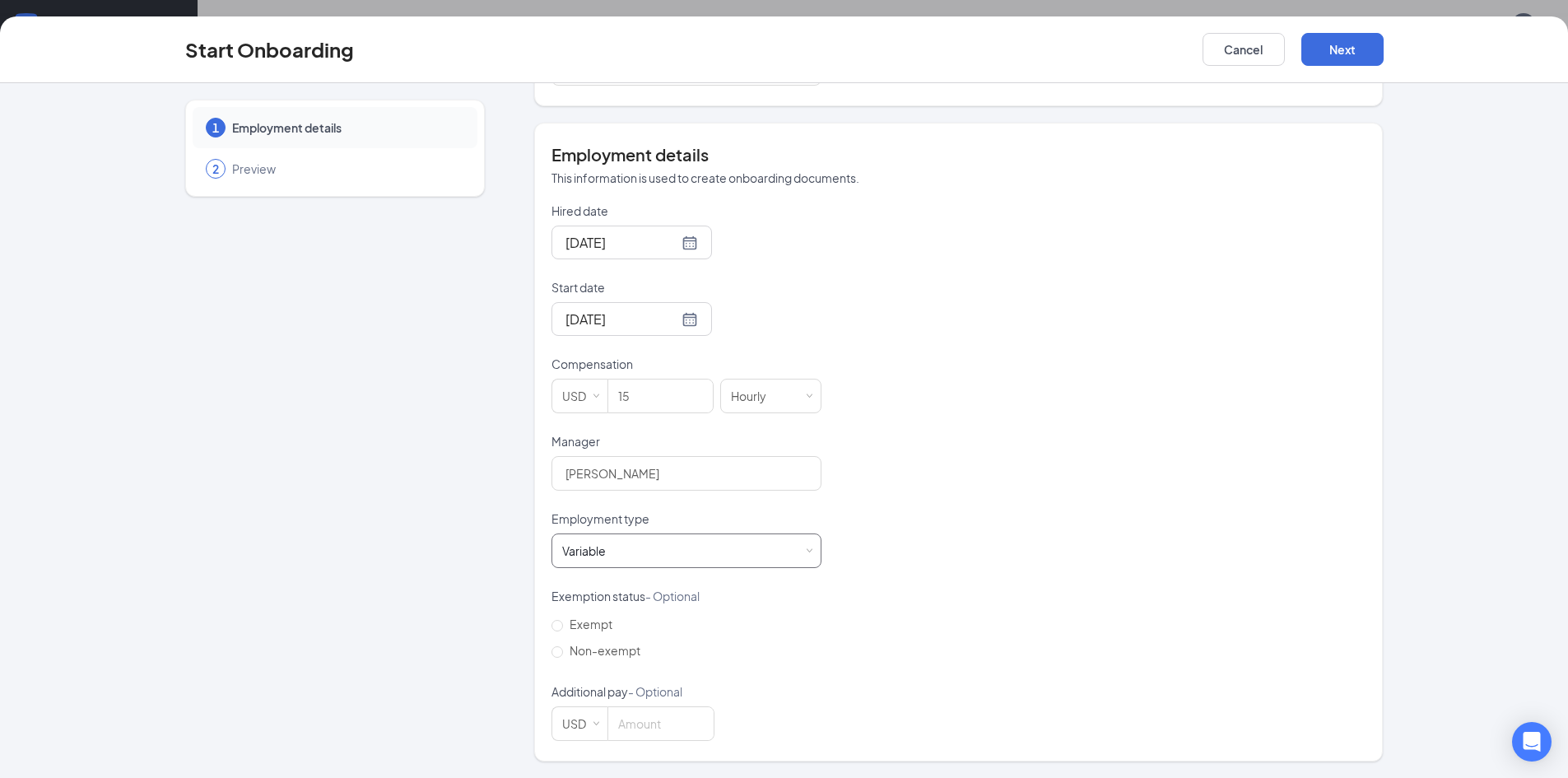
scroll to position [74, 0]
drag, startPoint x: 555, startPoint y: 652, endPoint x: 569, endPoint y: 637, distance: 20.5
click at [555, 652] on input "Non-exempt" at bounding box center [557, 652] width 11 height 11
radio input "true"
click at [1355, 52] on button "Next" at bounding box center [1343, 49] width 82 height 33
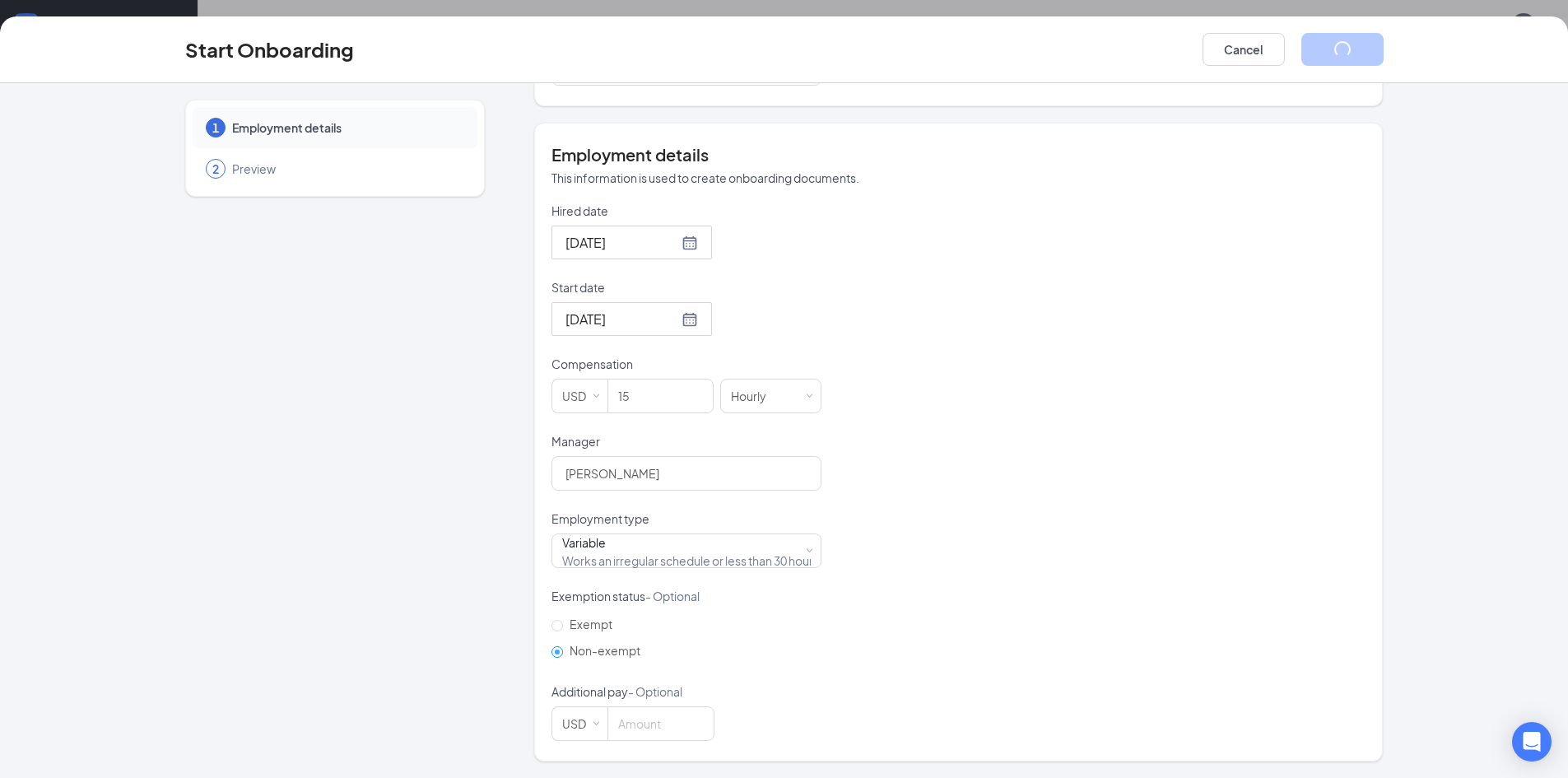
scroll to position [0, 0]
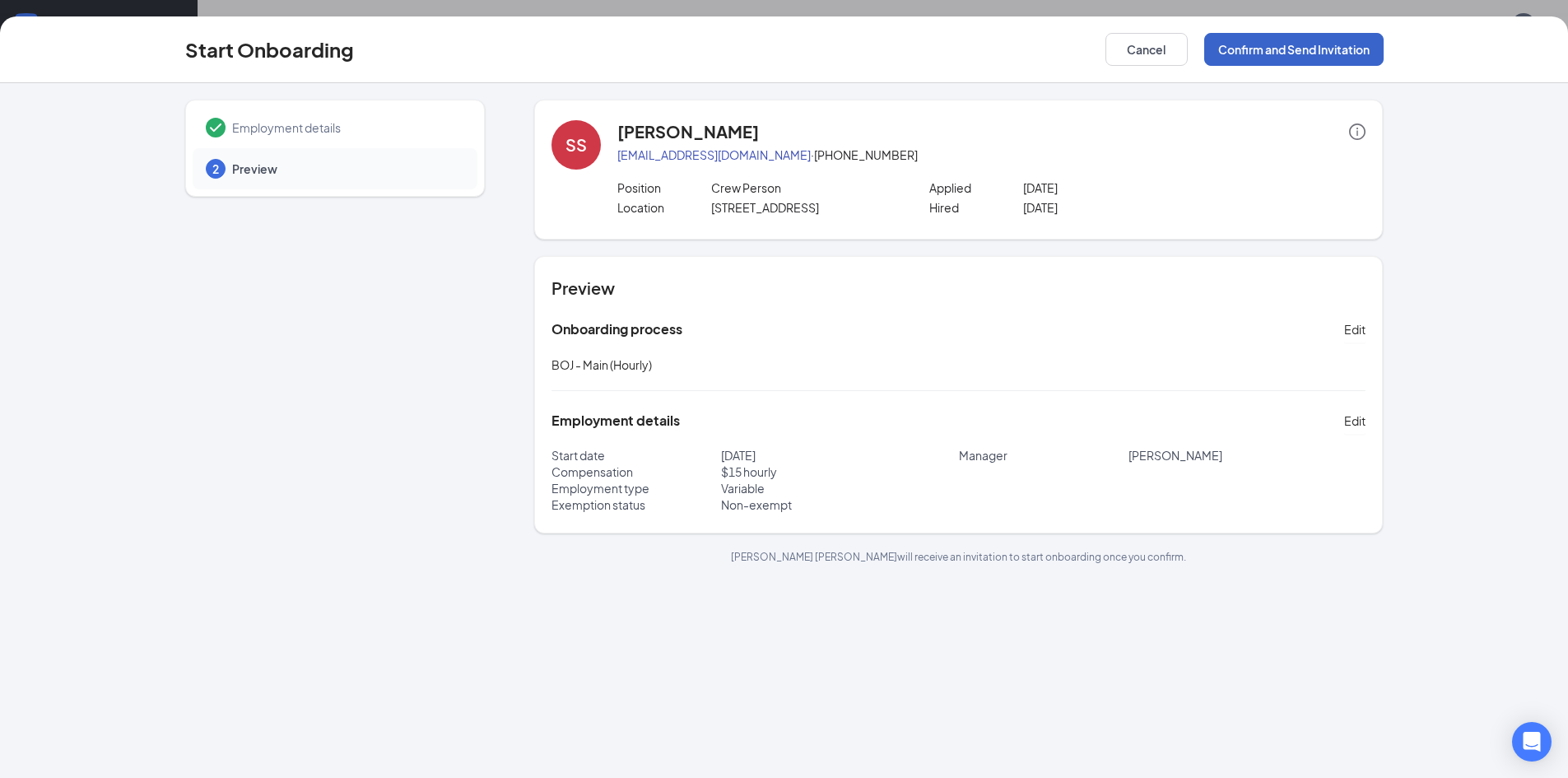
click at [1285, 44] on button "Confirm and Send Invitation" at bounding box center [1293, 49] width 179 height 33
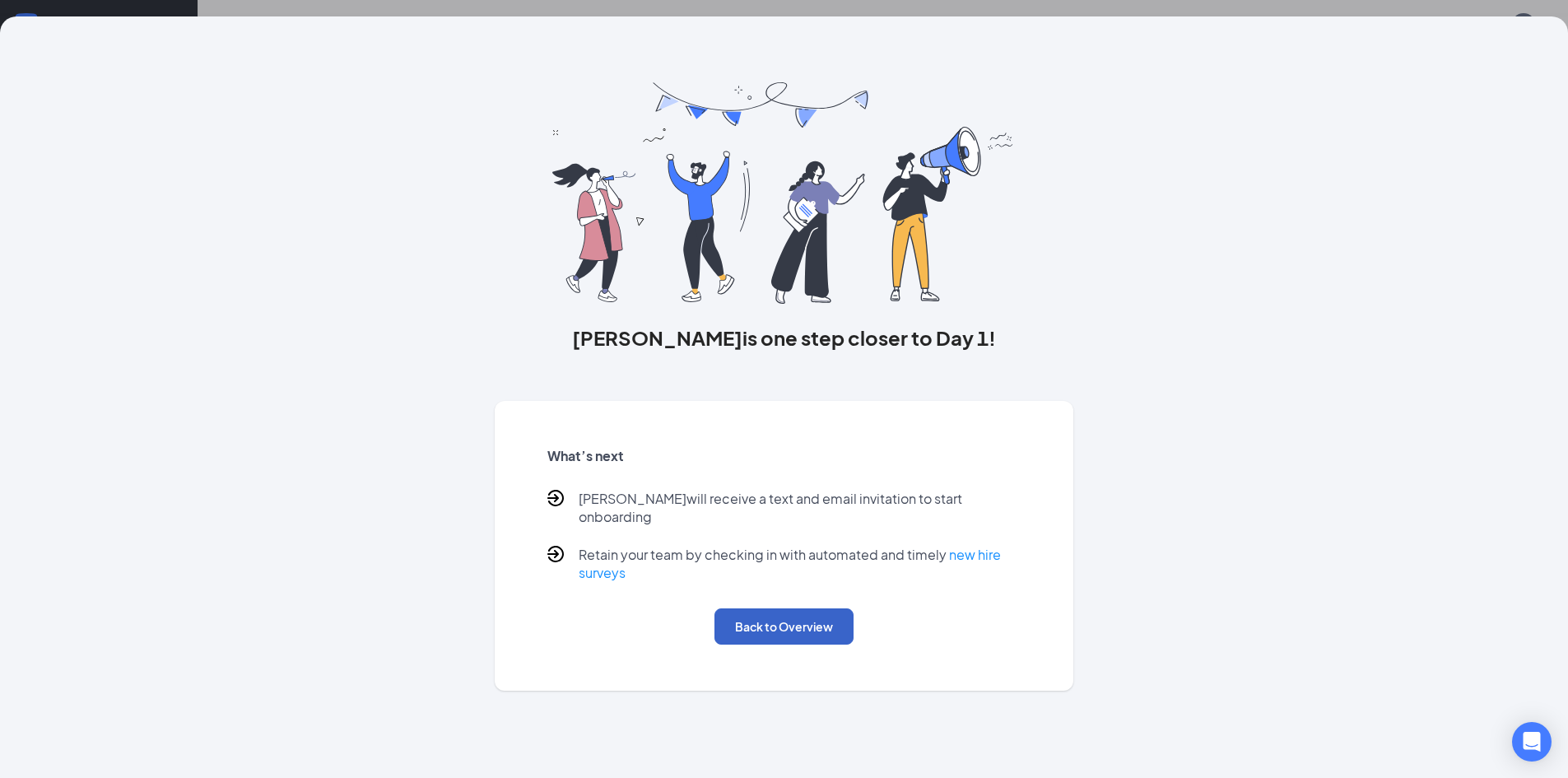
click at [743, 610] on button "Back to Overview" at bounding box center [783, 627] width 139 height 36
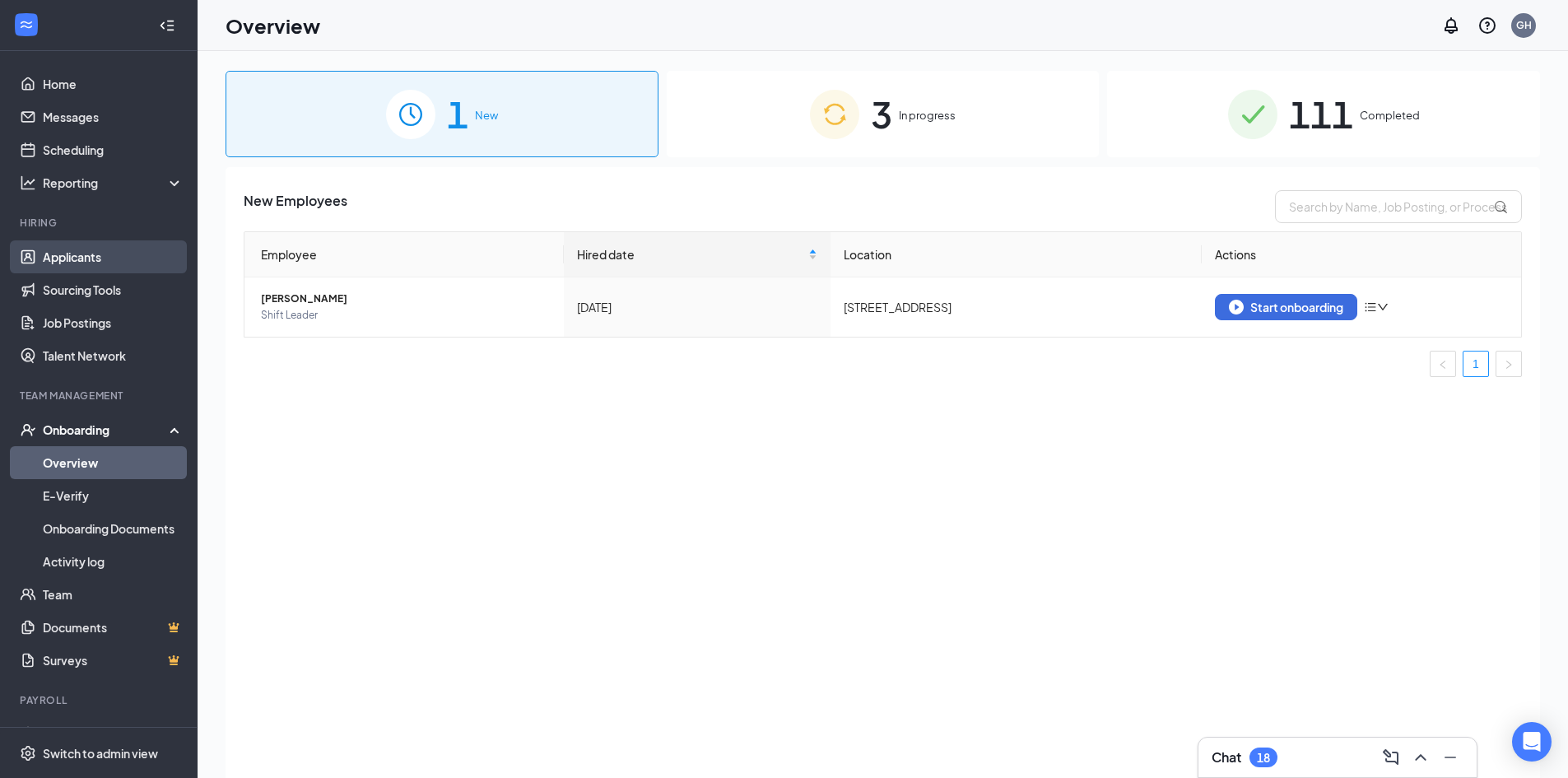
click at [96, 259] on link "Applicants" at bounding box center [113, 256] width 141 height 33
